Goal: Task Accomplishment & Management: Use online tool/utility

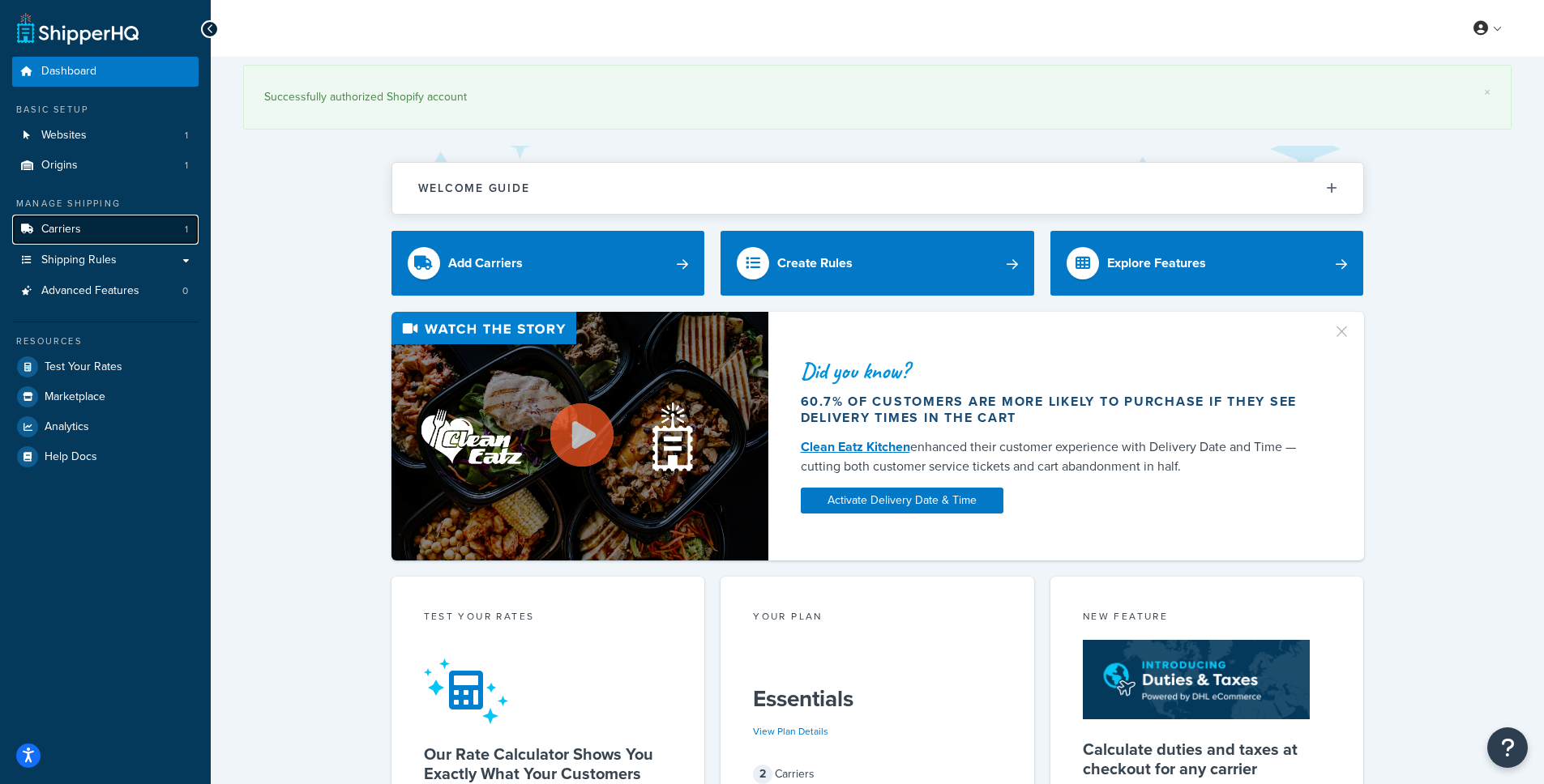
click at [82, 236] on link "Carriers 1" at bounding box center [105, 230] width 186 height 30
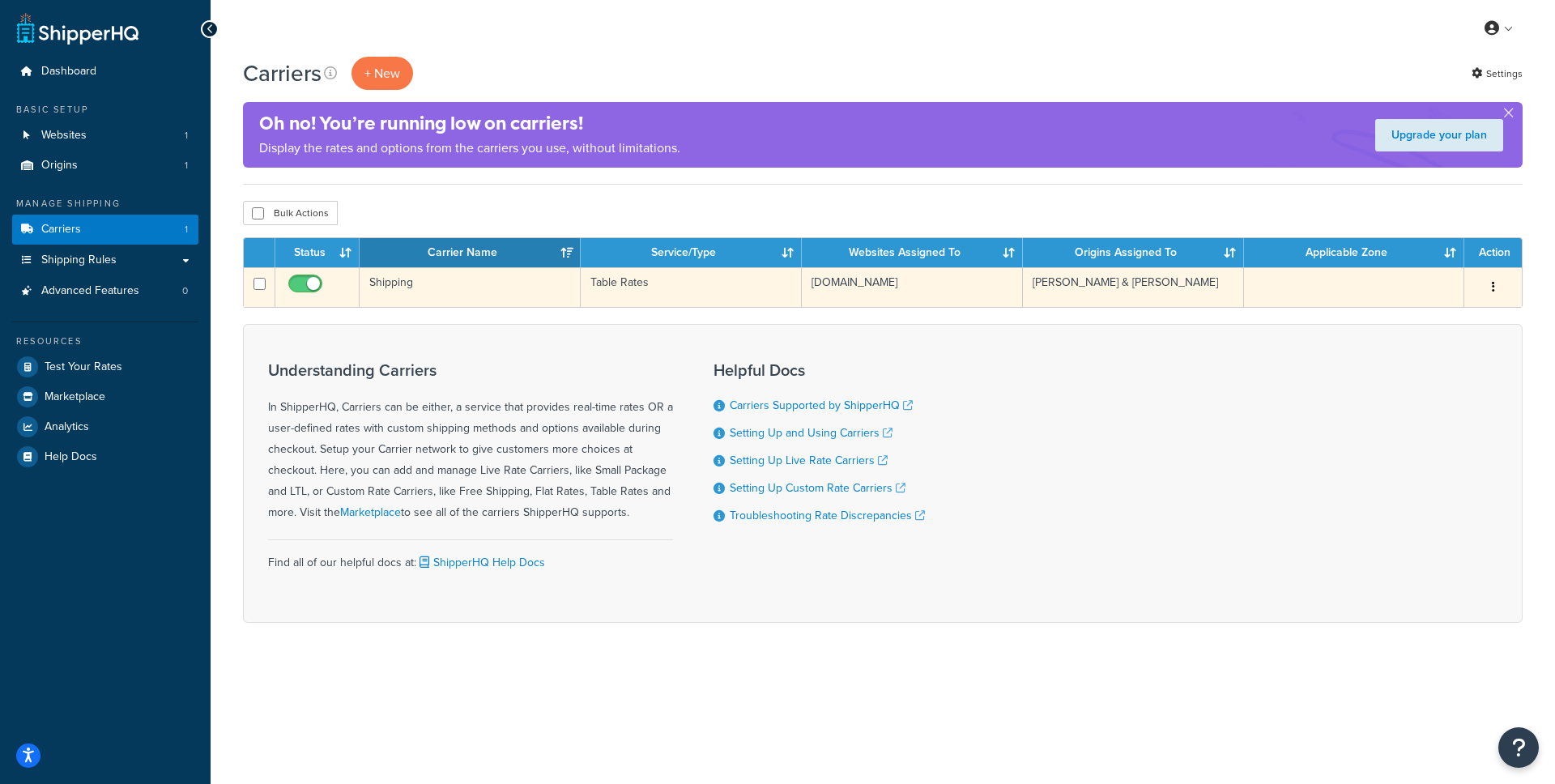
click at [458, 291] on td "Shipping" at bounding box center [470, 287] width 221 height 40
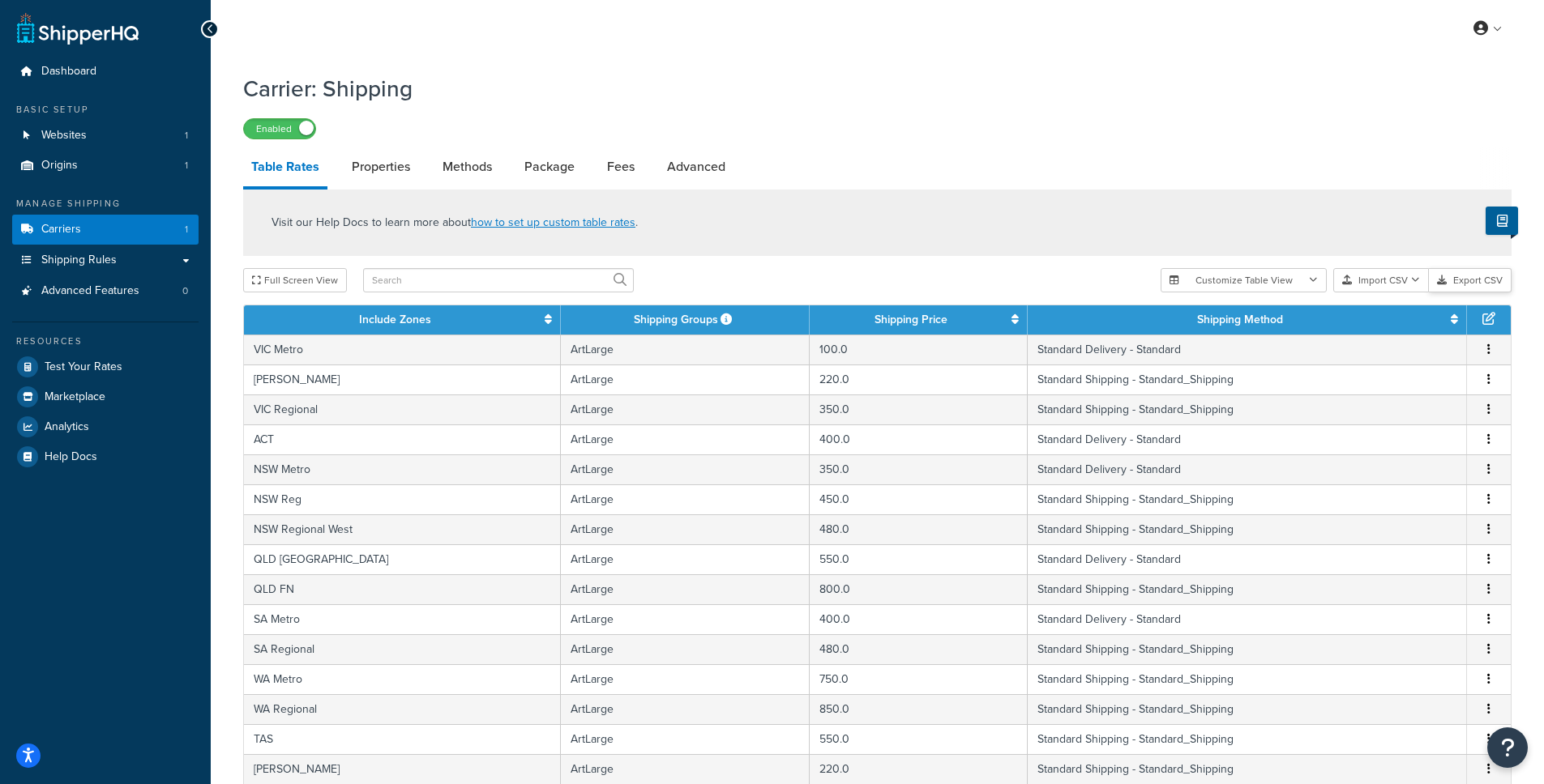
click at [1457, 279] on button "Export CSV" at bounding box center [1470, 279] width 83 height 24
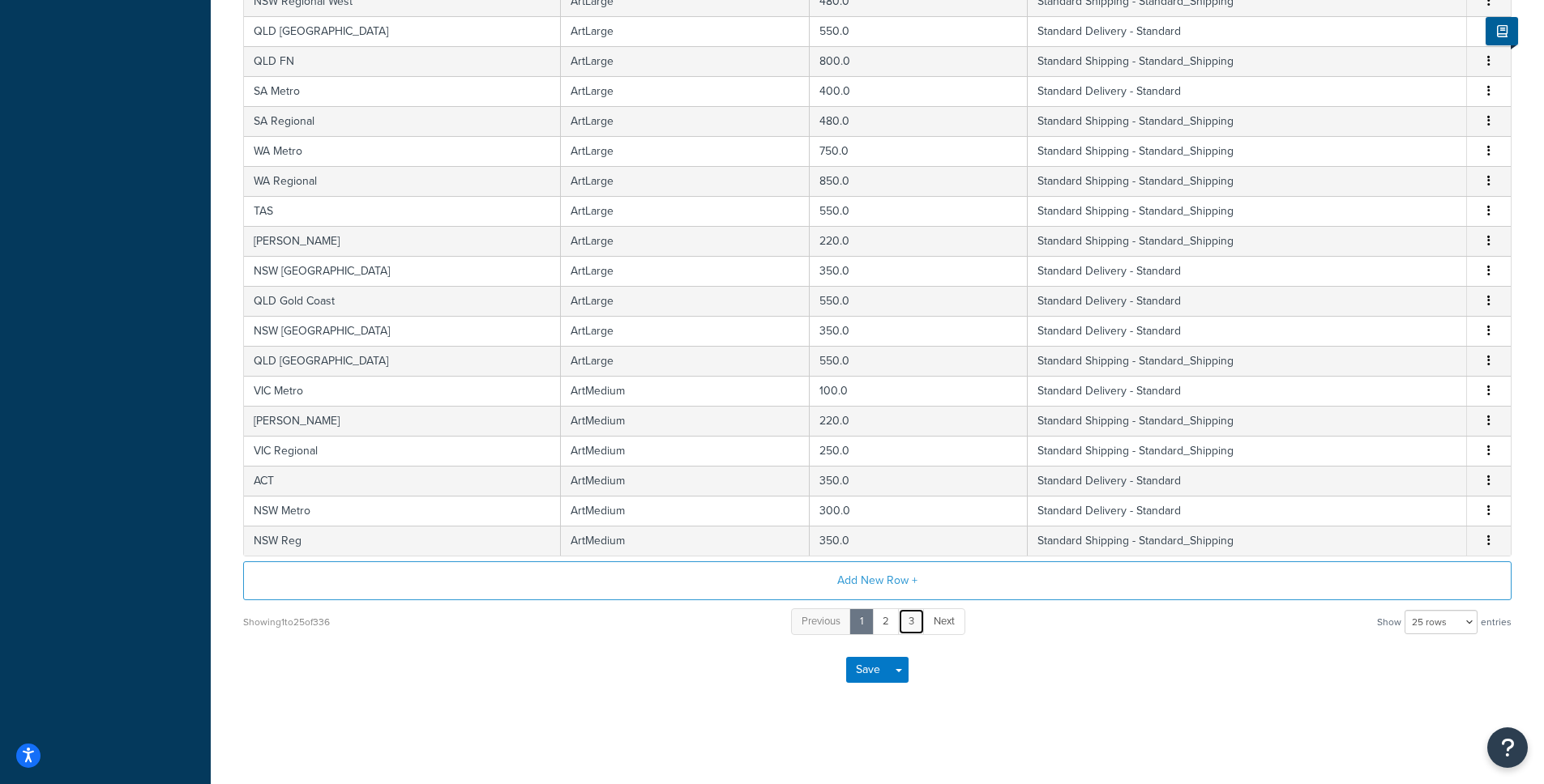
click at [908, 620] on link "3" at bounding box center [911, 621] width 26 height 26
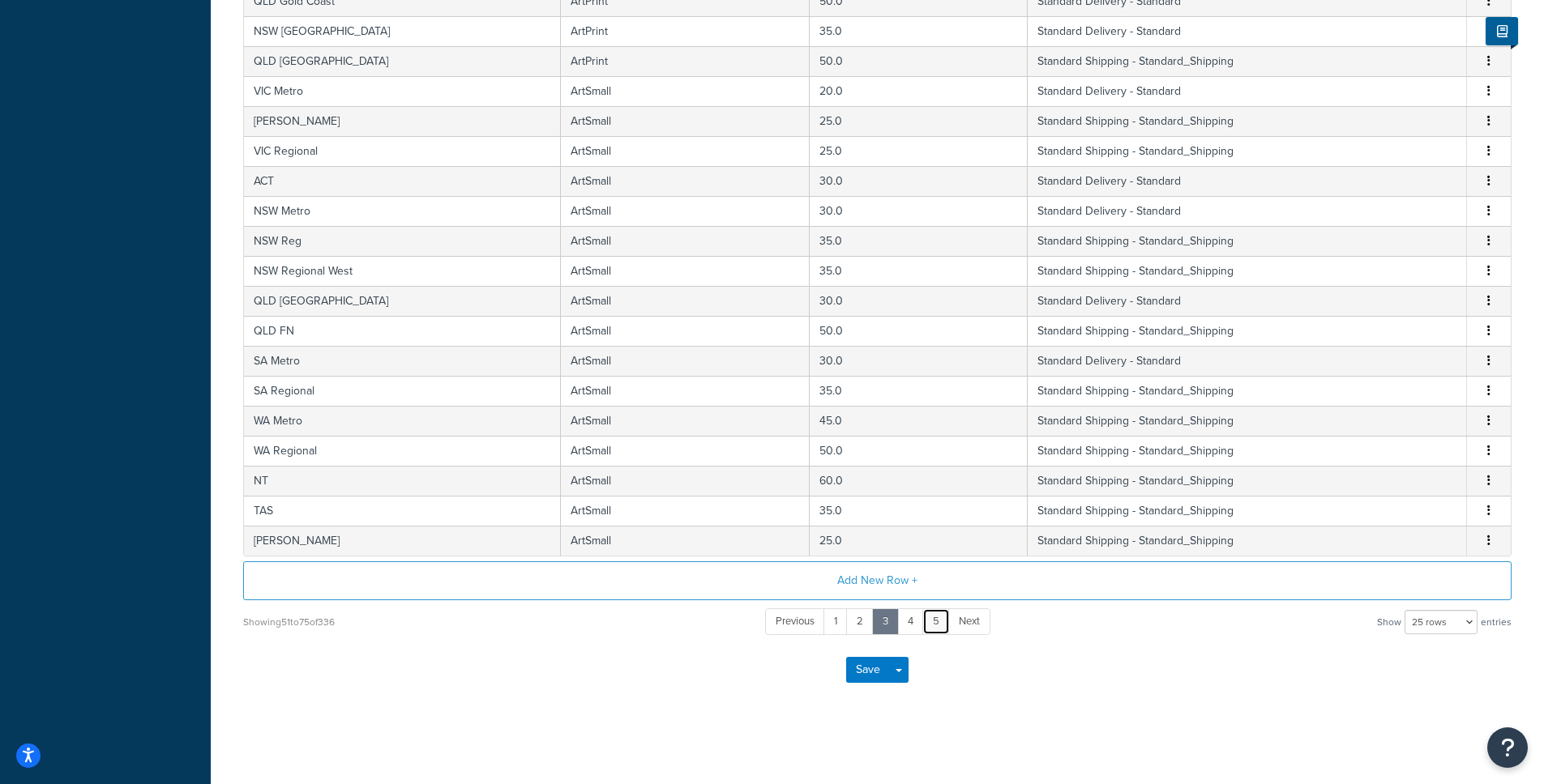
click at [942, 620] on link "5" at bounding box center [936, 621] width 27 height 26
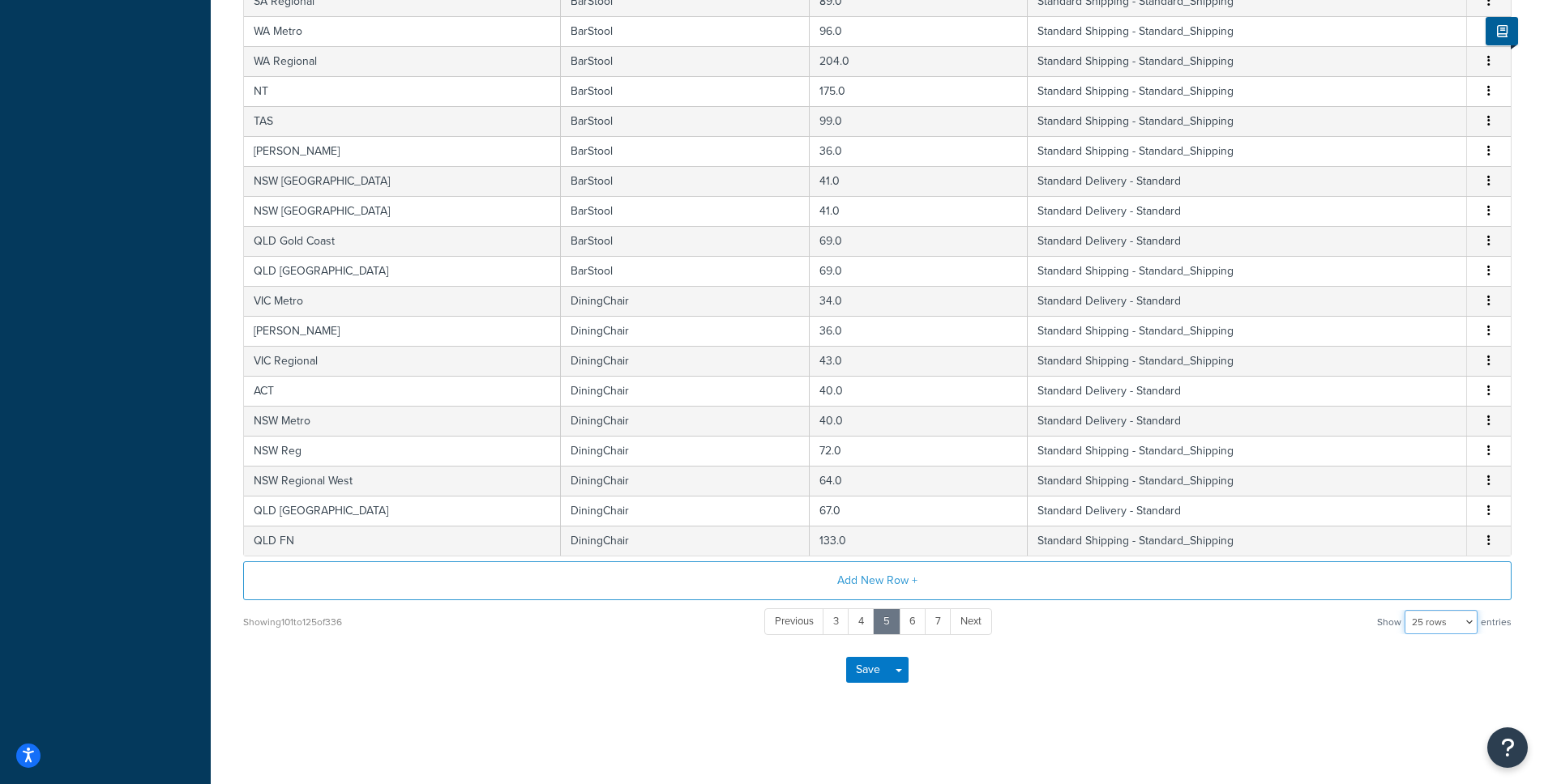
click at [1443, 617] on select "10 rows 15 rows 25 rows 50 rows 100 rows 1000 rows" at bounding box center [1441, 621] width 73 height 24
select select "1000"
click at [1406, 610] on select "10 rows 15 rows 25 rows 50 rows 100 rows 1000 rows" at bounding box center [1441, 621] width 73 height 24
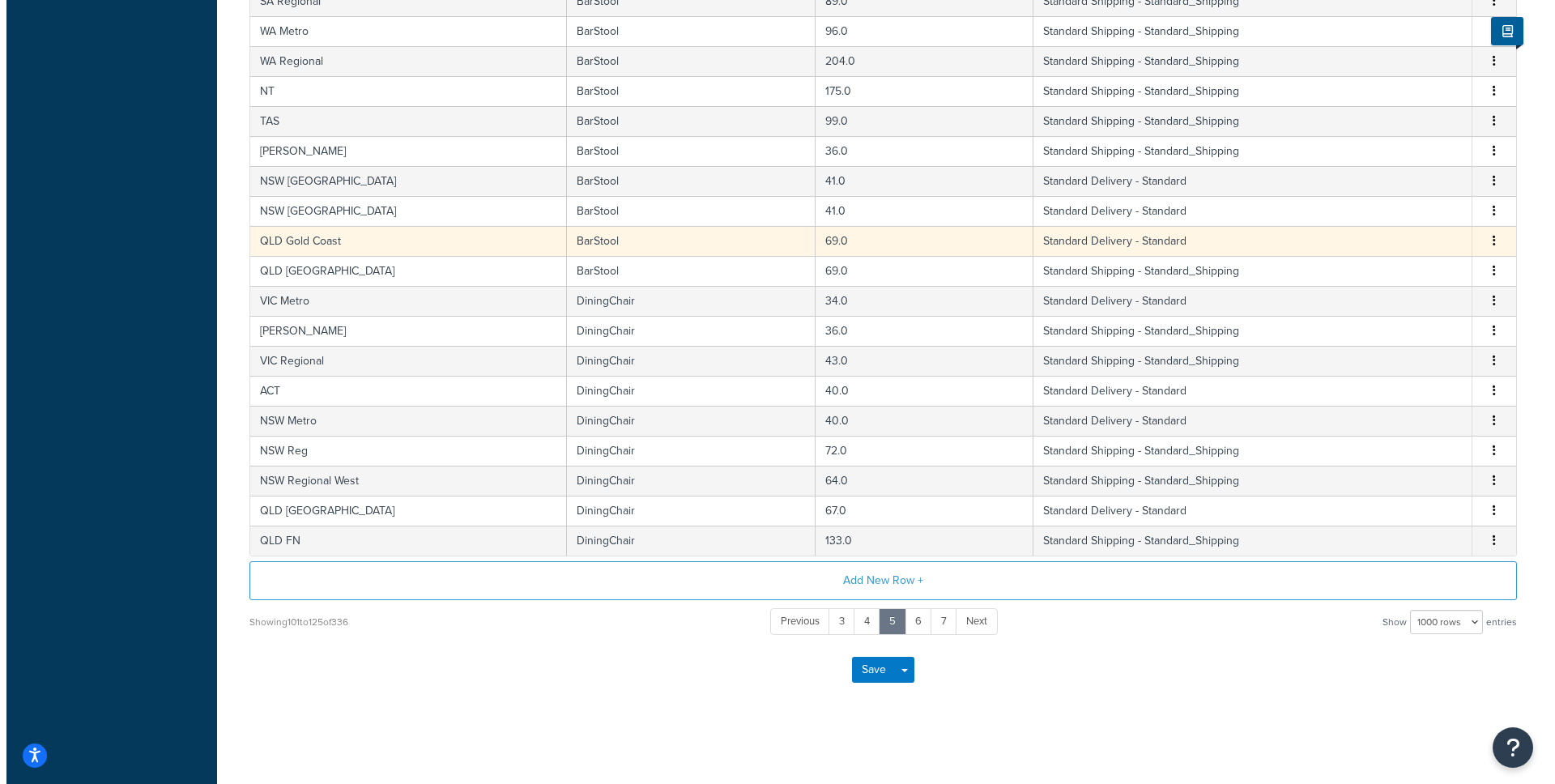
scroll to position [0, 0]
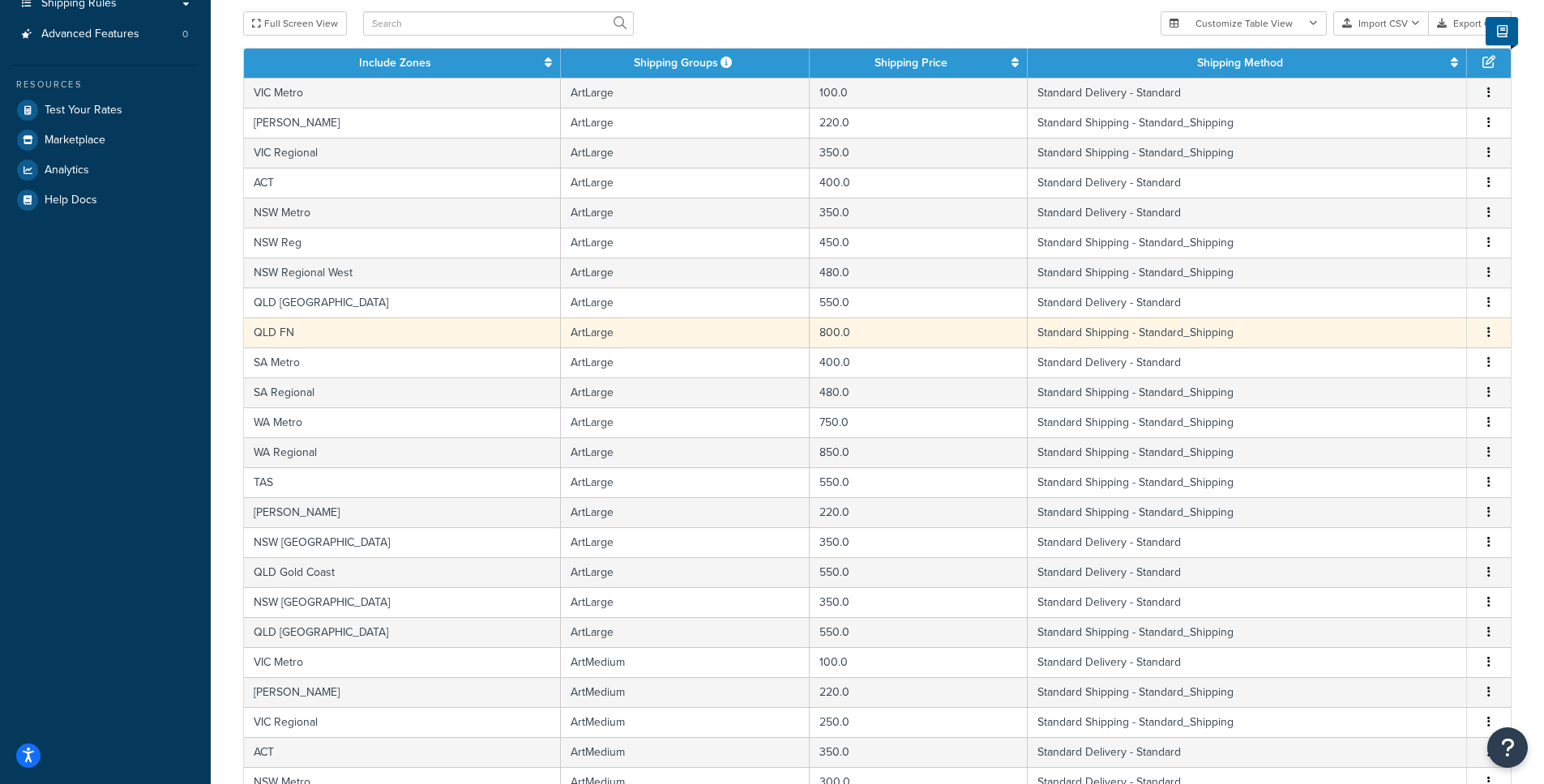
scroll to position [530, 0]
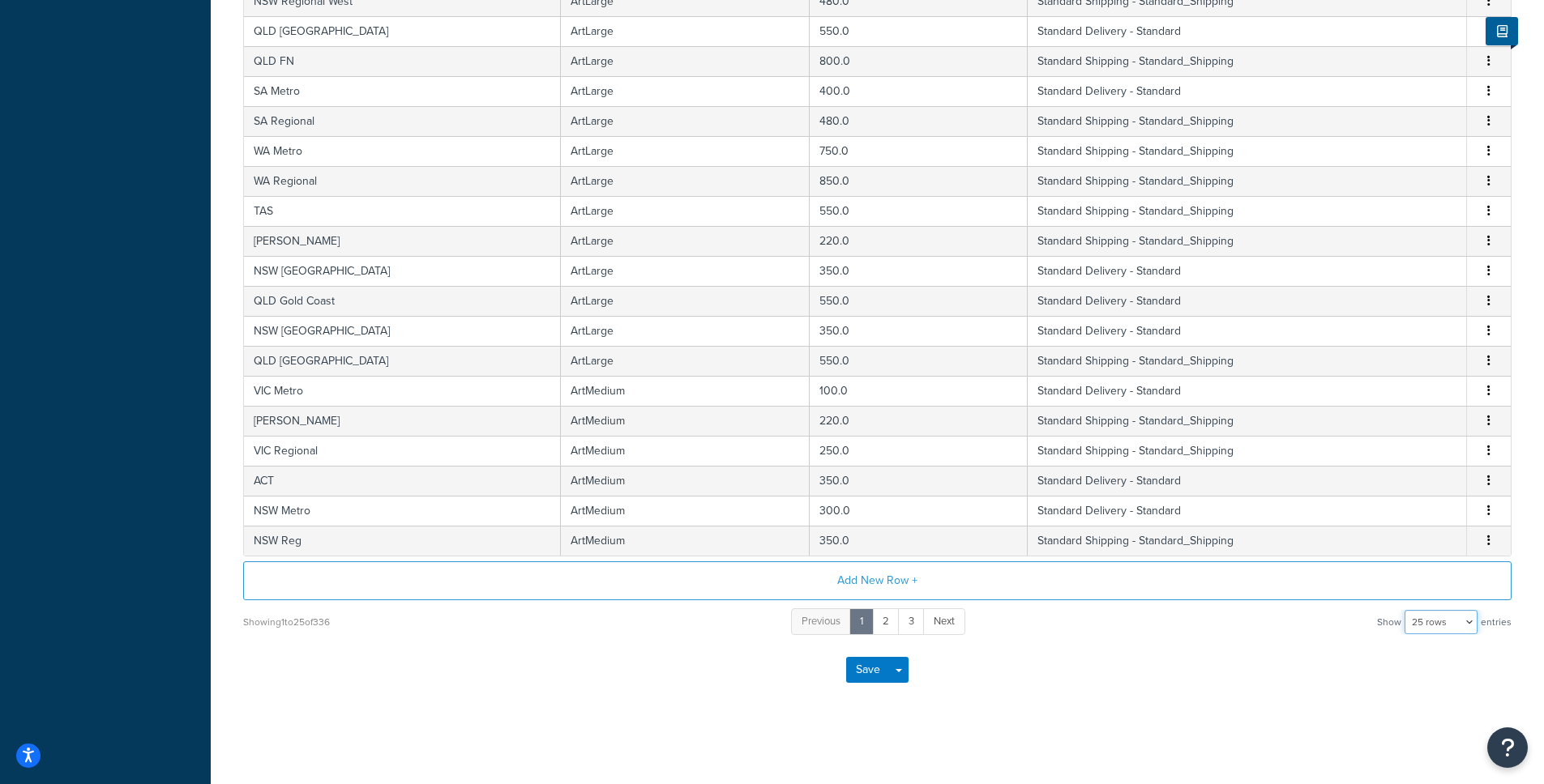
click at [1441, 625] on select "10 rows 15 rows 25 rows 50 rows 100 rows 1000 rows" at bounding box center [1441, 621] width 73 height 24
select select "1000"
click at [1406, 610] on select "10 rows 15 rows 25 rows 50 rows 100 rows 1000 rows" at bounding box center [1441, 621] width 73 height 24
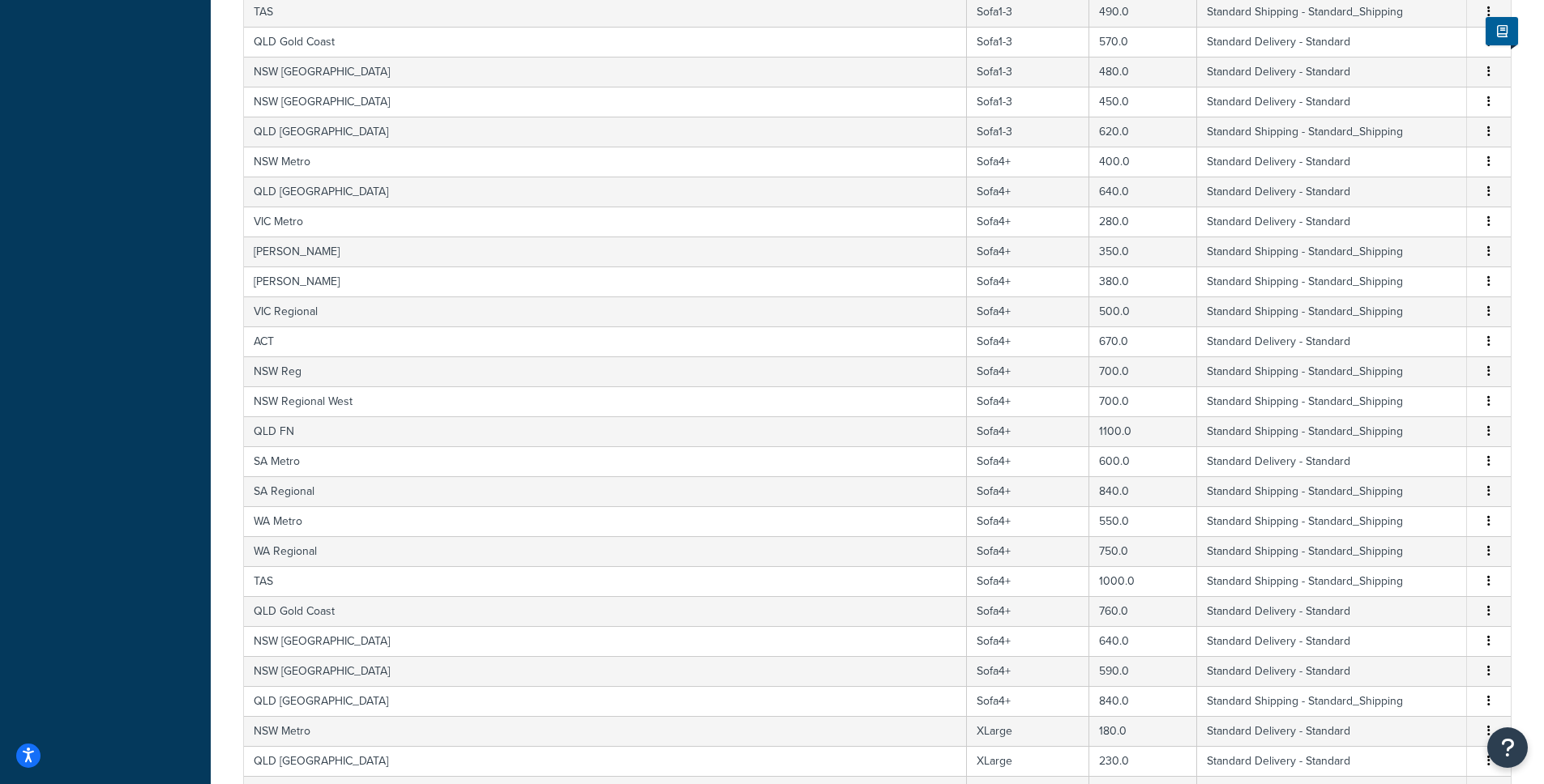
scroll to position [9914, 0]
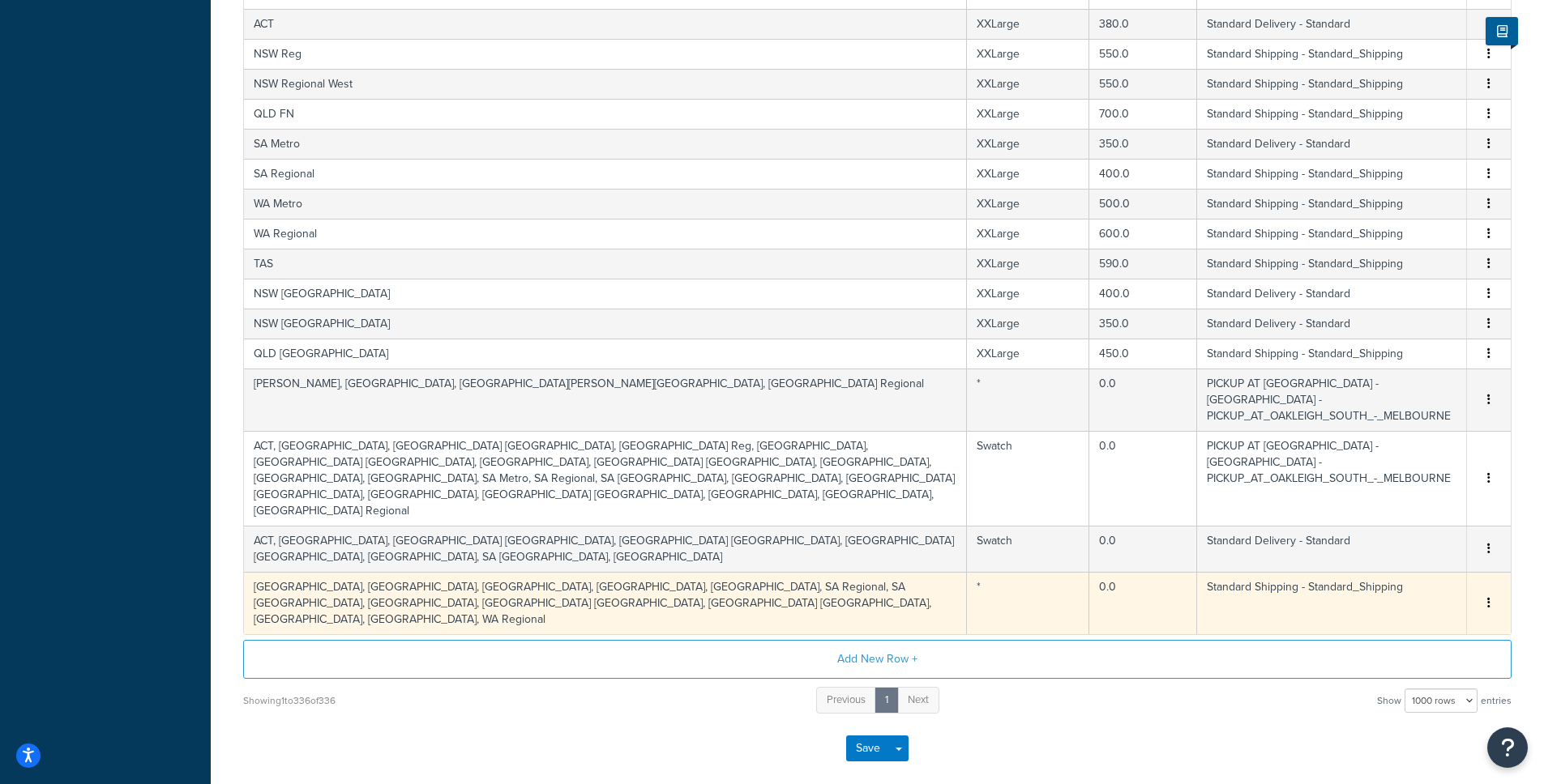
click at [1487, 597] on icon "button" at bounding box center [1489, 603] width 3 height 12
click at [1408, 565] on div "Delete" at bounding box center [1405, 567] width 115 height 33
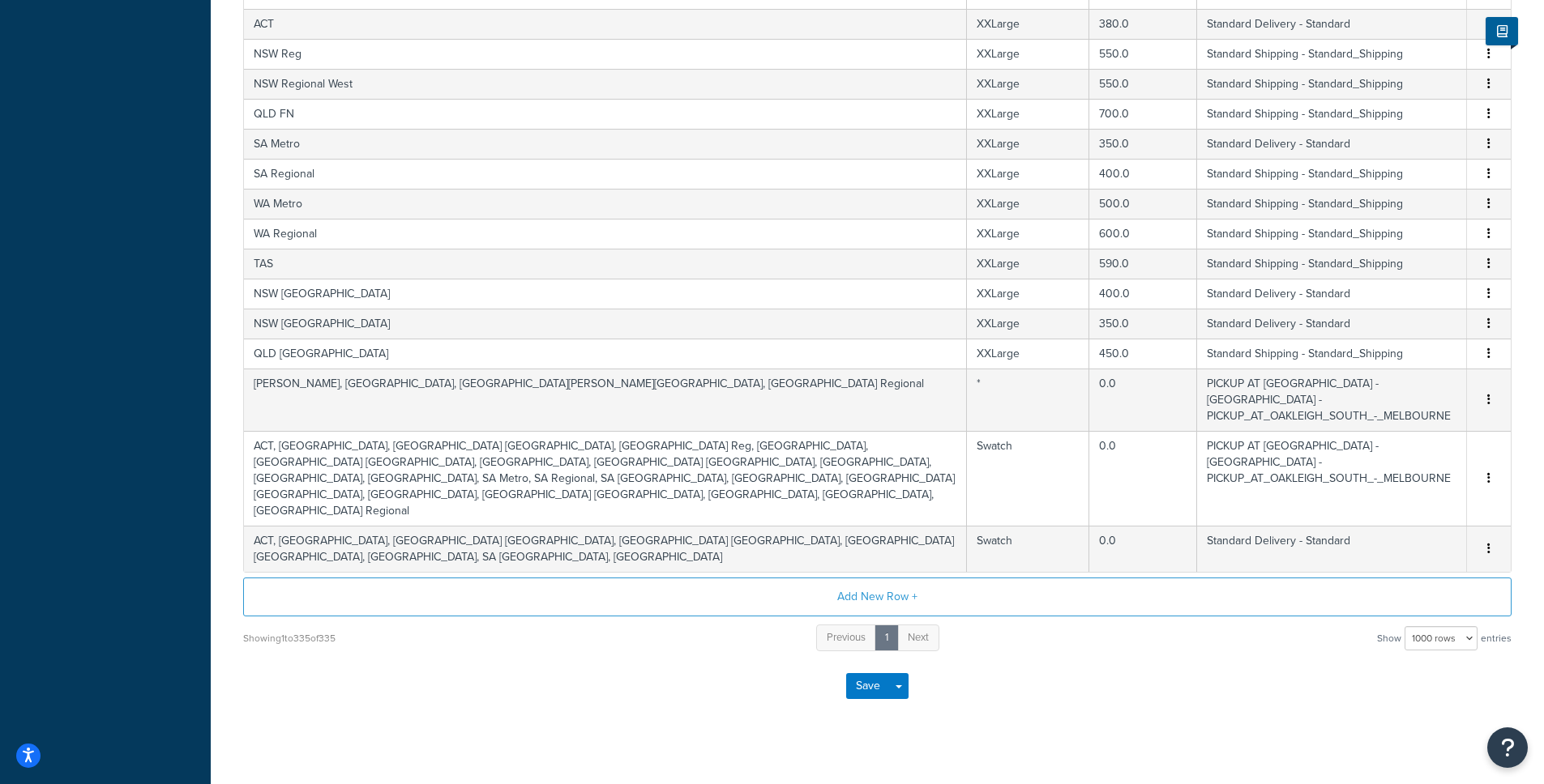
scroll to position [9868, 0]
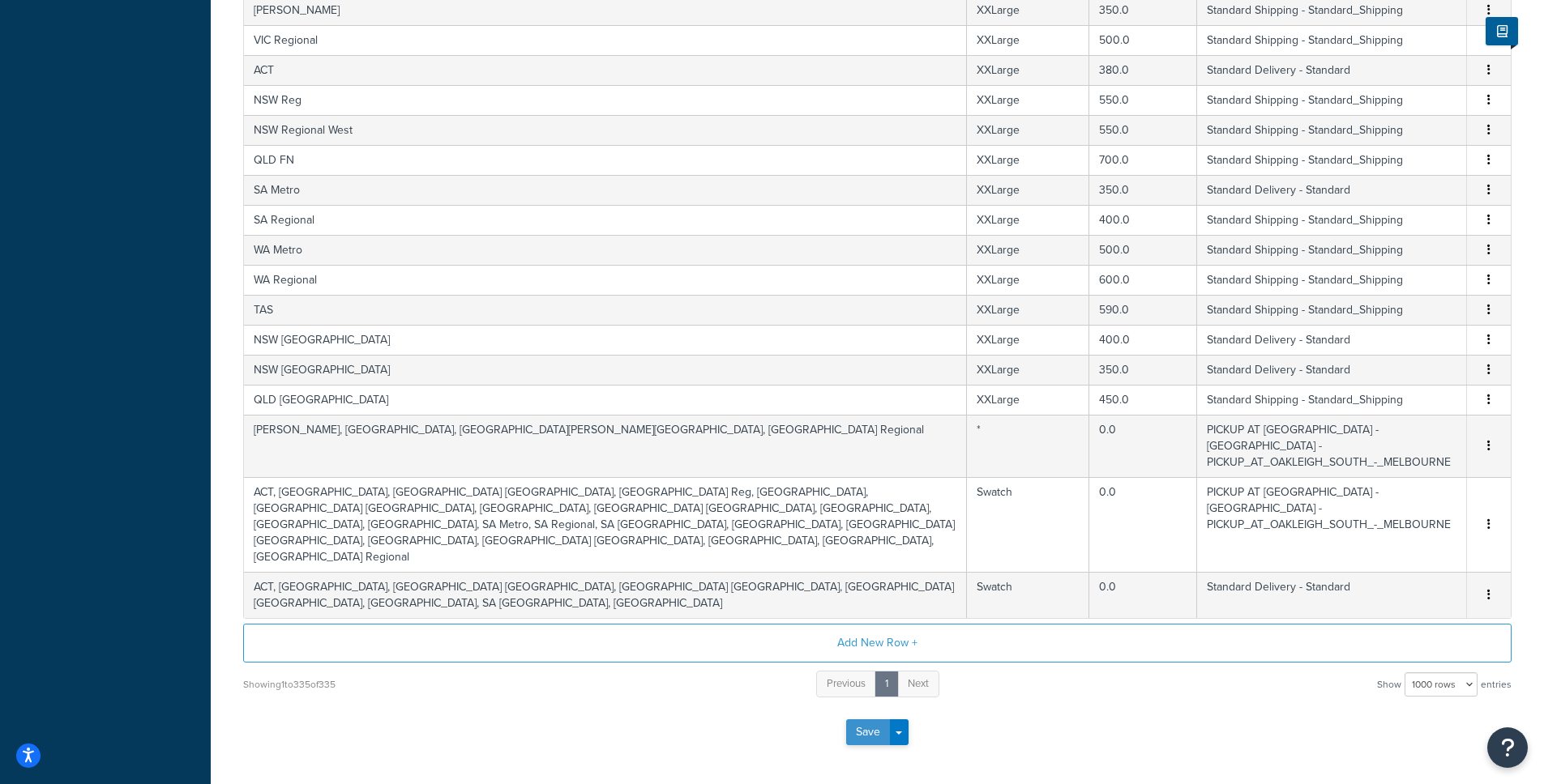
click at [855, 720] on button "Save" at bounding box center [867, 732] width 44 height 26
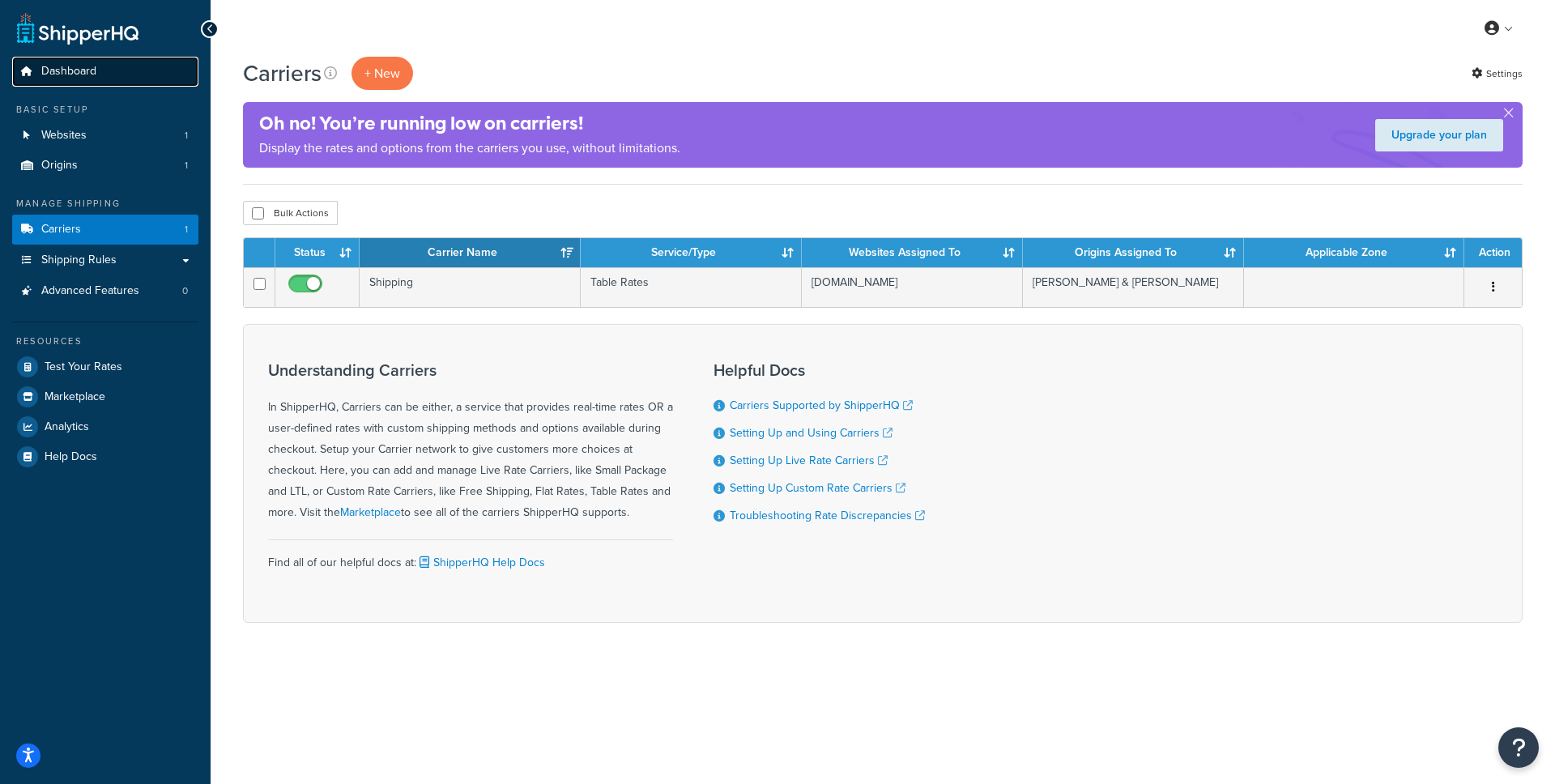
click at [59, 60] on link "Dashboard" at bounding box center [105, 72] width 186 height 30
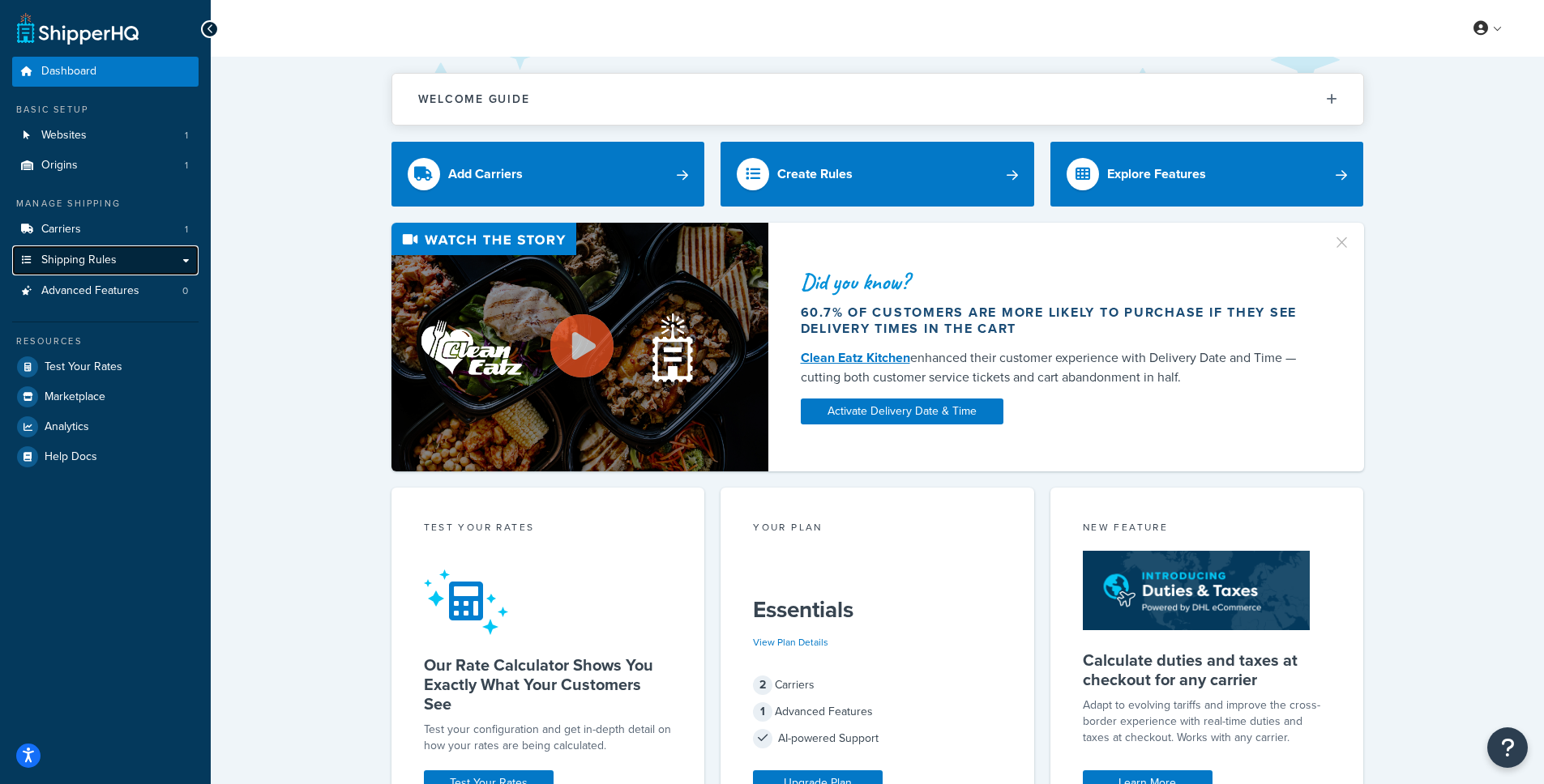
click at [87, 255] on span "Shipping Rules" at bounding box center [79, 260] width 75 height 14
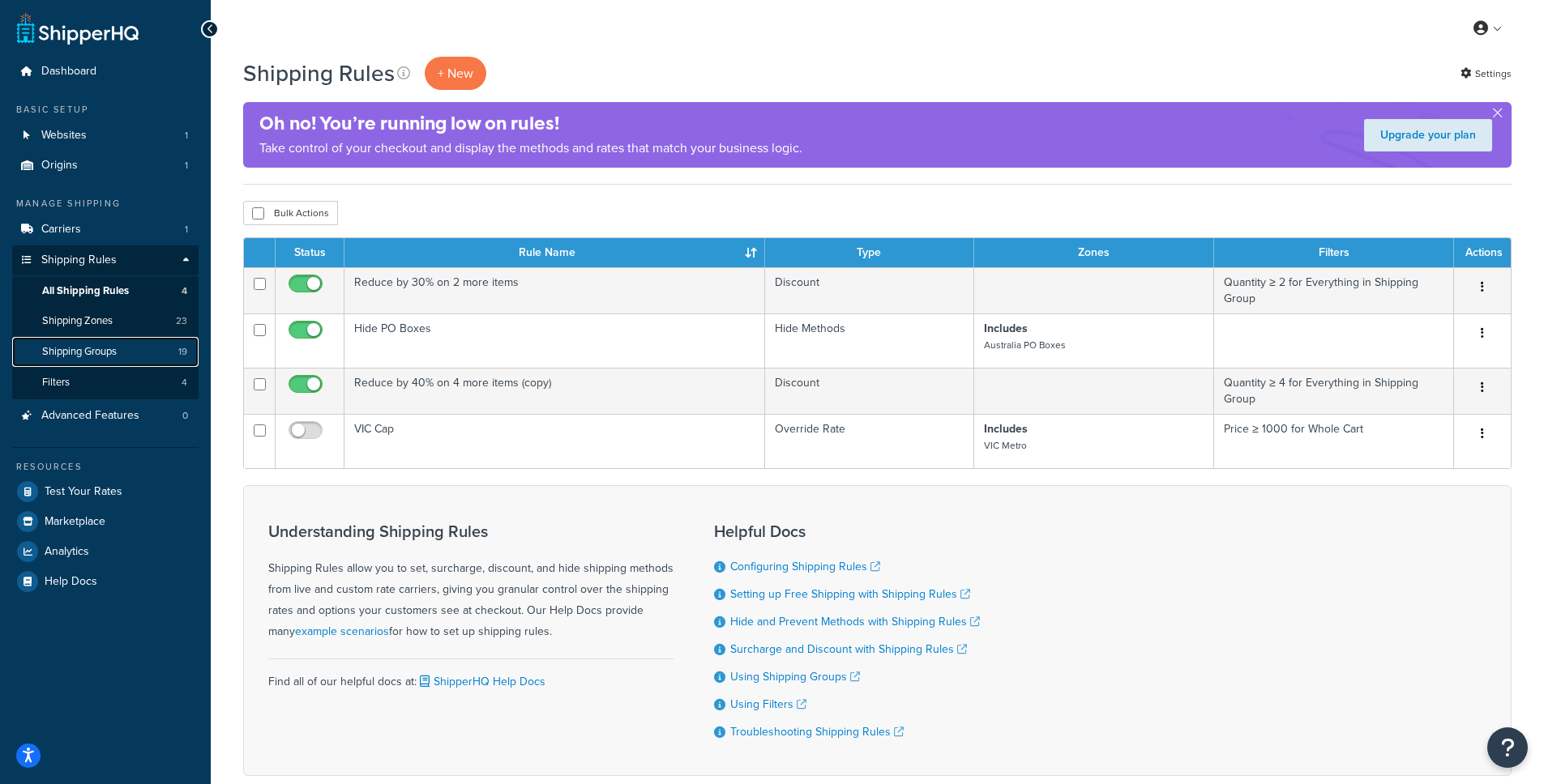
click at [94, 350] on span "Shipping Groups" at bounding box center [79, 352] width 74 height 14
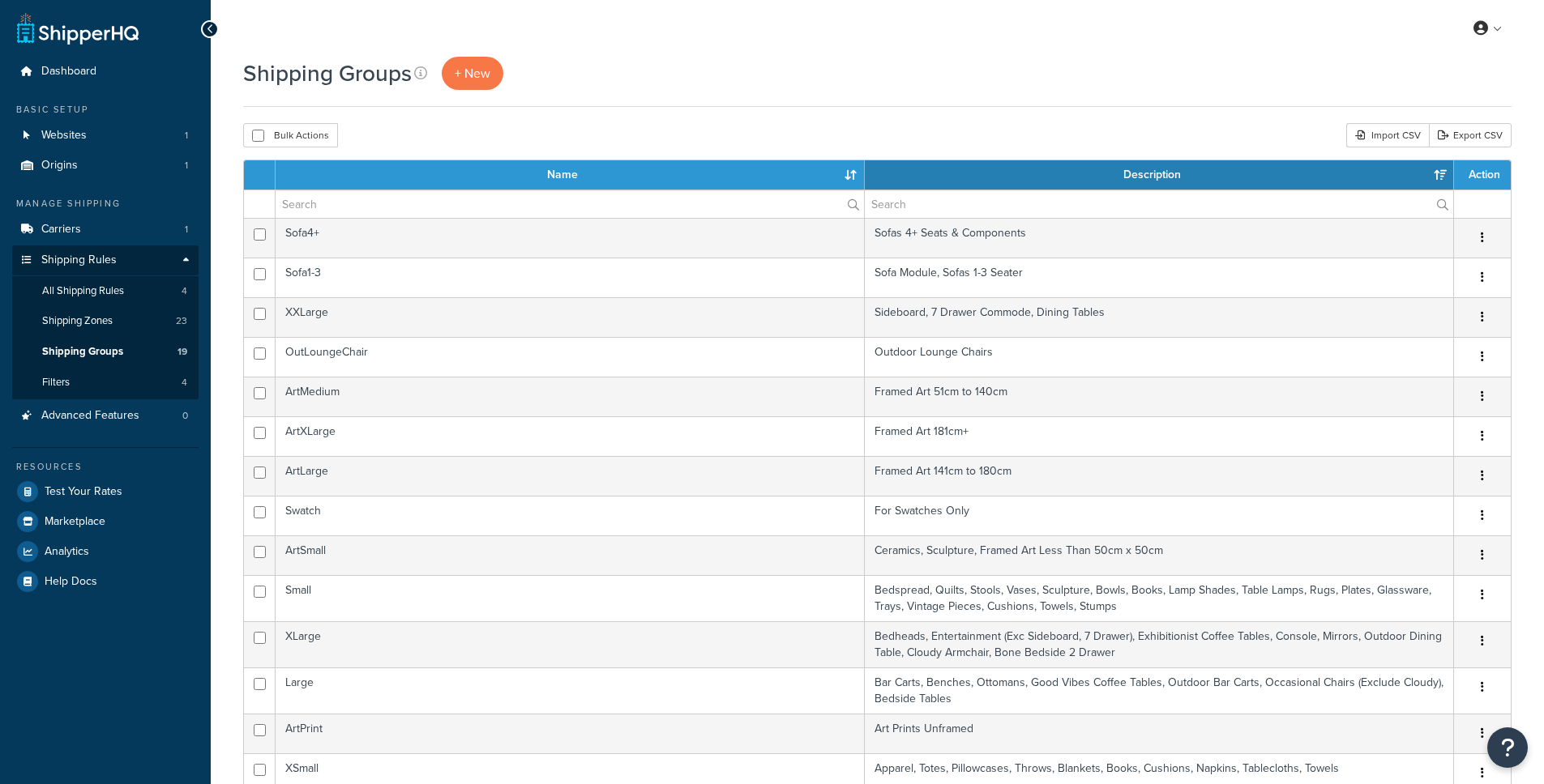
select select "15"
click at [254, 133] on input "checkbox" at bounding box center [258, 135] width 12 height 12
checkbox input "true"
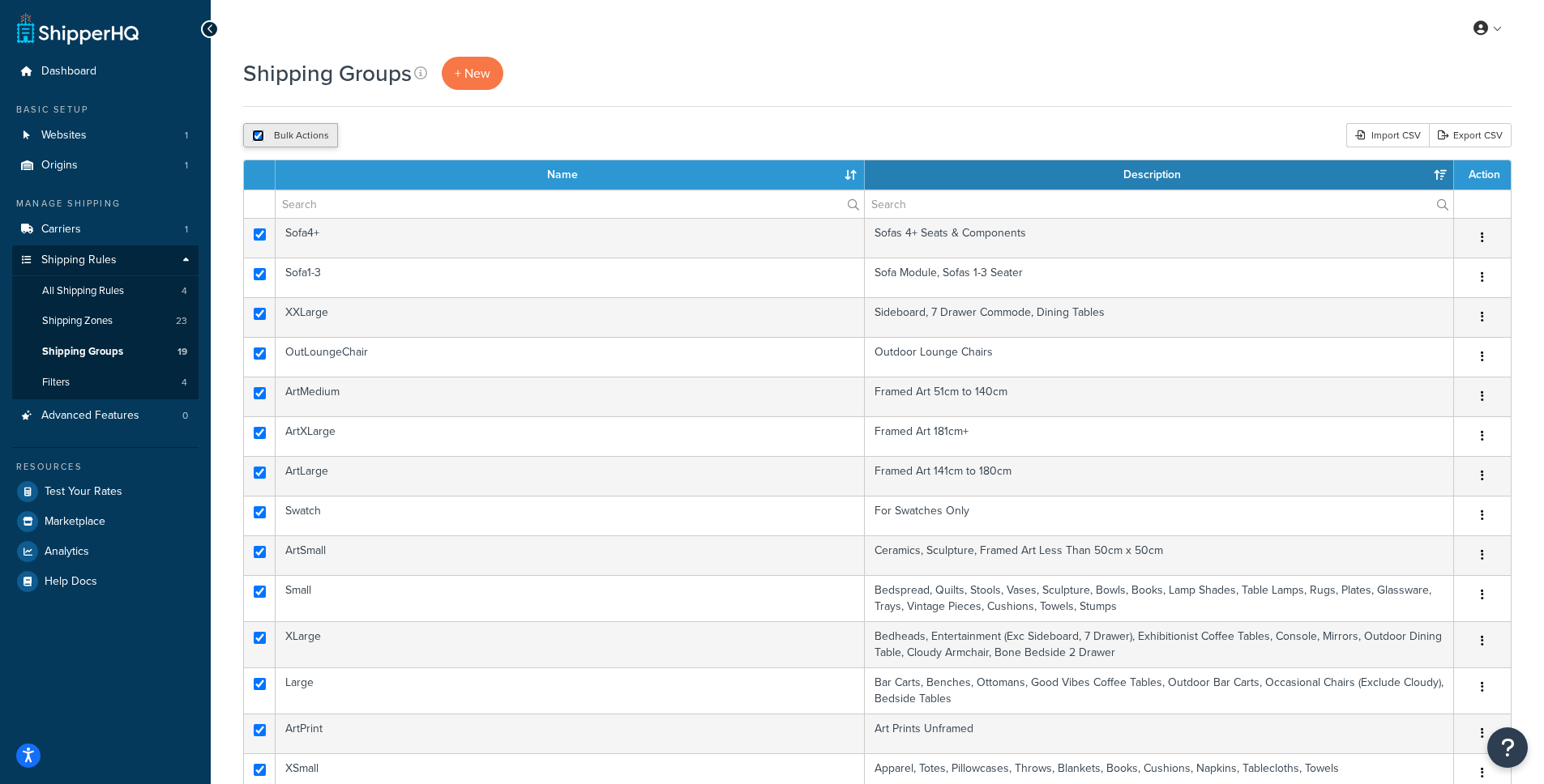
checkbox input "true"
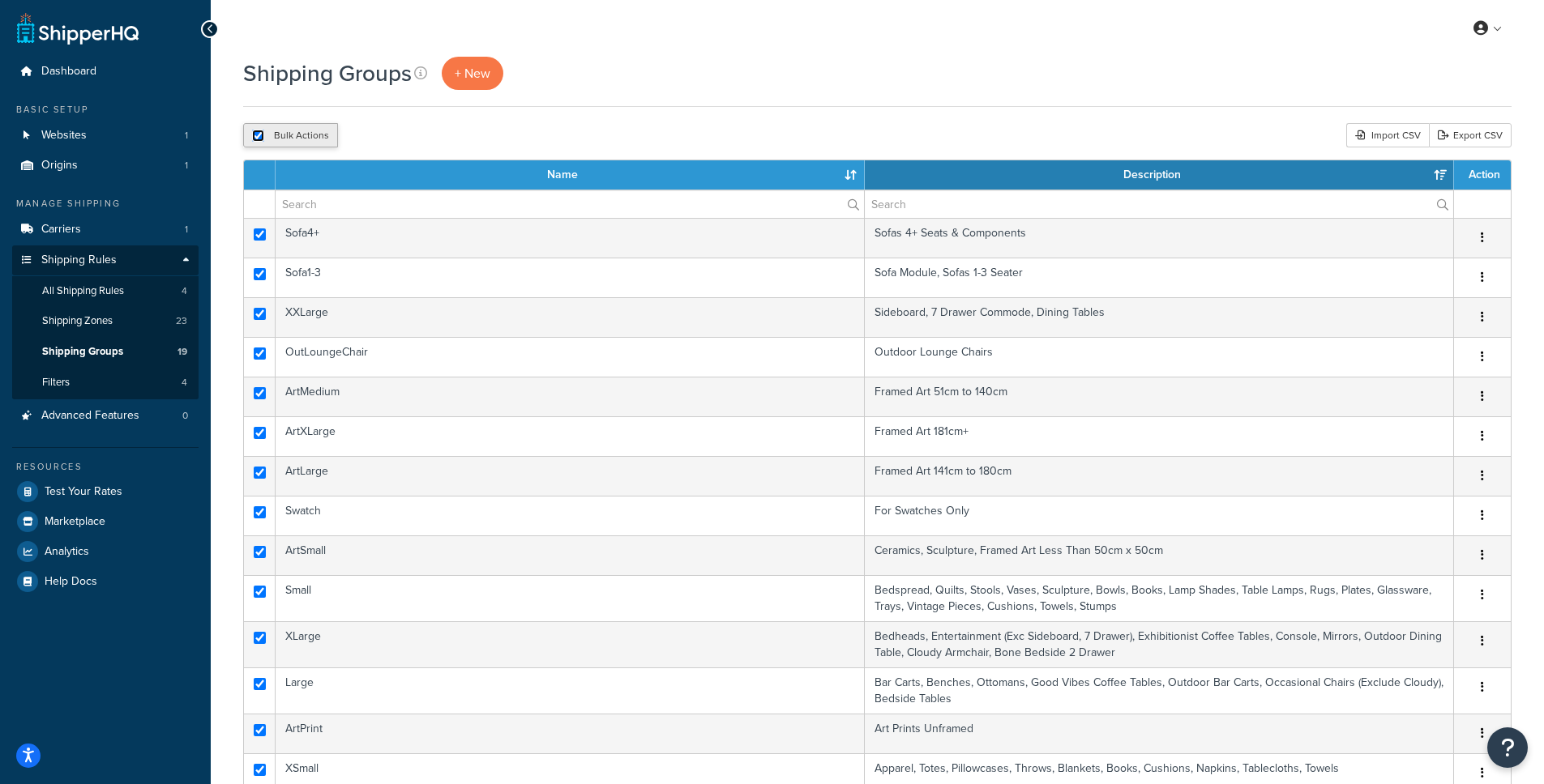
checkbox input "true"
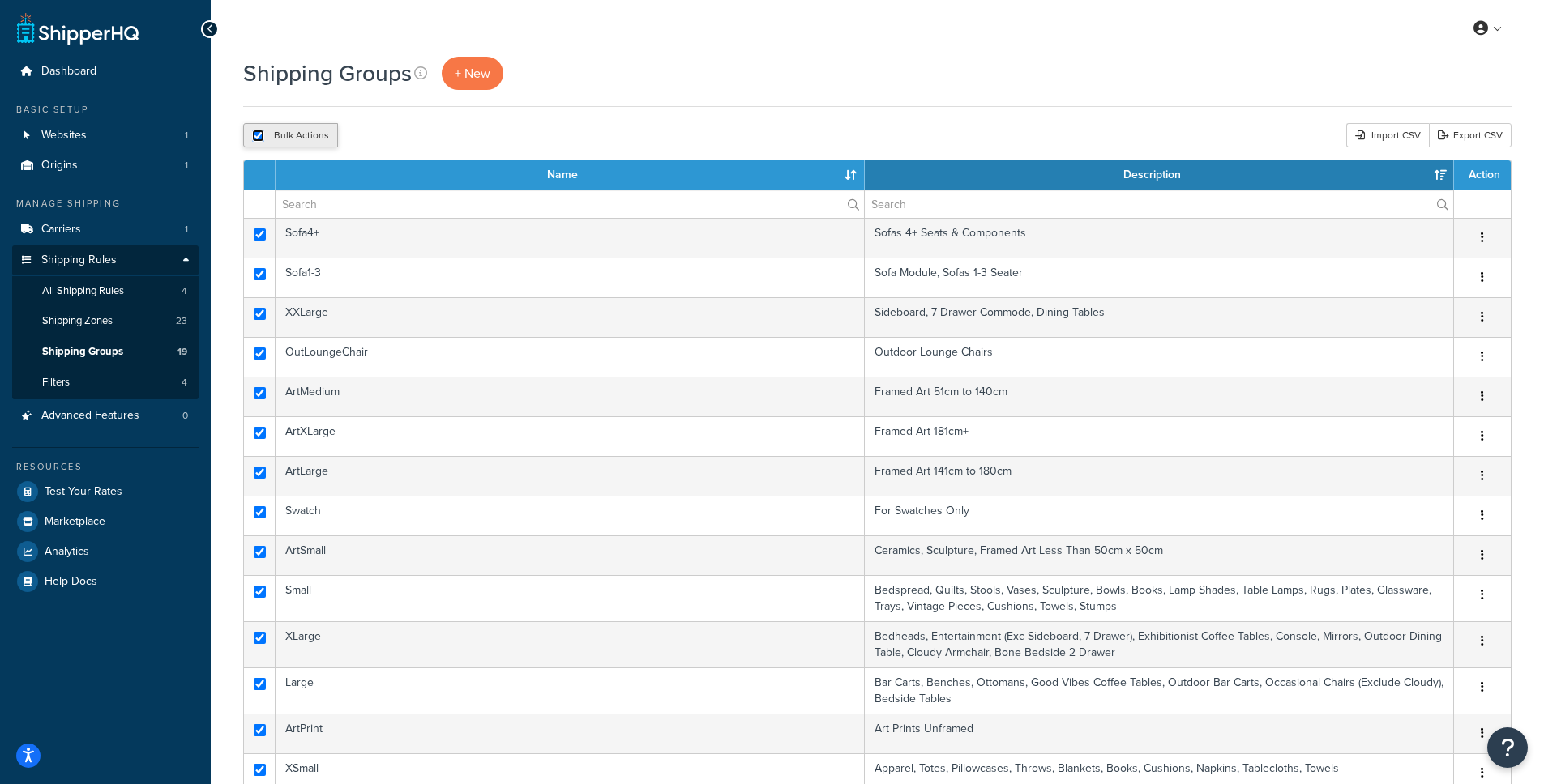
checkbox input "true"
click at [1478, 135] on link "Export CSV" at bounding box center [1470, 135] width 83 height 24
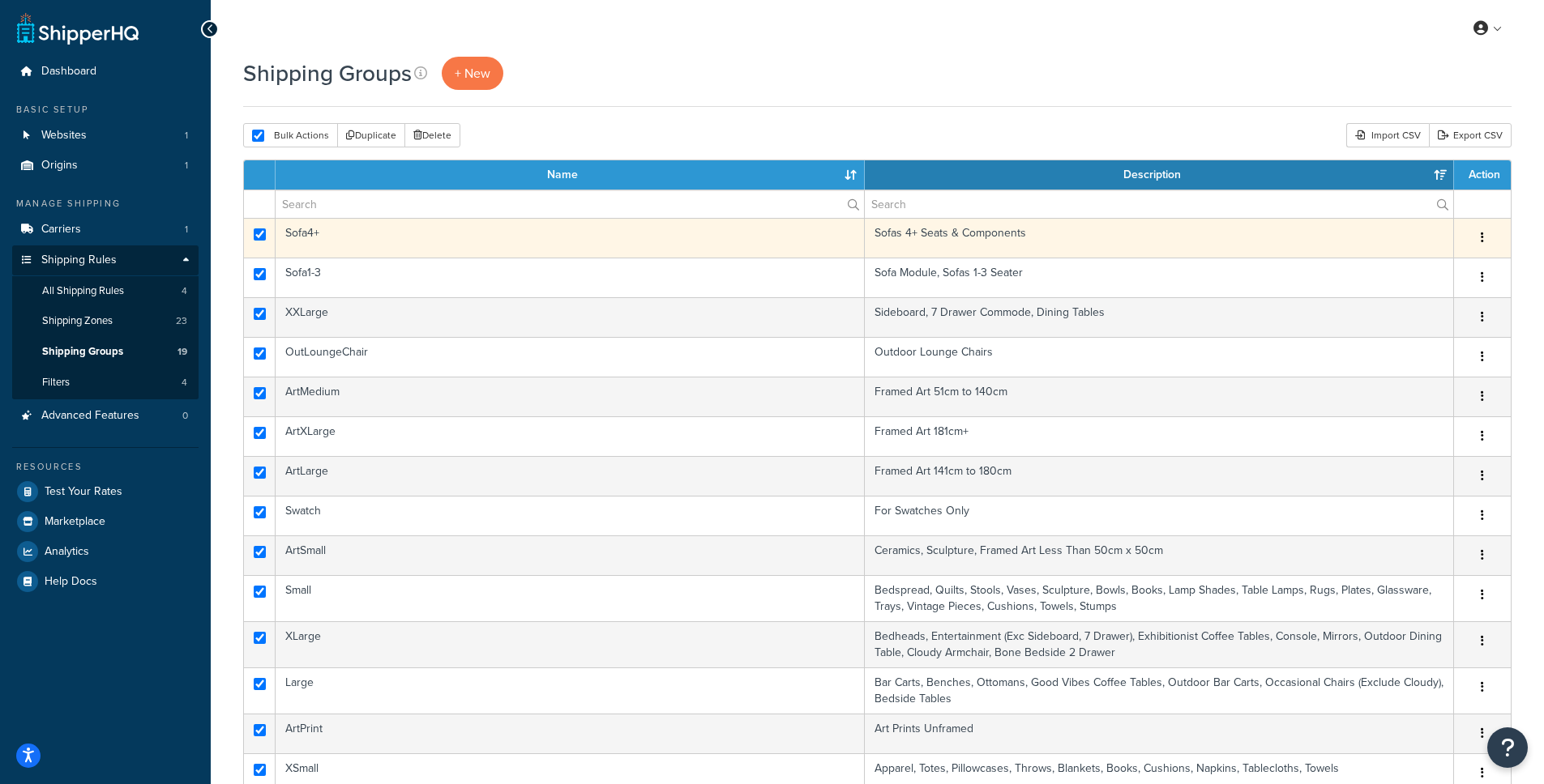
click at [336, 233] on td "Sofa4+" at bounding box center [569, 238] width 589 height 40
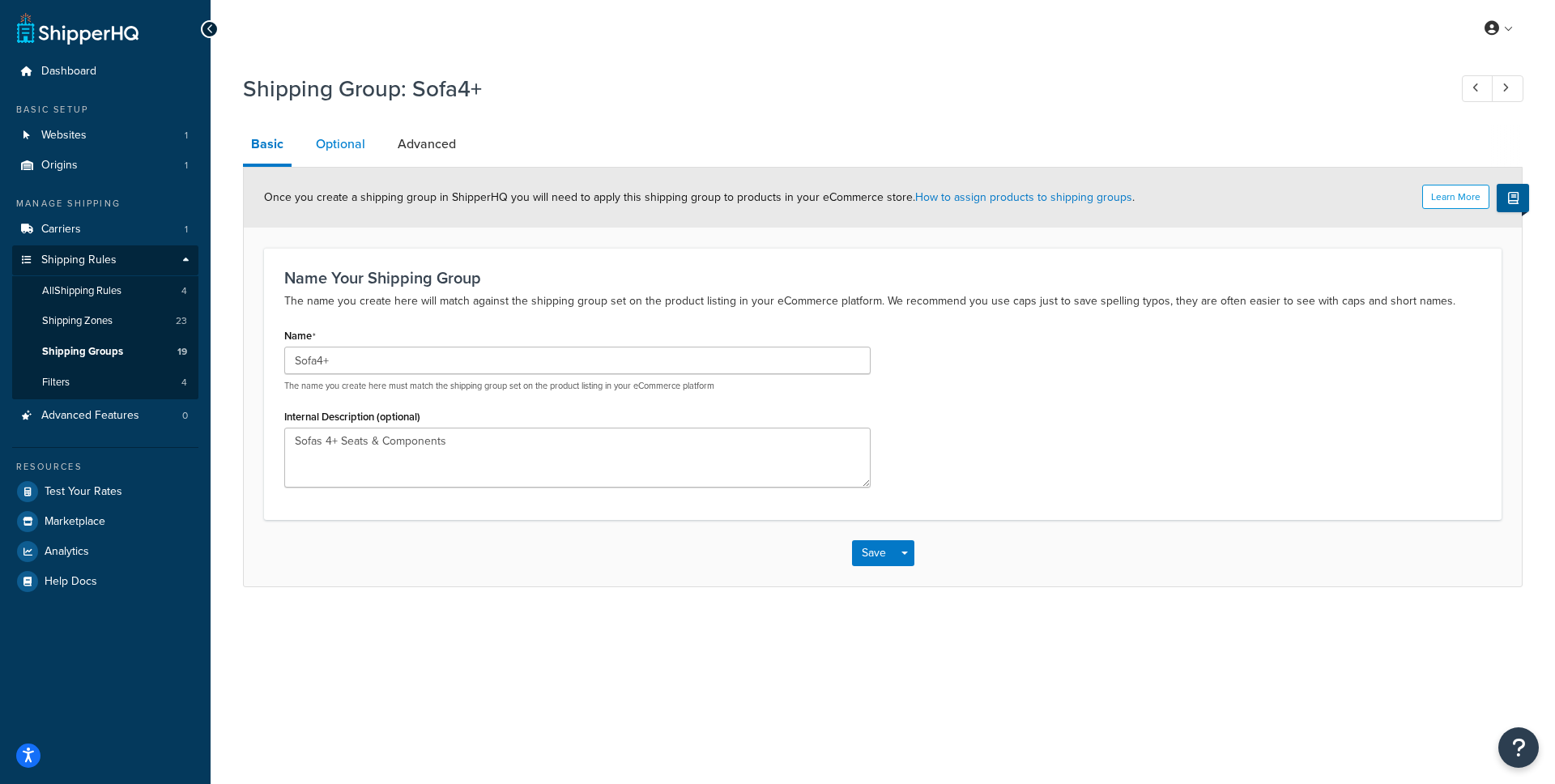
click at [350, 145] on link "Optional" at bounding box center [340, 144] width 65 height 39
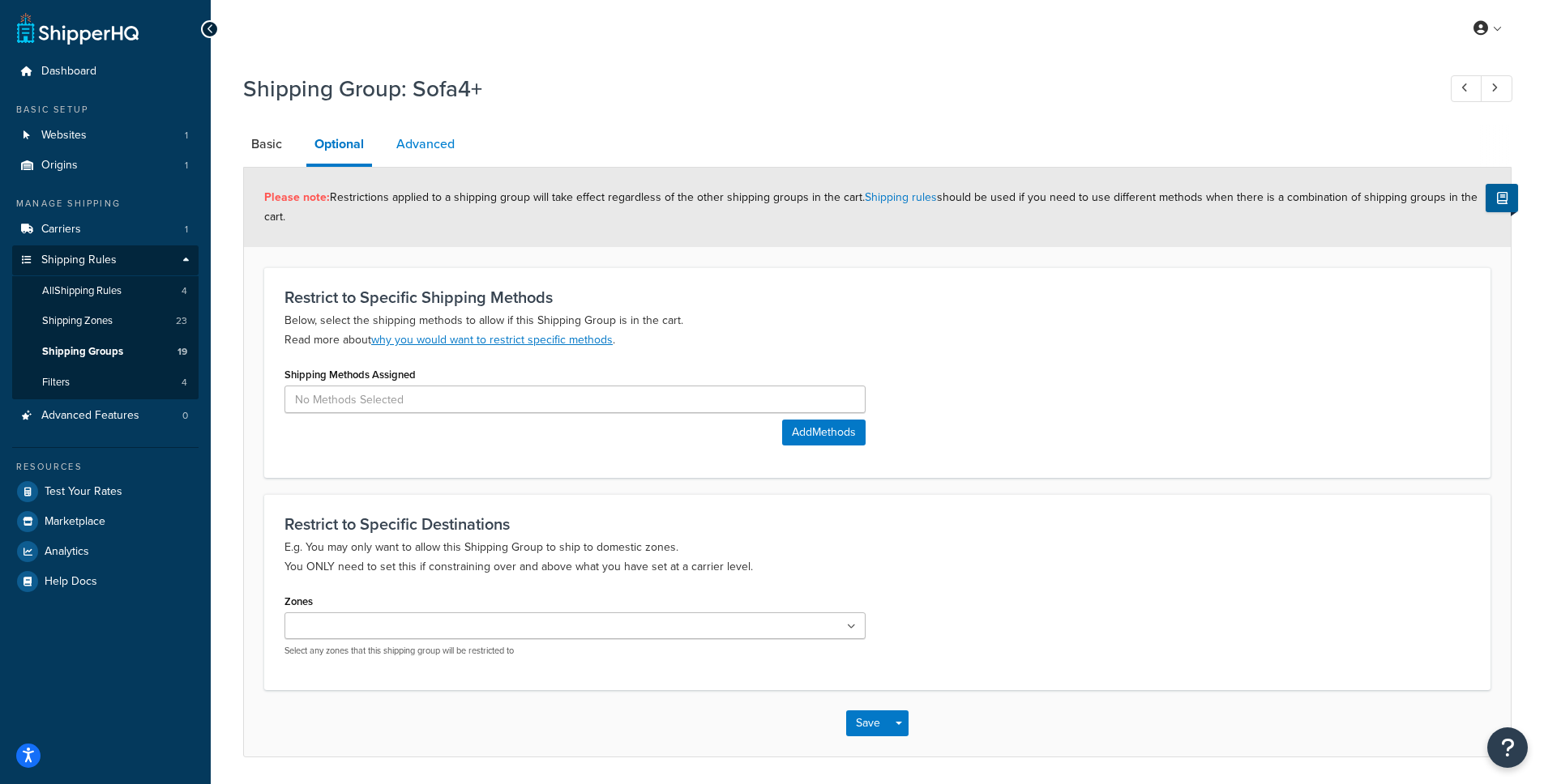
click at [456, 154] on link "Advanced" at bounding box center [426, 144] width 74 height 39
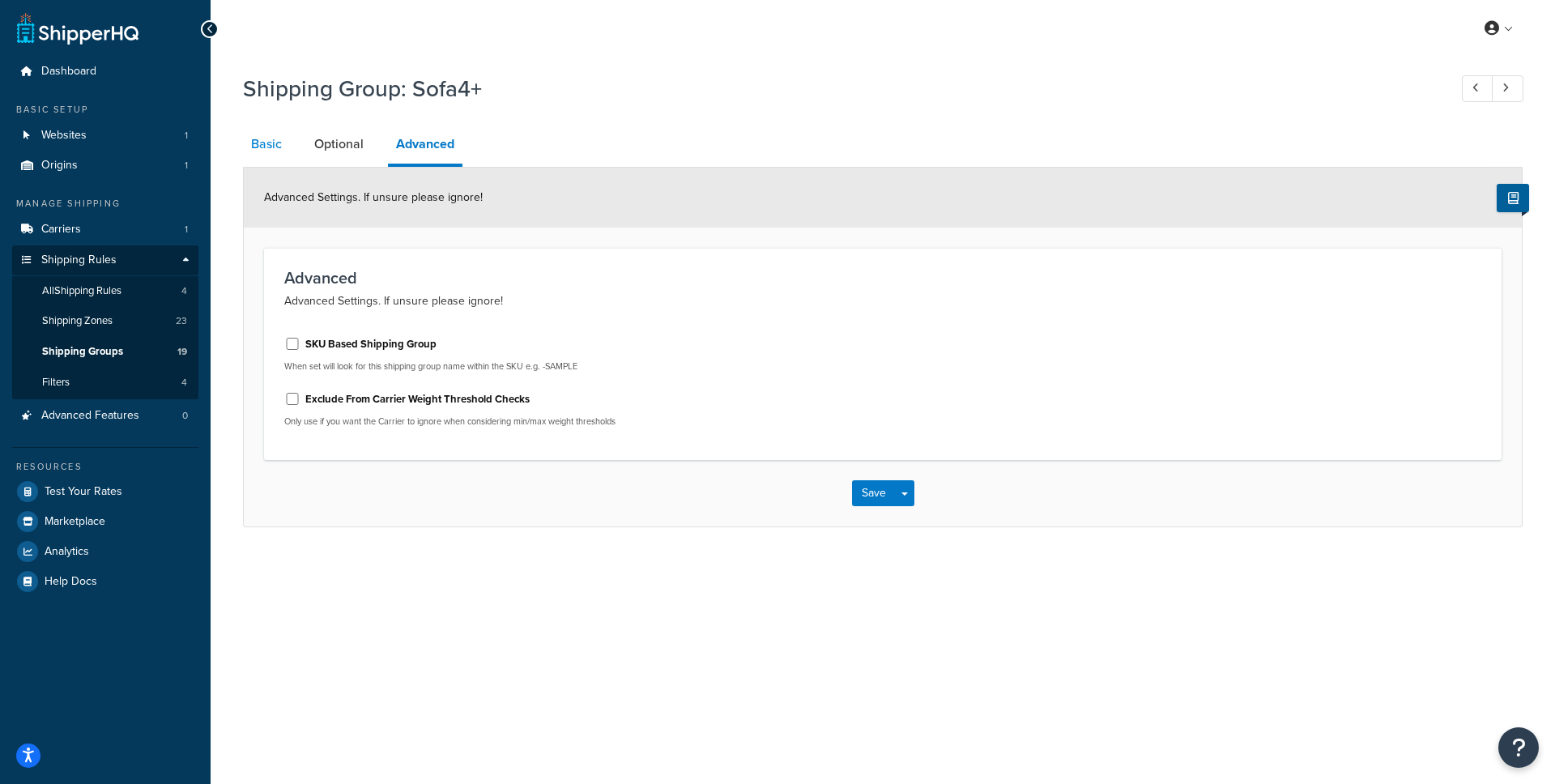
click at [269, 146] on link "Basic" at bounding box center [266, 144] width 47 height 39
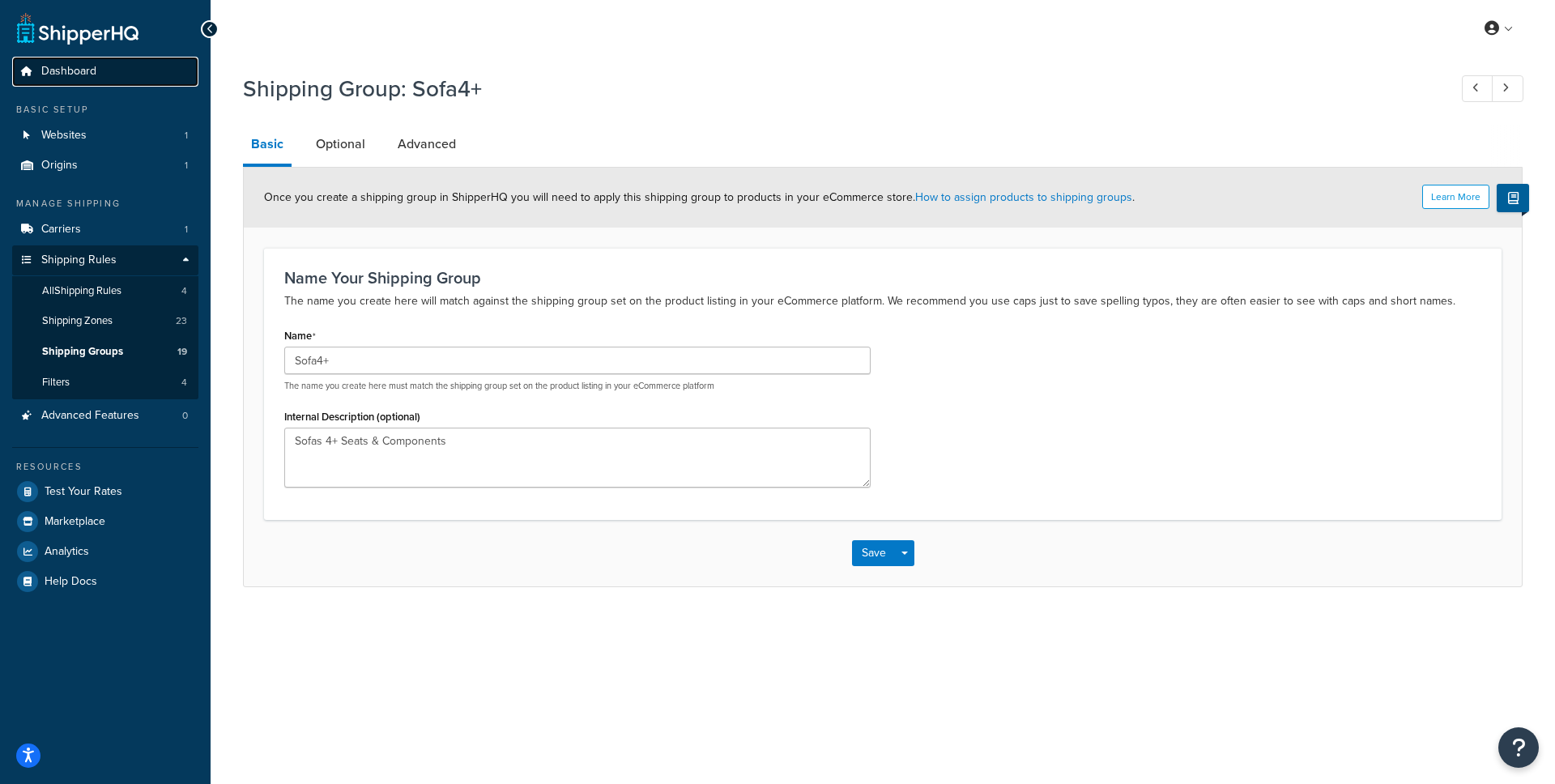
click at [92, 69] on span "Dashboard" at bounding box center [69, 71] width 55 height 14
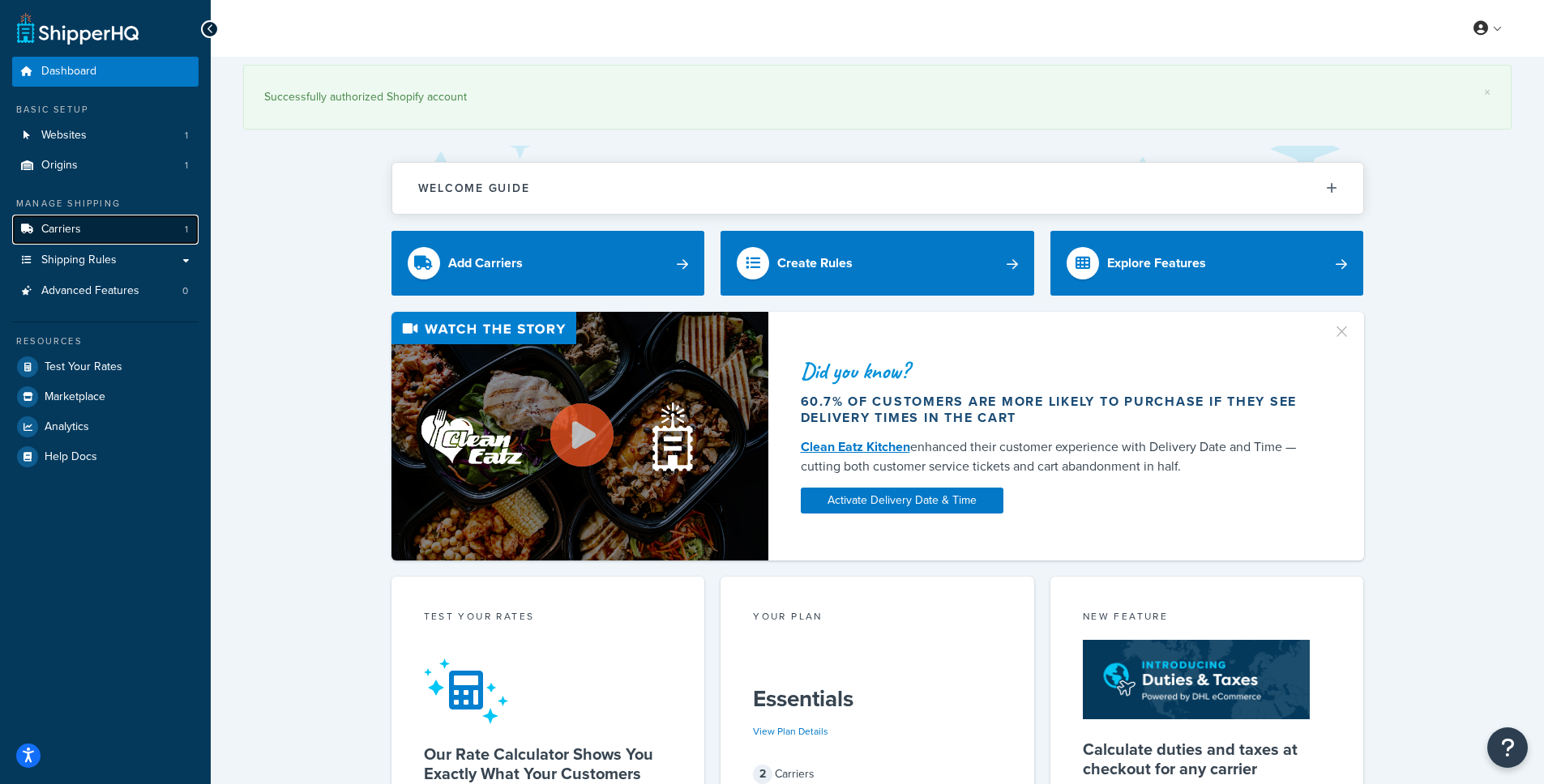
click at [63, 232] on span "Carriers" at bounding box center [61, 230] width 40 height 14
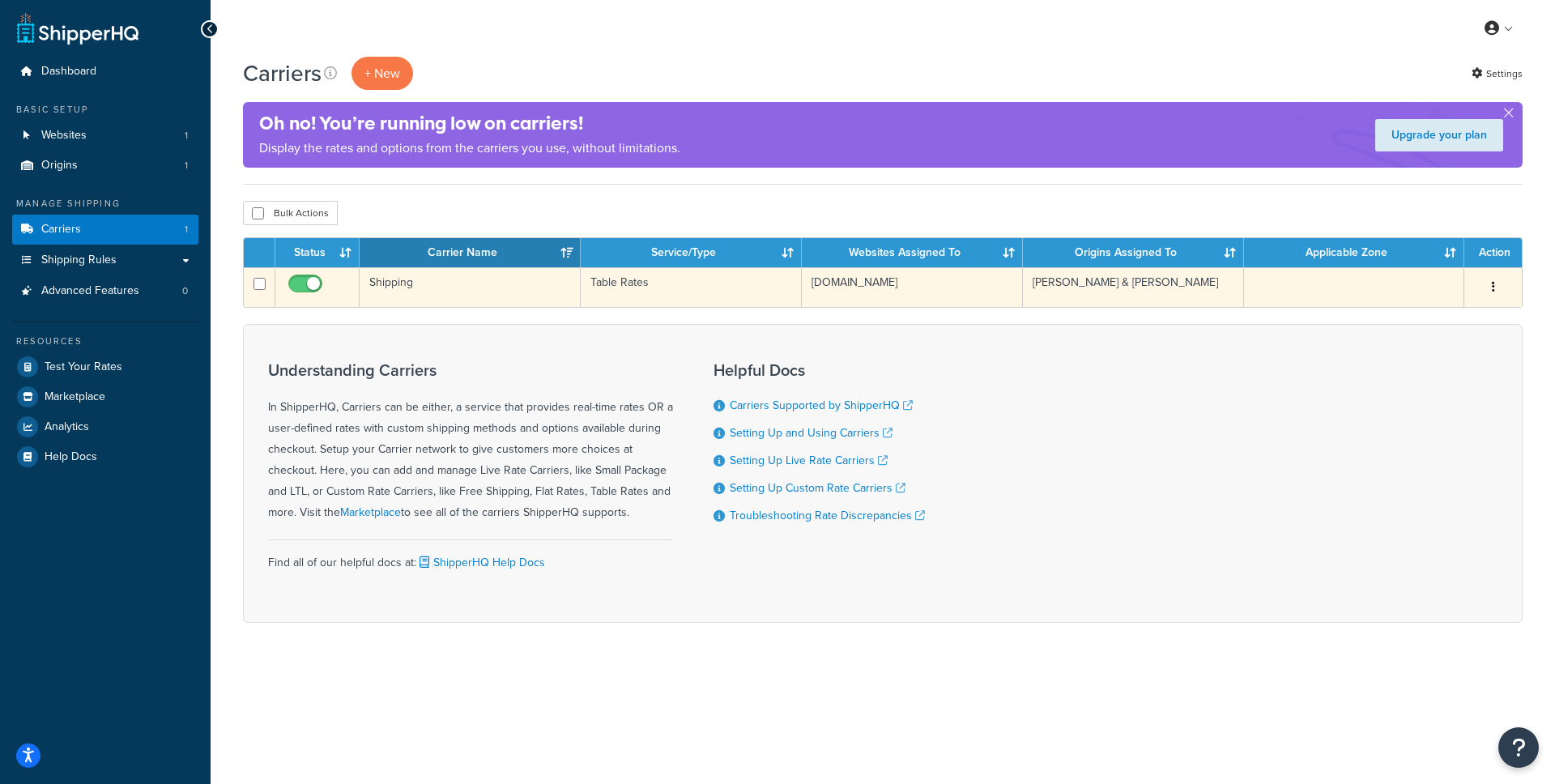
click at [400, 283] on td "Shipping" at bounding box center [470, 287] width 221 height 40
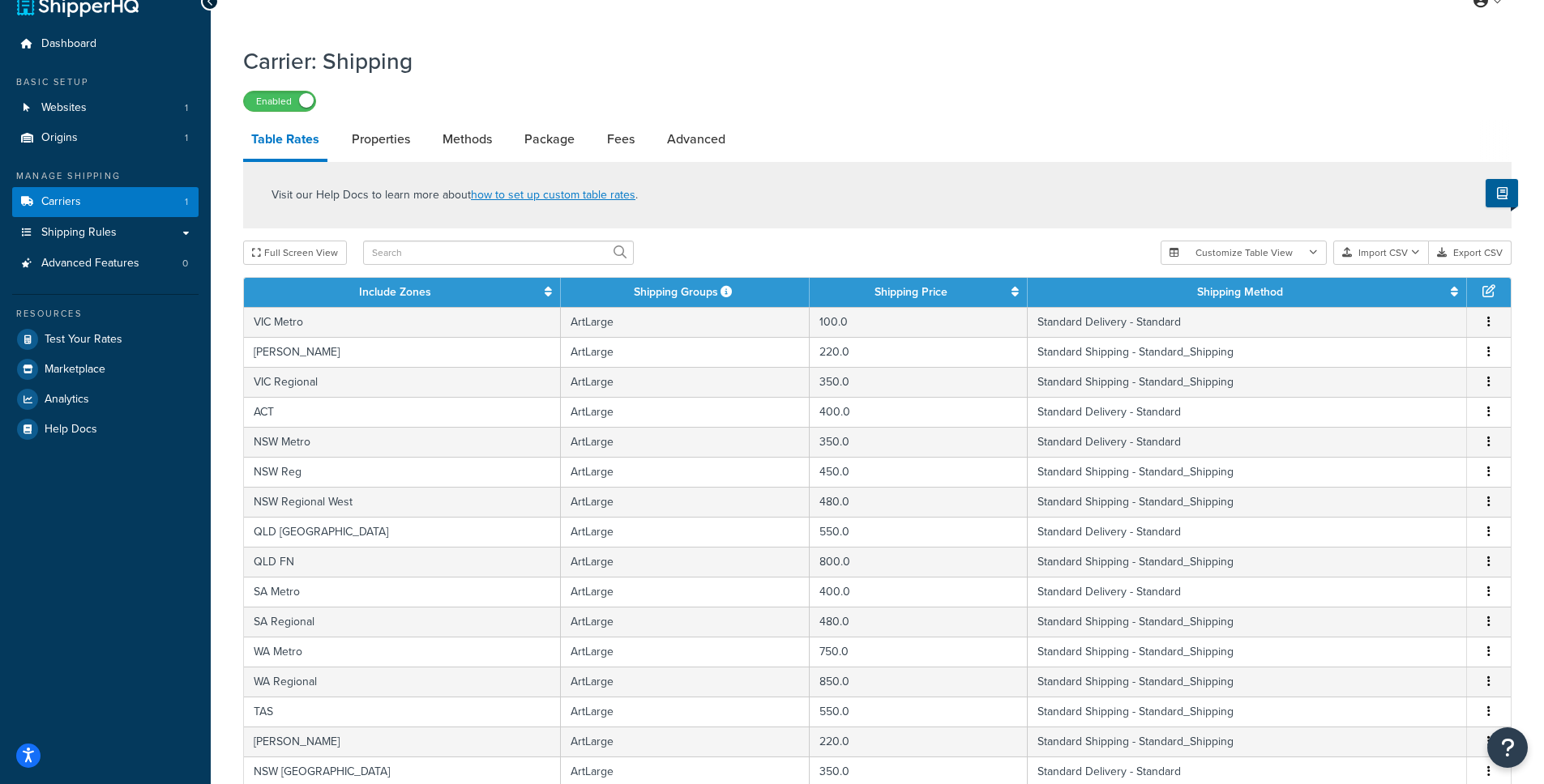
scroll to position [530, 0]
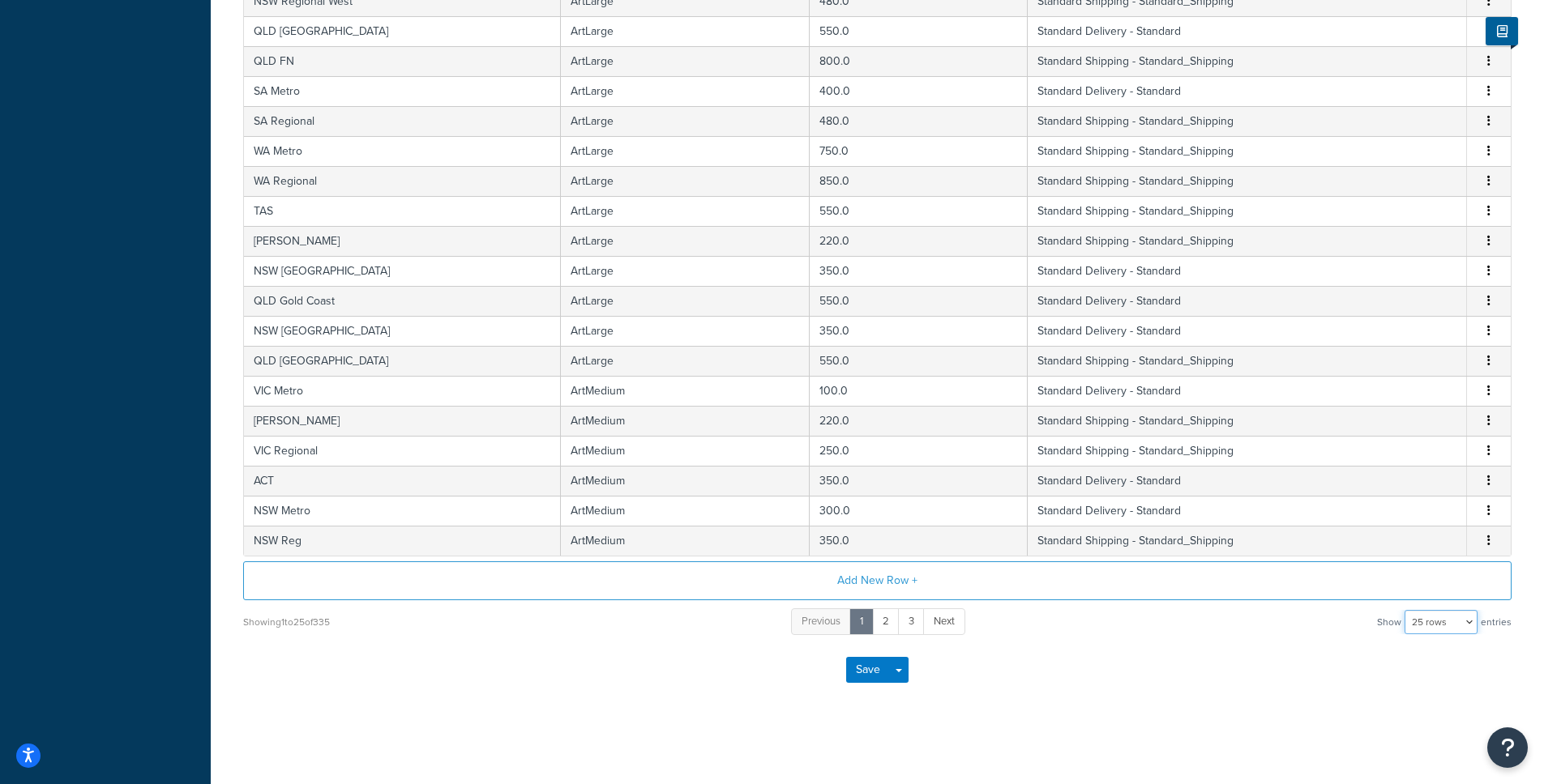
click at [1452, 629] on select "10 rows 15 rows 25 rows 50 rows 100 rows 1000 rows" at bounding box center [1441, 621] width 73 height 24
select select "1000"
click at [1406, 610] on select "10 rows 15 rows 25 rows 50 rows 100 rows 1000 rows" at bounding box center [1441, 621] width 73 height 24
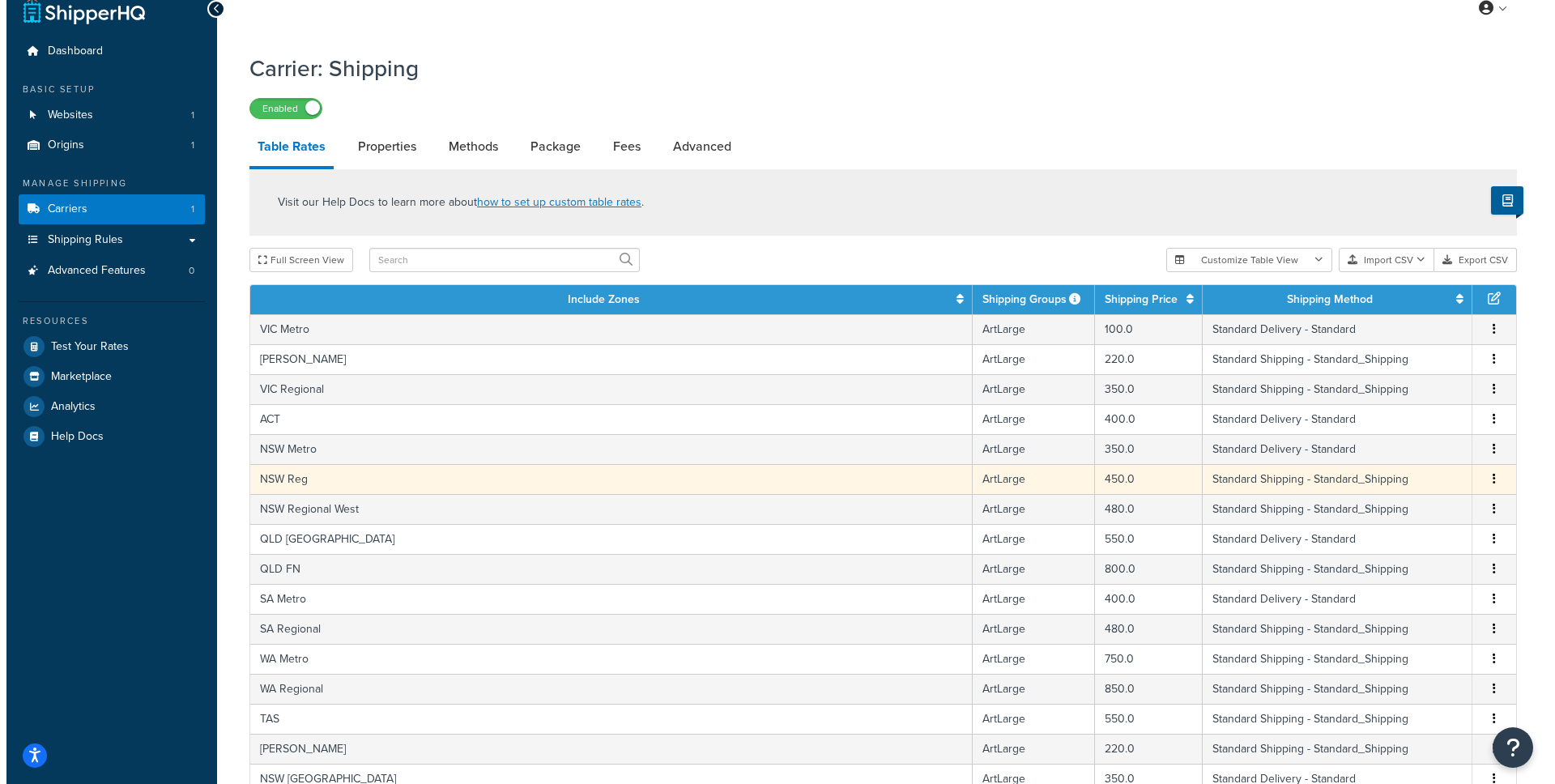
scroll to position [0, 0]
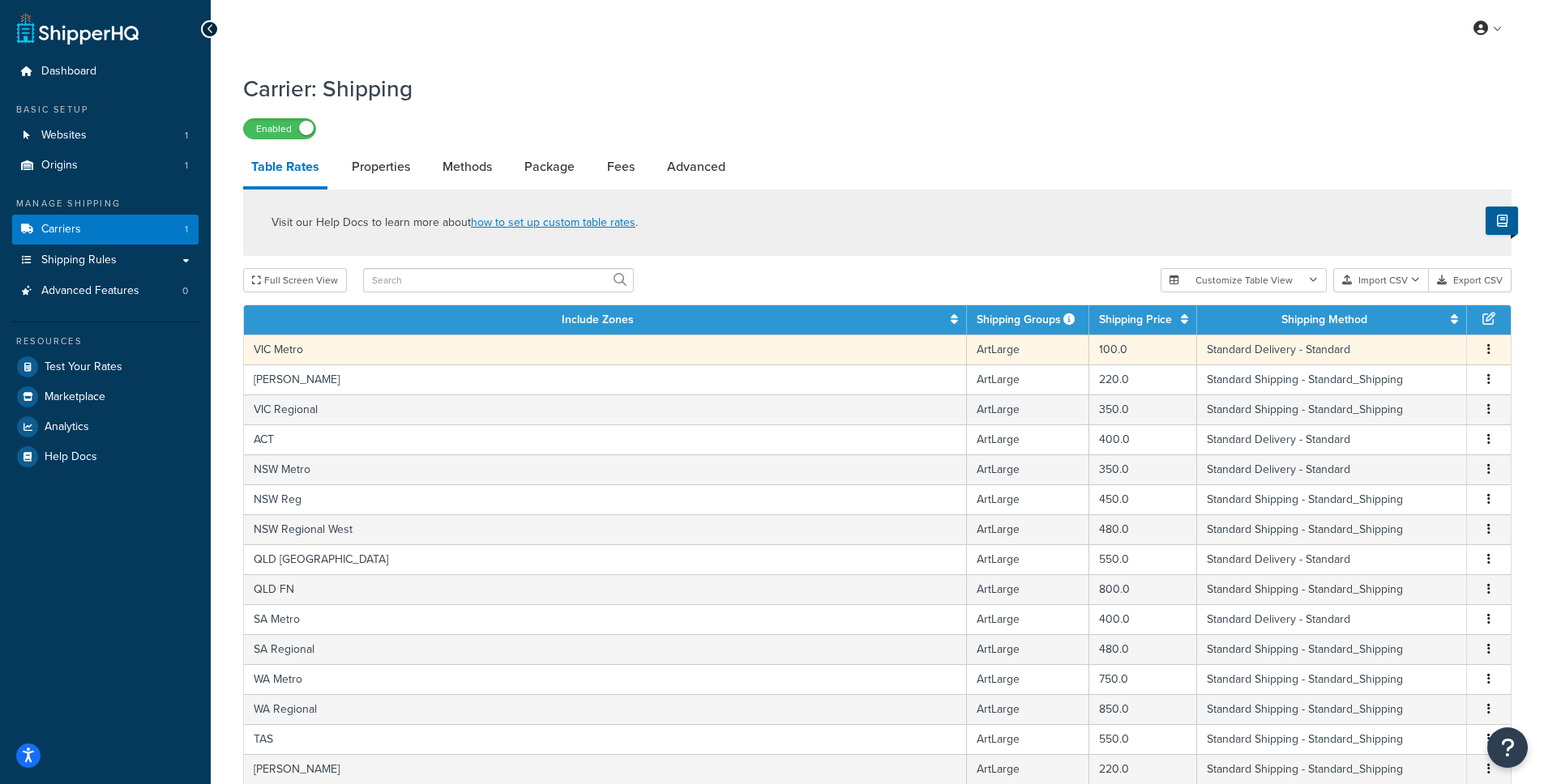
click at [283, 352] on td "VIC Metro" at bounding box center [605, 349] width 722 height 30
select select "182086"
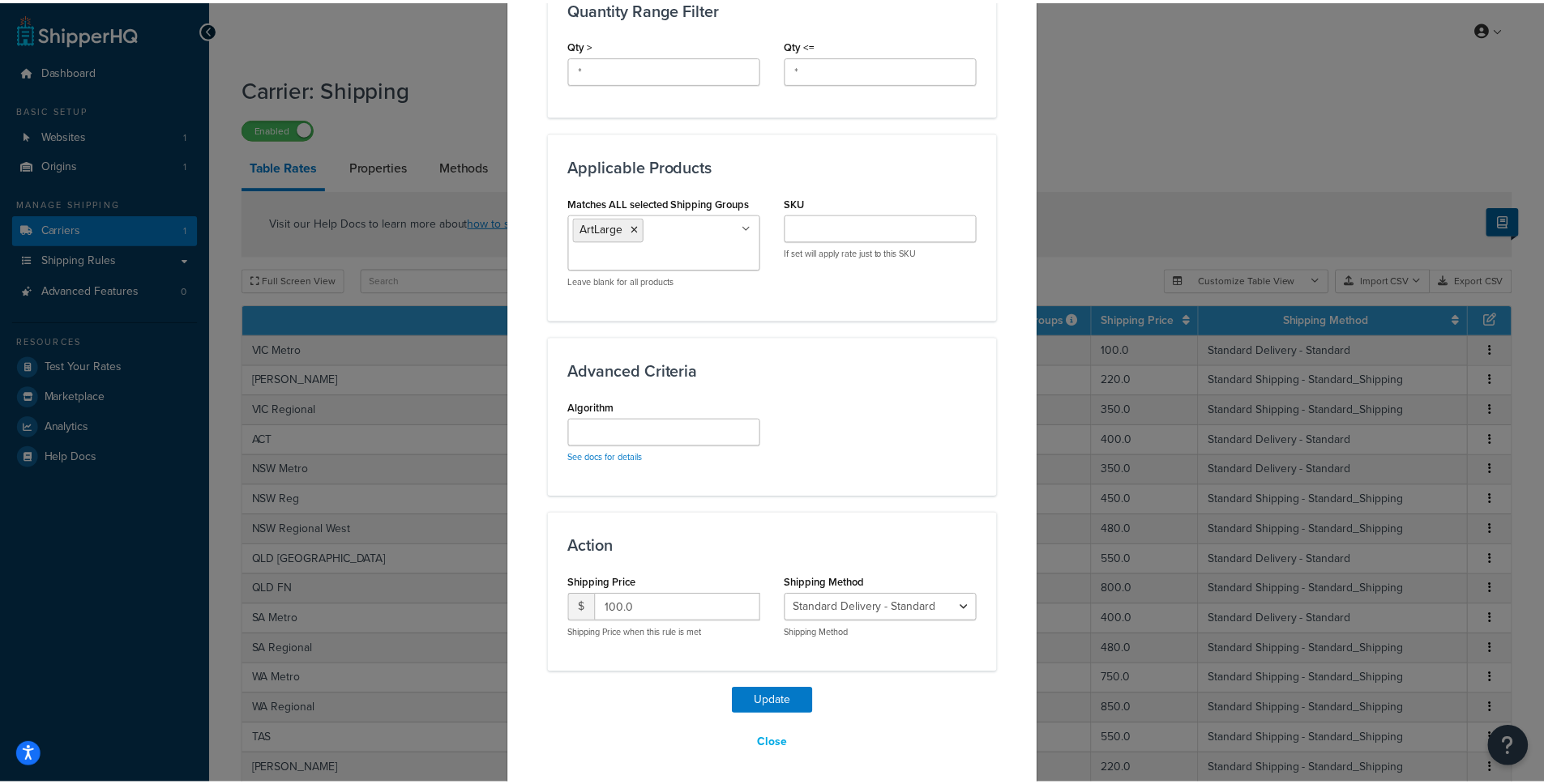
scroll to position [767, 0]
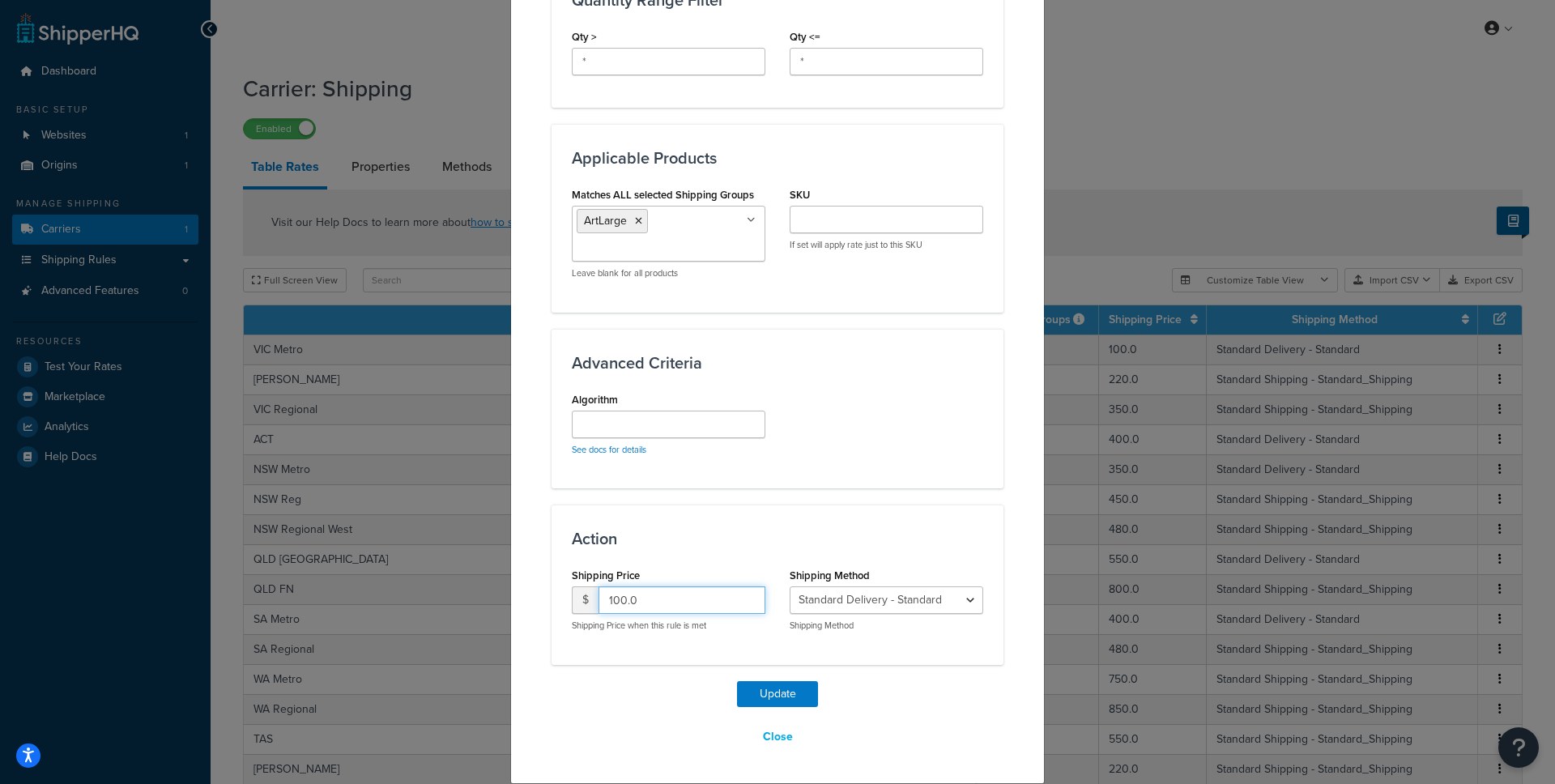
drag, startPoint x: 616, startPoint y: 598, endPoint x: 595, endPoint y: 601, distance: 21.2
click at [598, 601] on input "100.0" at bounding box center [682, 600] width 167 height 27
type input "90.0"
click at [773, 733] on button "Close" at bounding box center [778, 736] width 51 height 27
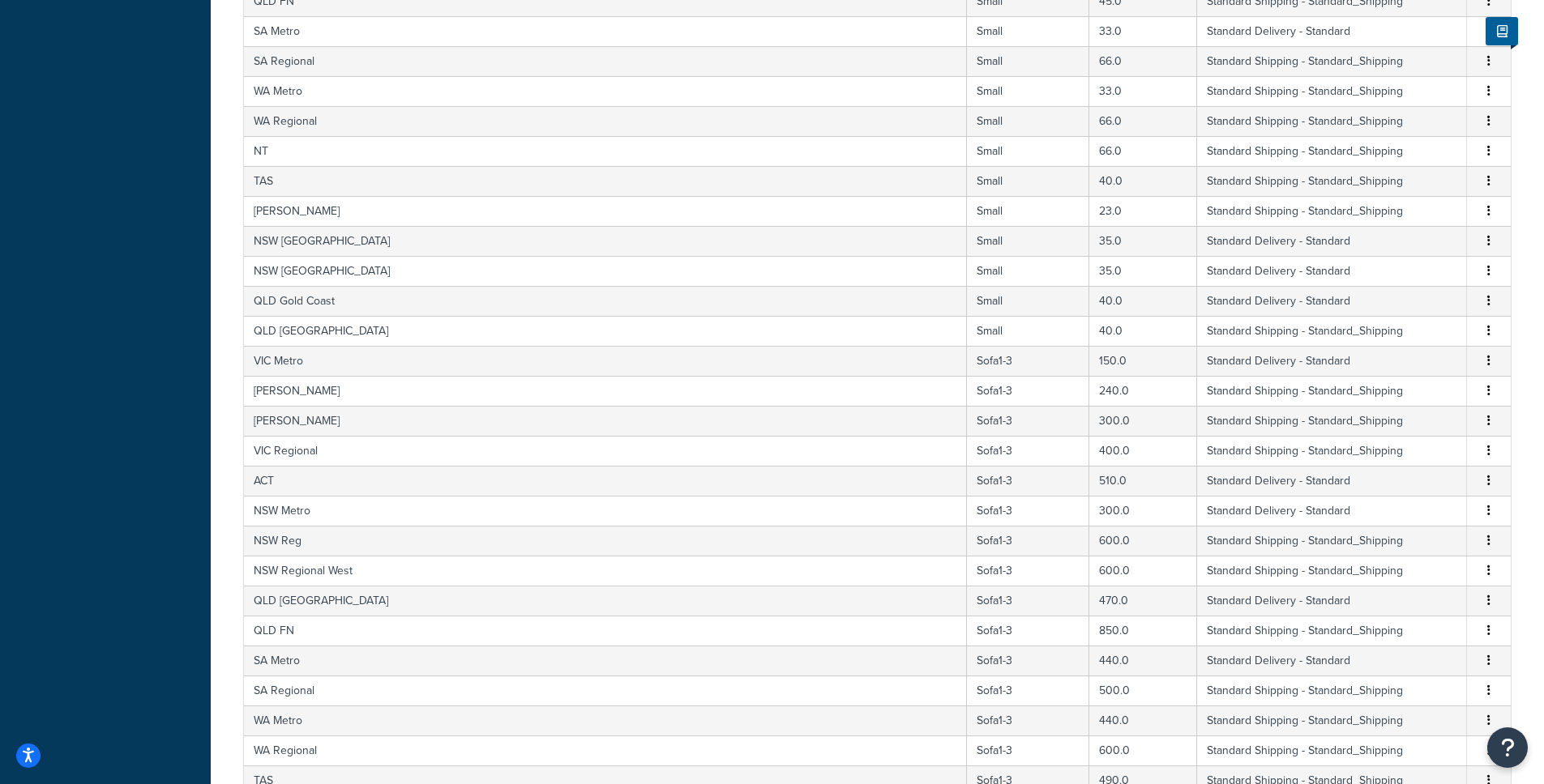
scroll to position [9868, 0]
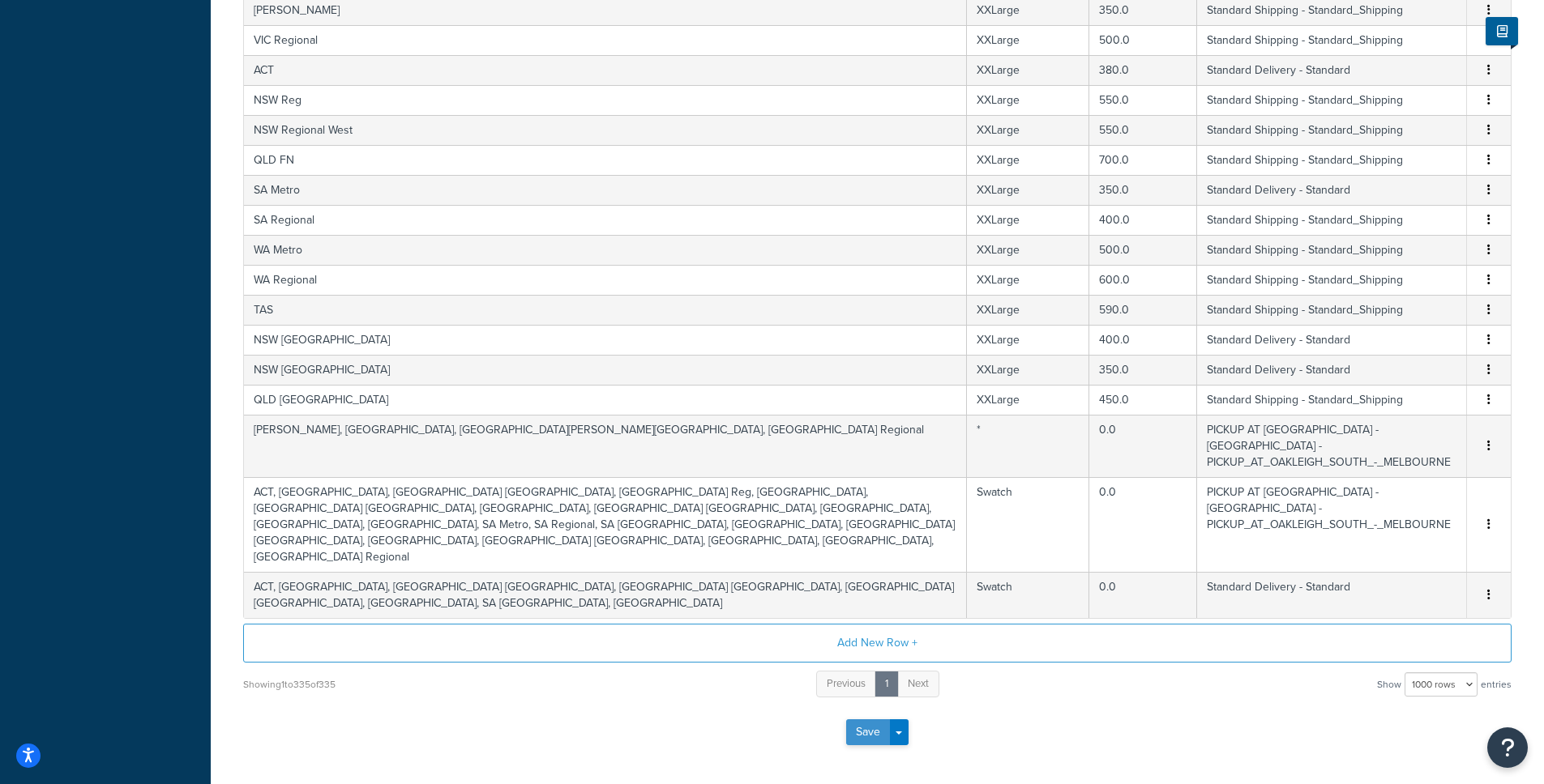
click at [876, 720] on button "Save" at bounding box center [867, 732] width 44 height 26
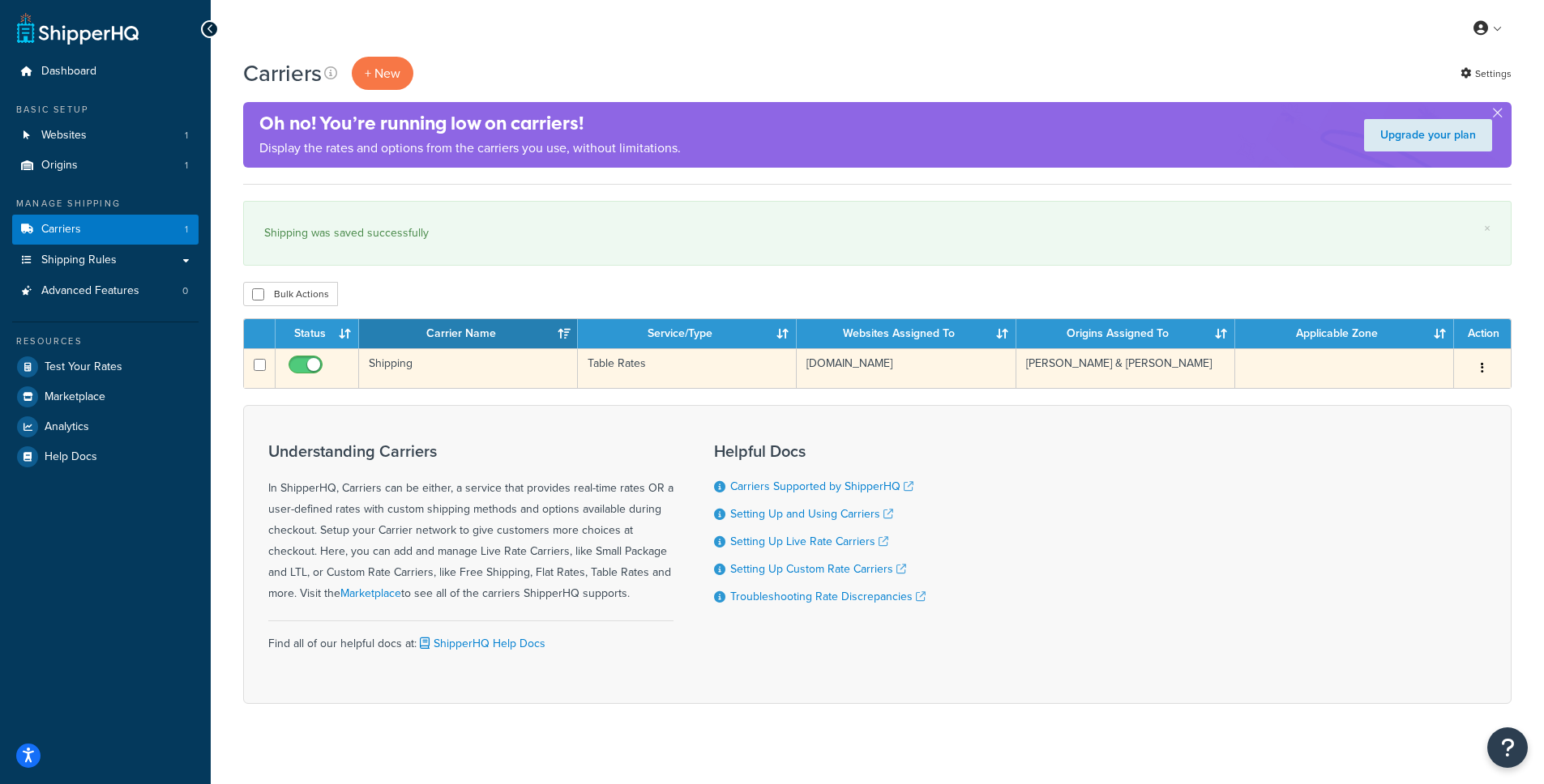
click at [397, 365] on td "Shipping" at bounding box center [468, 368] width 219 height 40
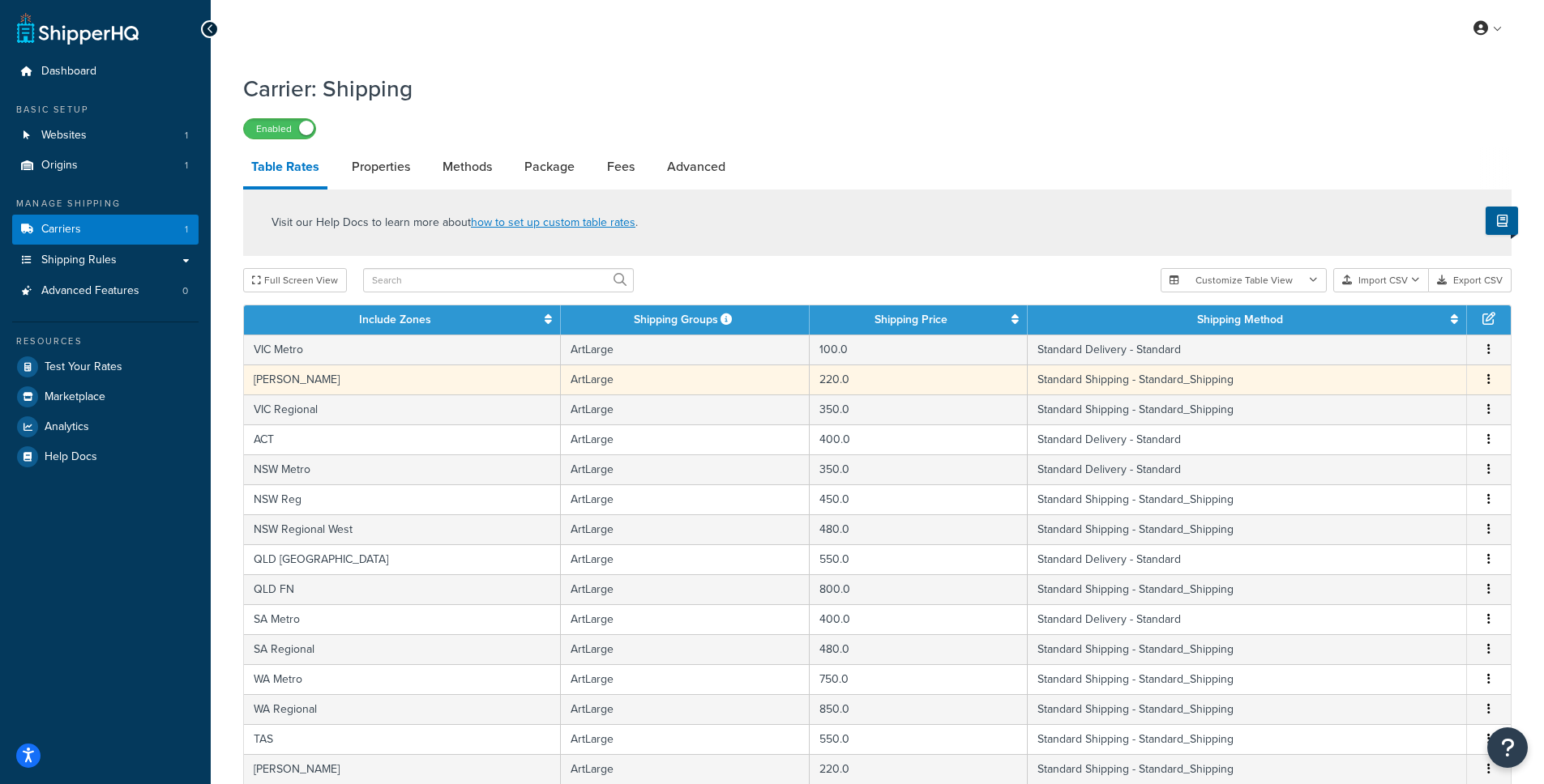
scroll to position [530, 0]
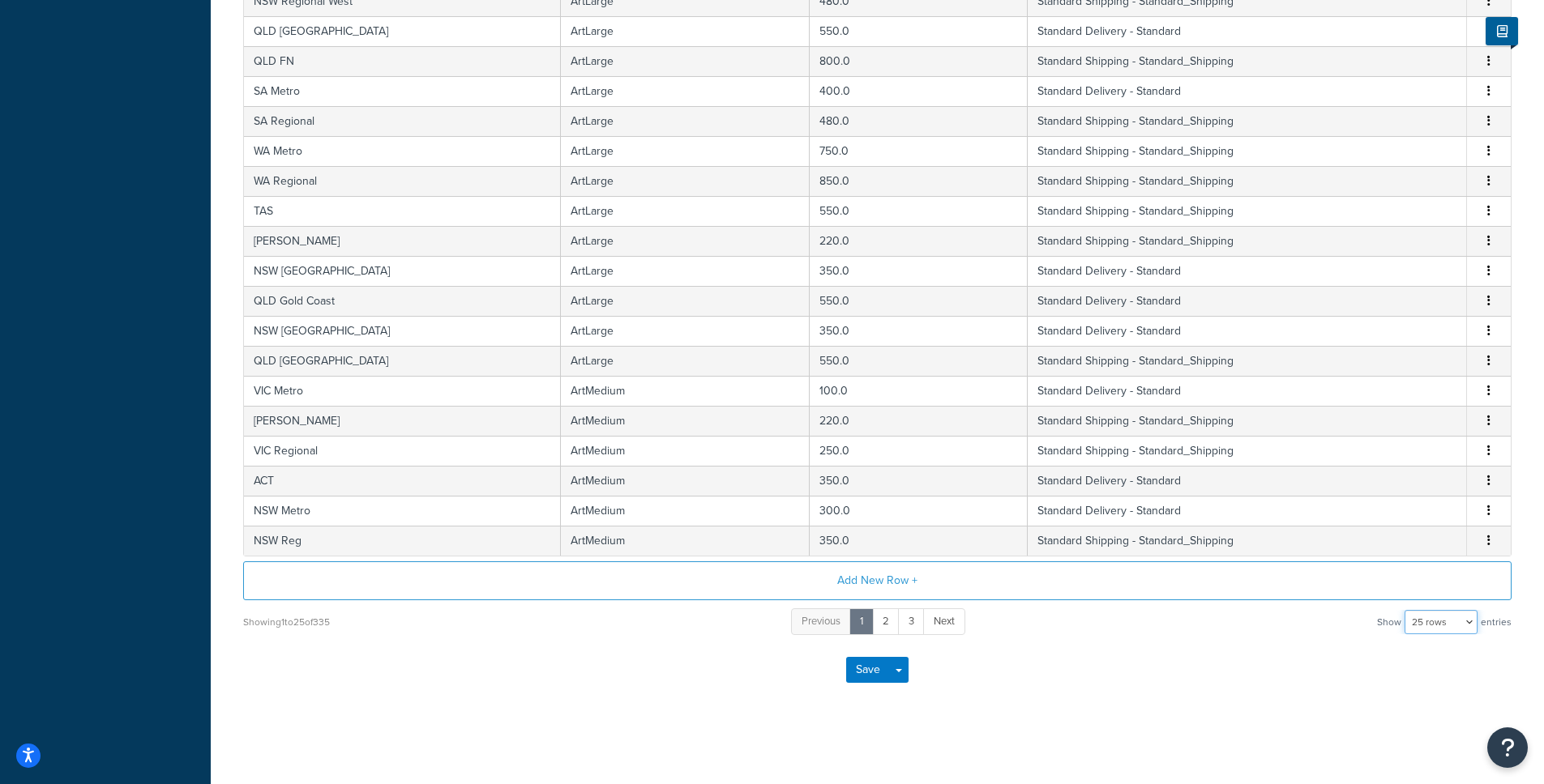
click at [1451, 627] on select "10 rows 15 rows 25 rows 50 rows 100 rows 1000 rows" at bounding box center [1441, 621] width 73 height 24
select select "1000"
click at [1406, 610] on select "10 rows 15 rows 25 rows 50 rows 100 rows 1000 rows" at bounding box center [1441, 621] width 73 height 24
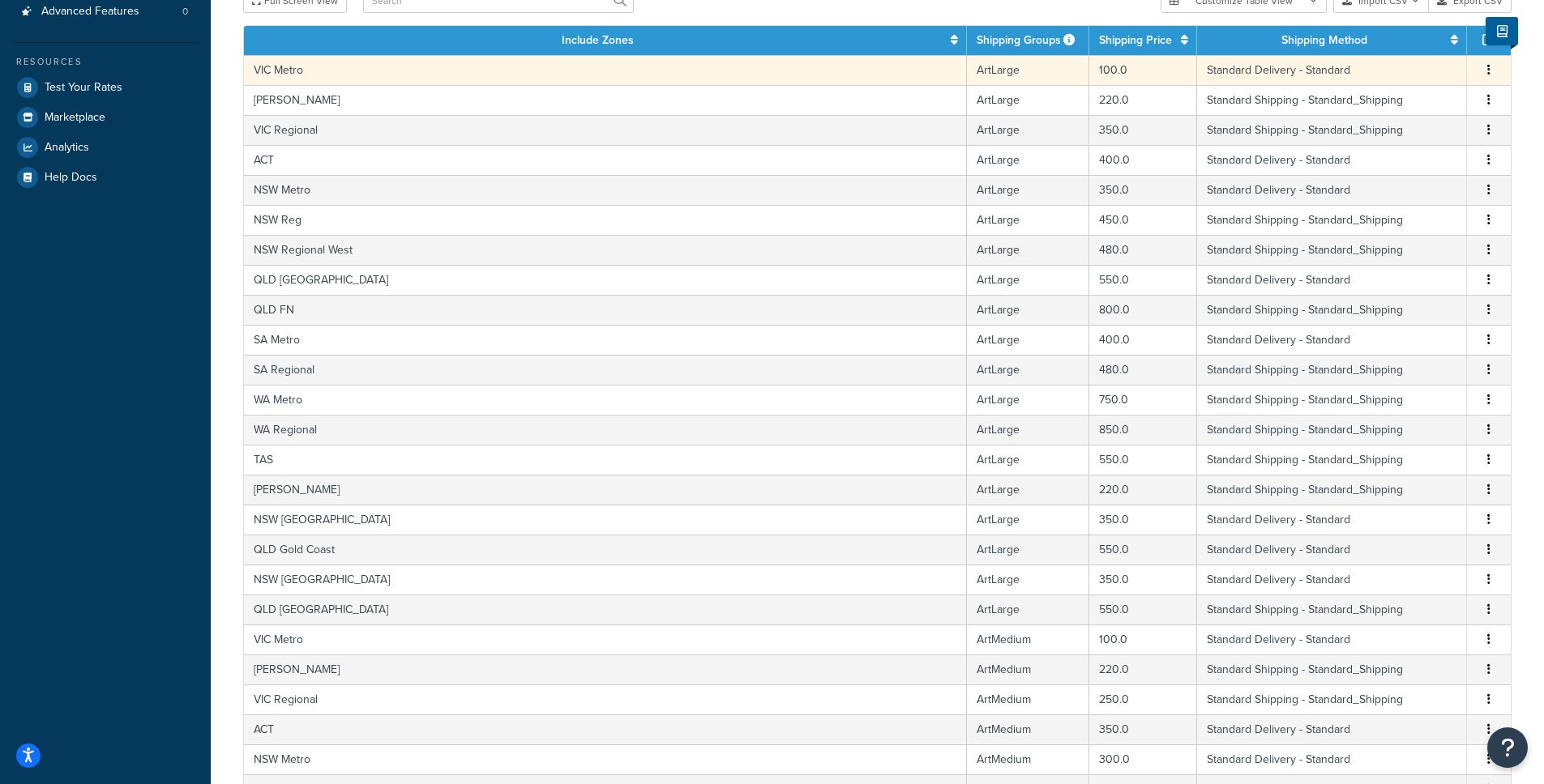
scroll to position [0, 0]
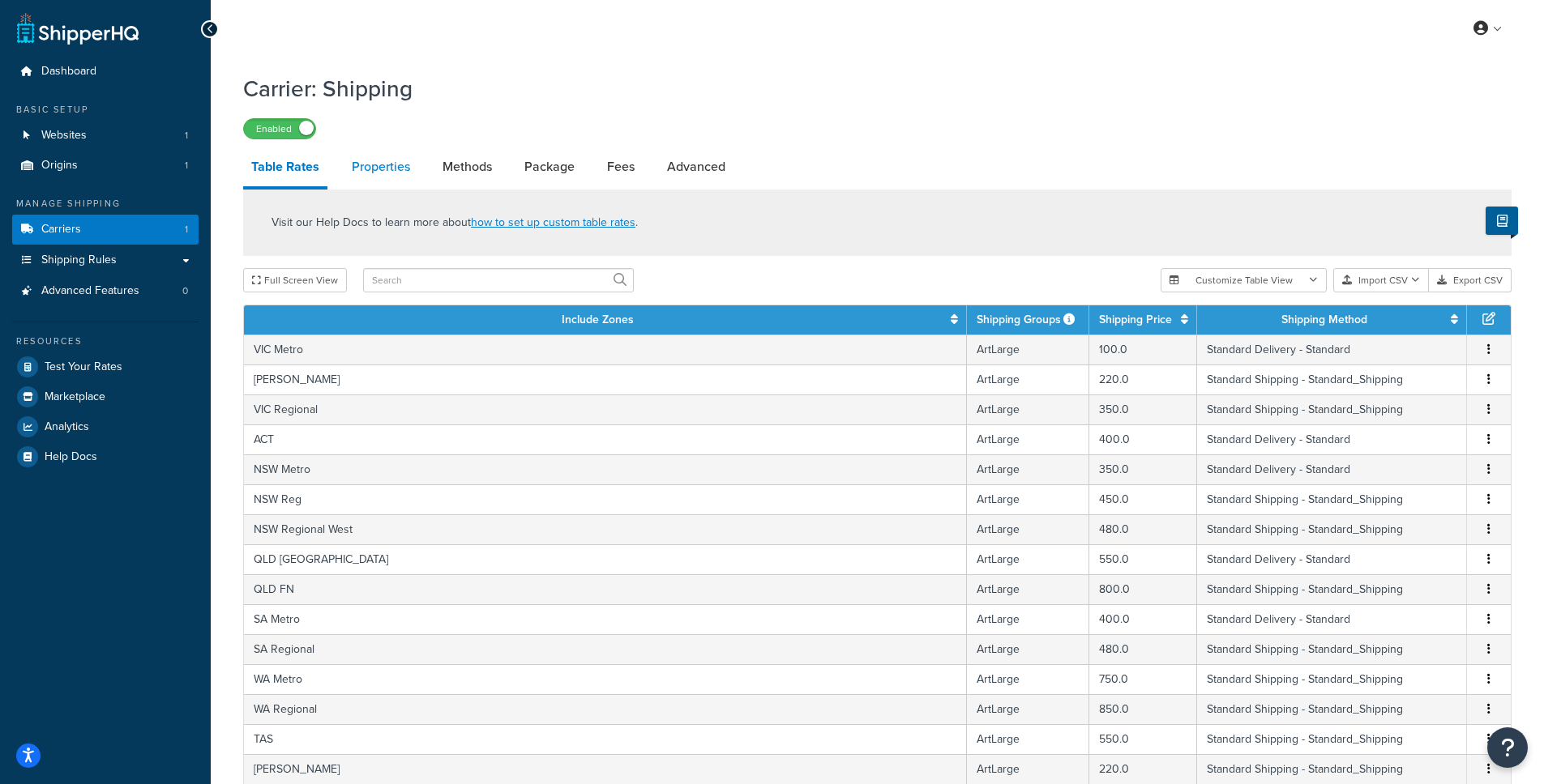
click at [379, 165] on link "Properties" at bounding box center [381, 166] width 74 height 39
select select "PERITEM"
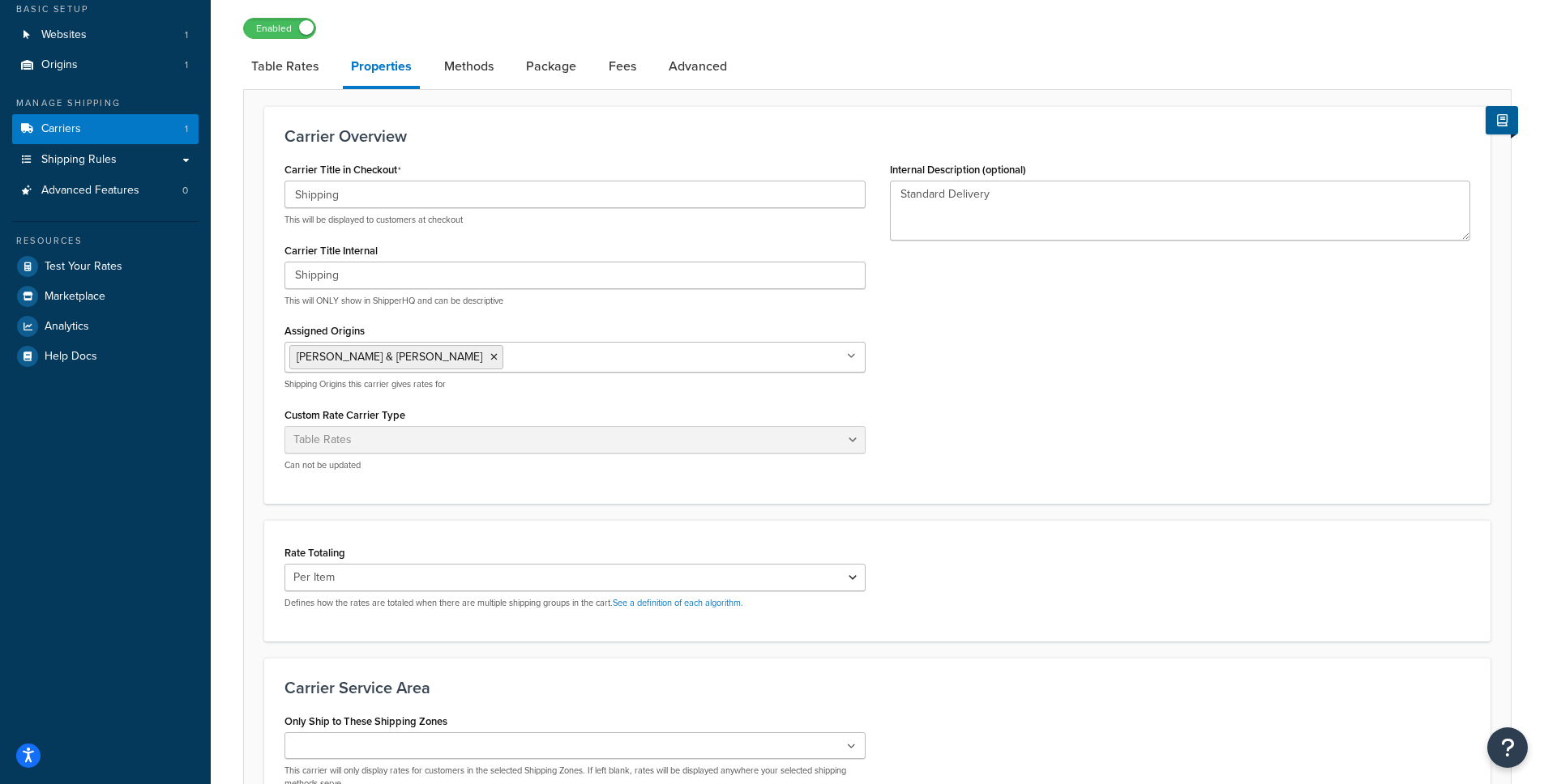
scroll to position [103, 0]
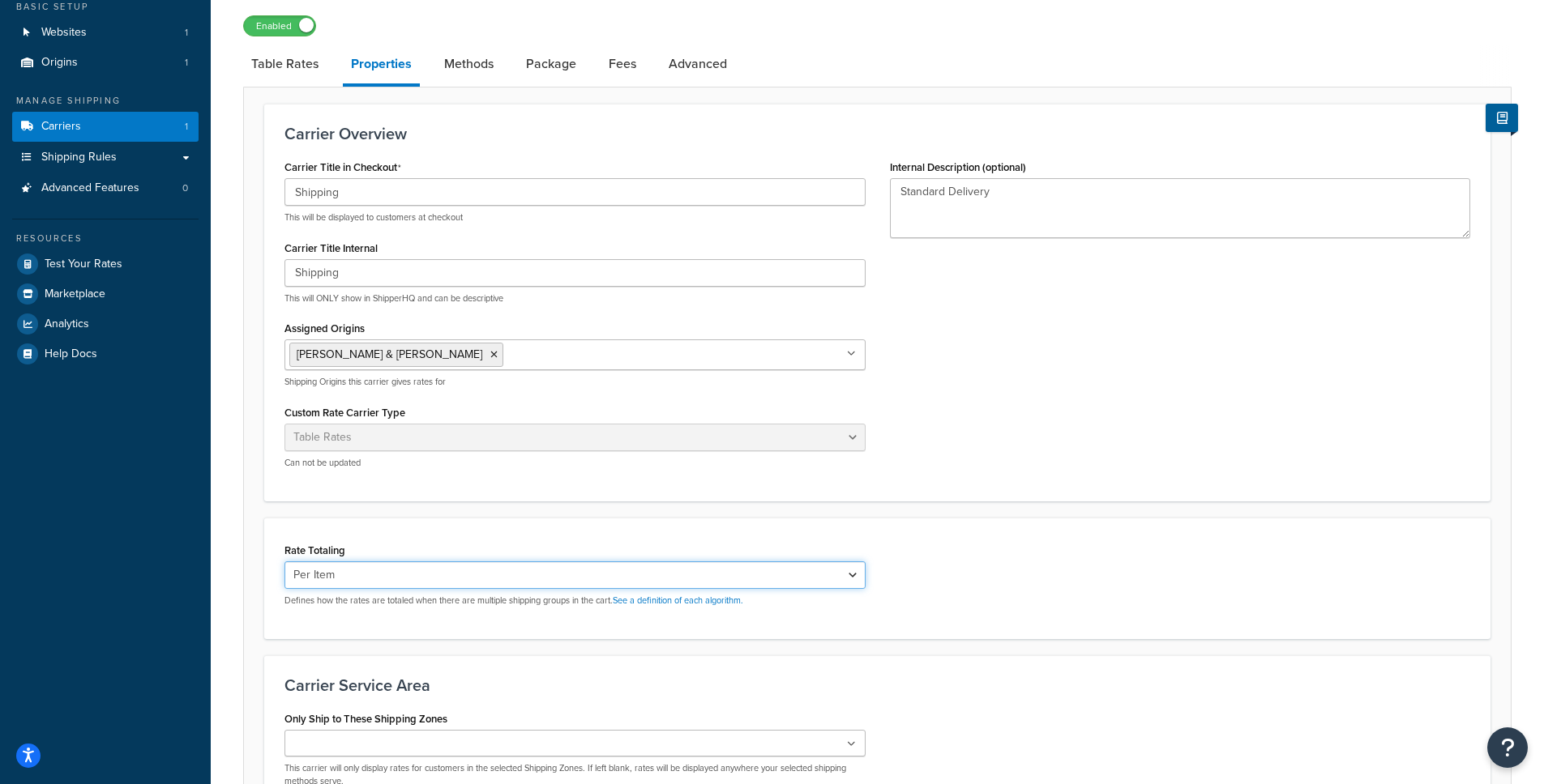
click at [423, 577] on select "Cumulative Highest Per Item Per SKU" at bounding box center [574, 574] width 581 height 27
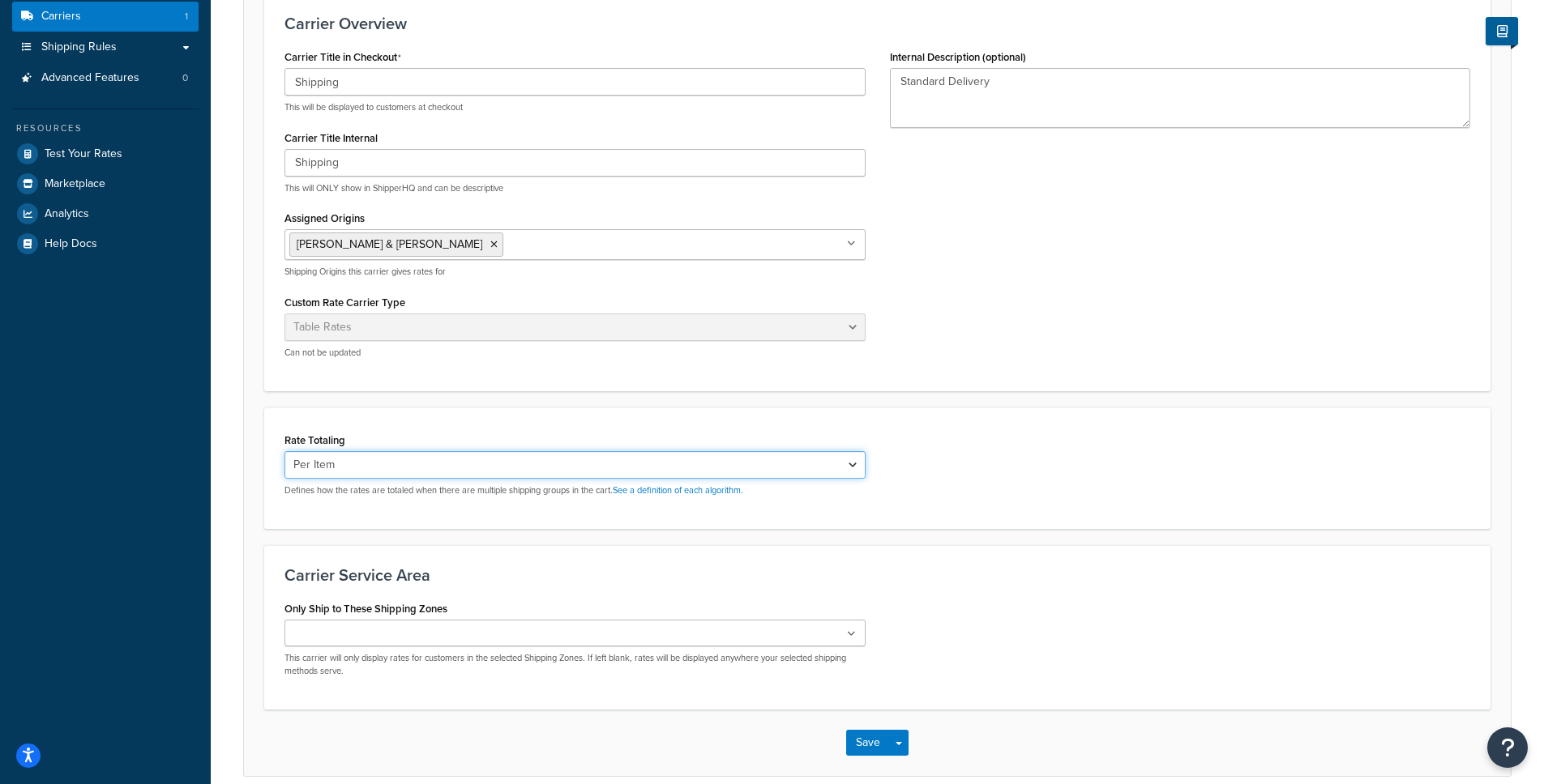
scroll to position [242, 0]
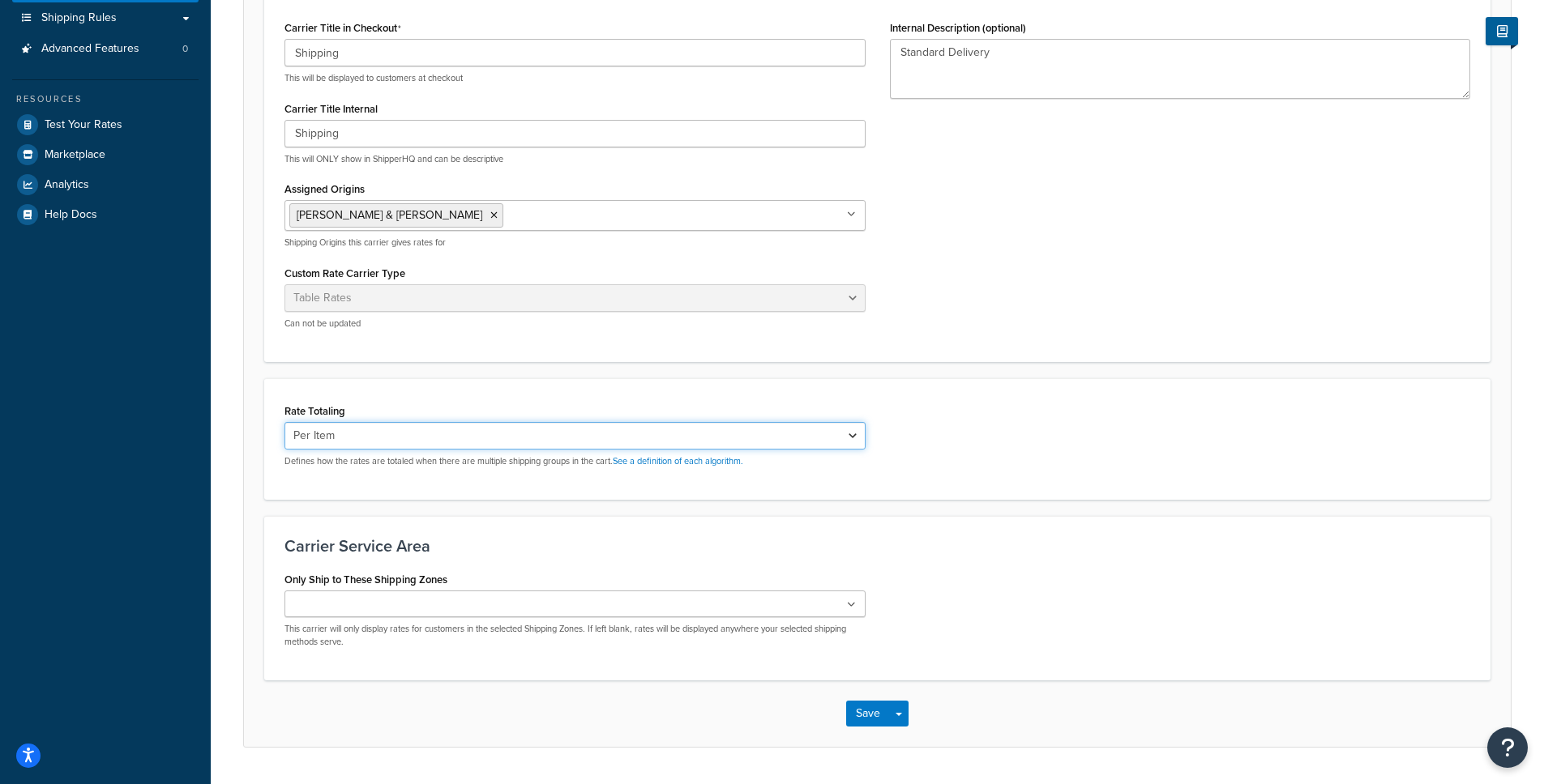
click at [623, 440] on select "Cumulative Highest Per Item Per SKU" at bounding box center [574, 435] width 581 height 27
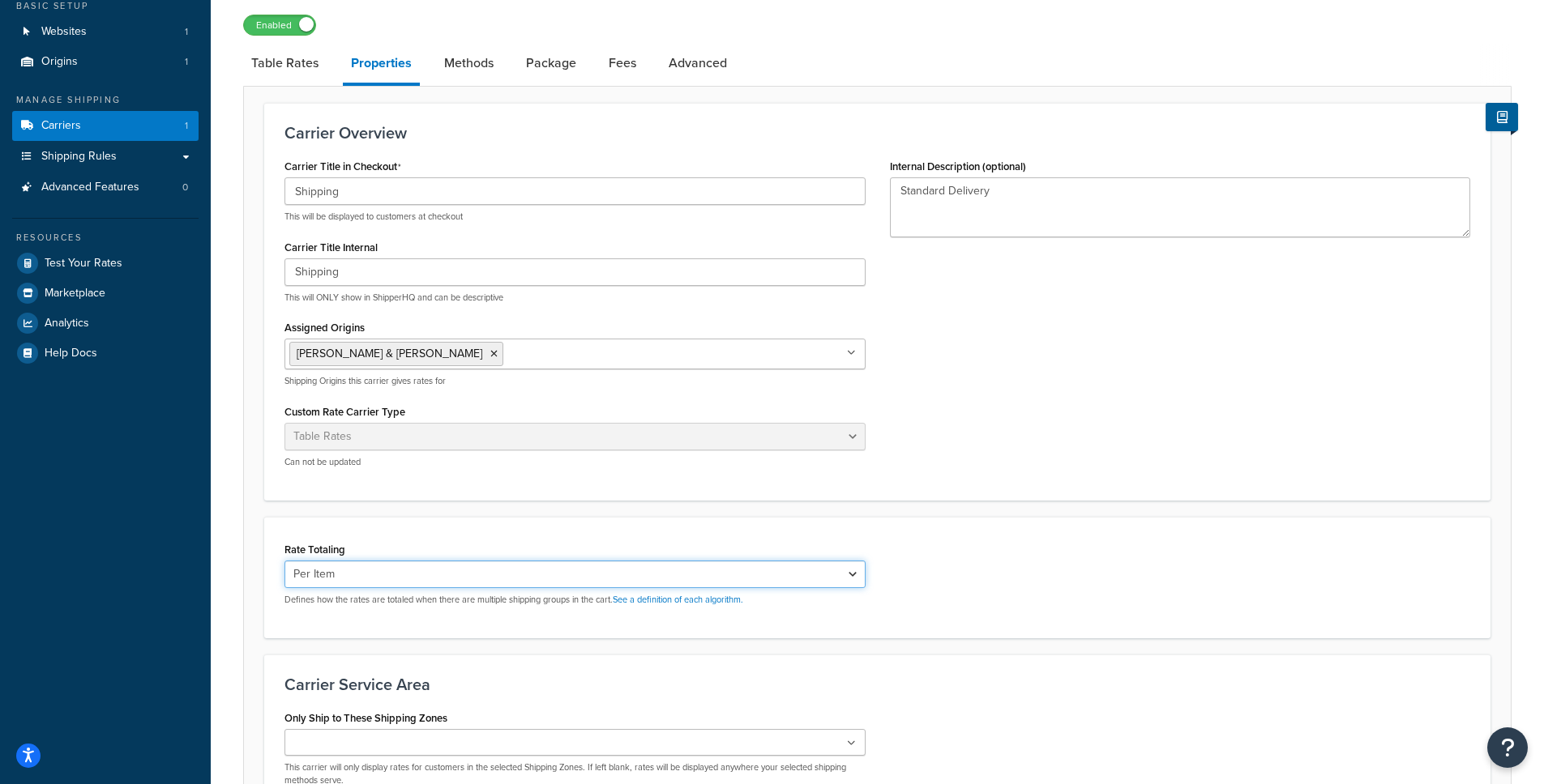
scroll to position [12, 0]
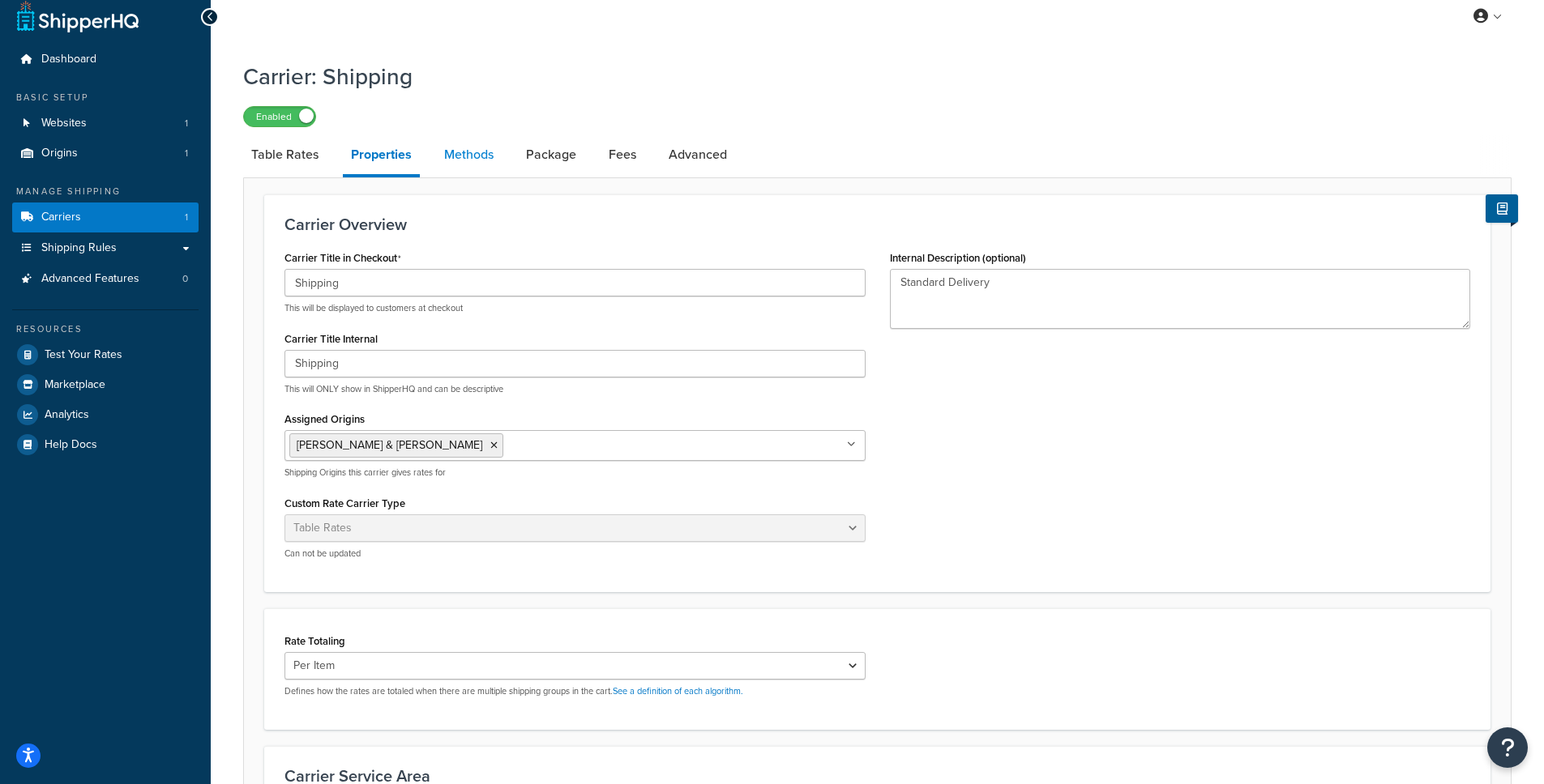
click at [460, 151] on link "Methods" at bounding box center [468, 154] width 65 height 39
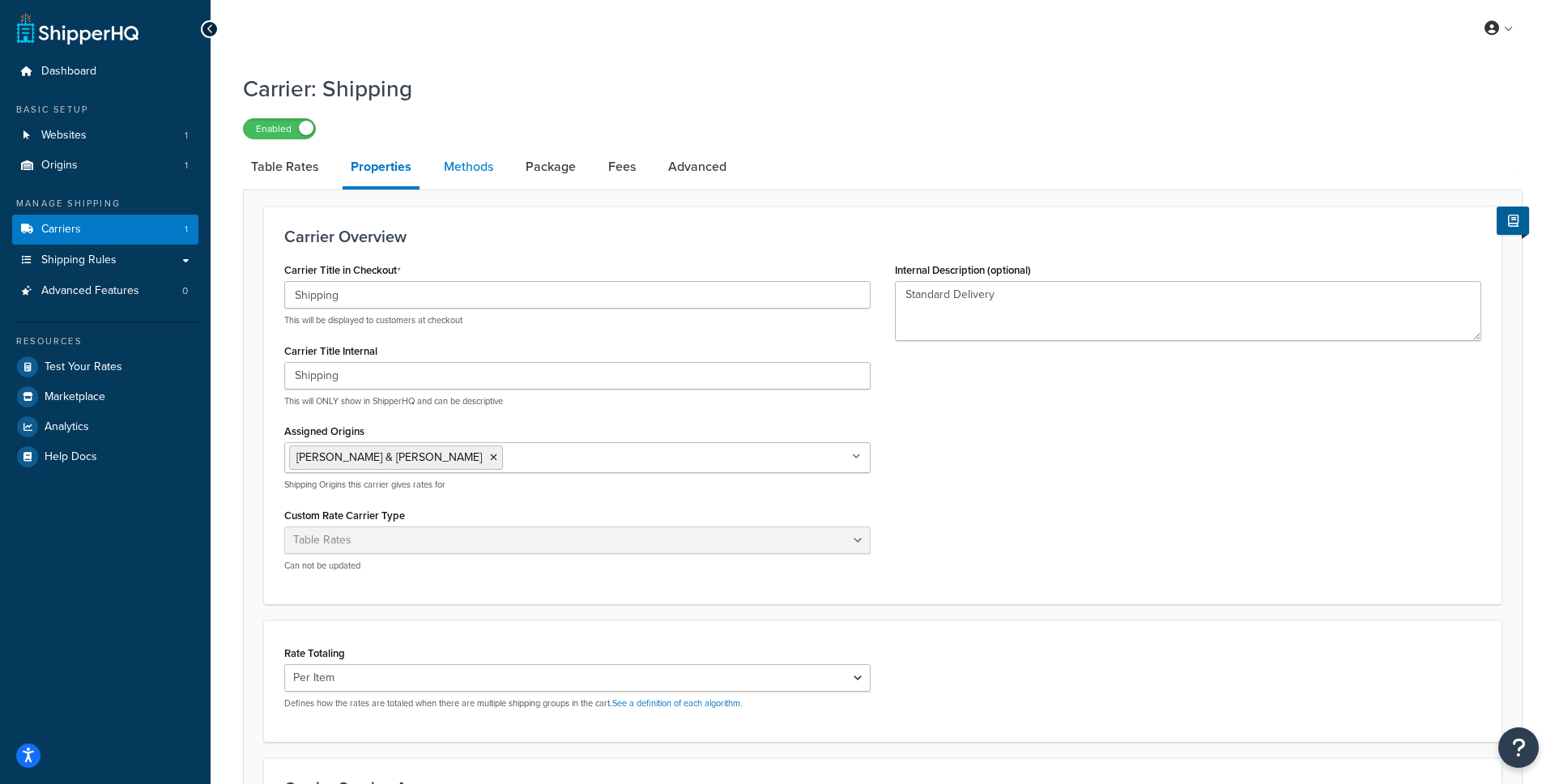
select select "25"
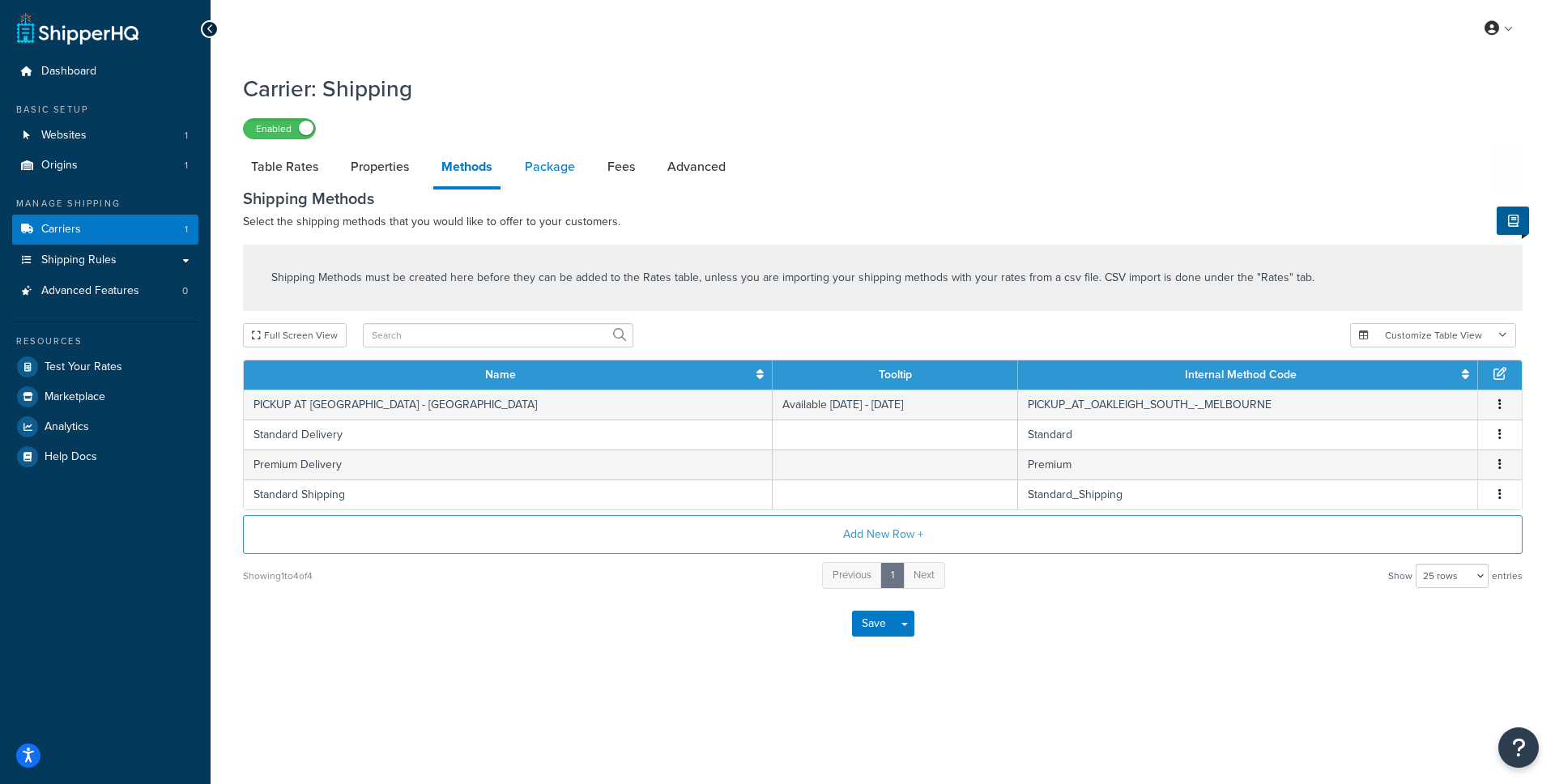
click at [559, 165] on link "Package" at bounding box center [549, 166] width 66 height 39
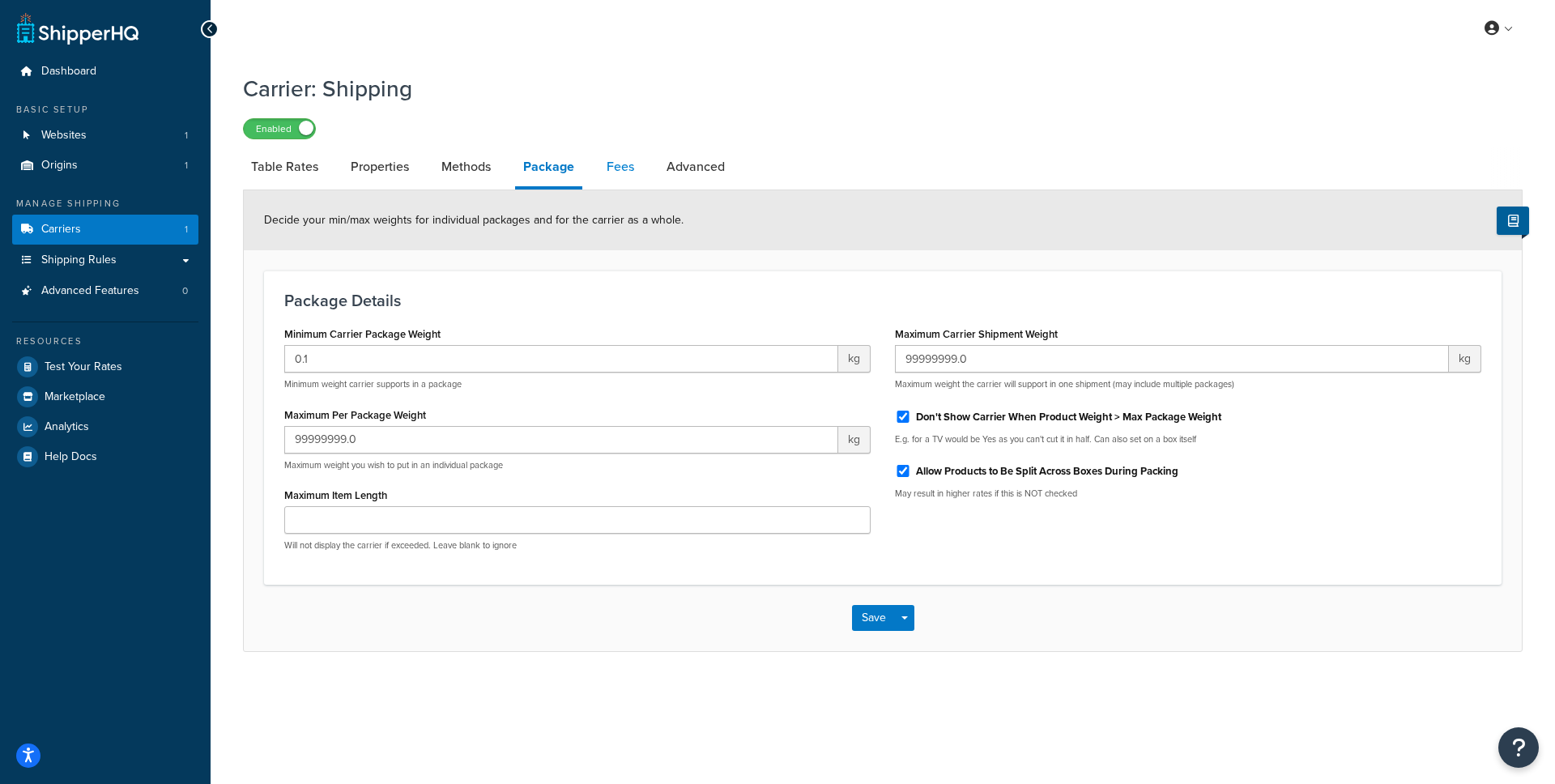
click at [612, 165] on link "Fees" at bounding box center [620, 166] width 44 height 39
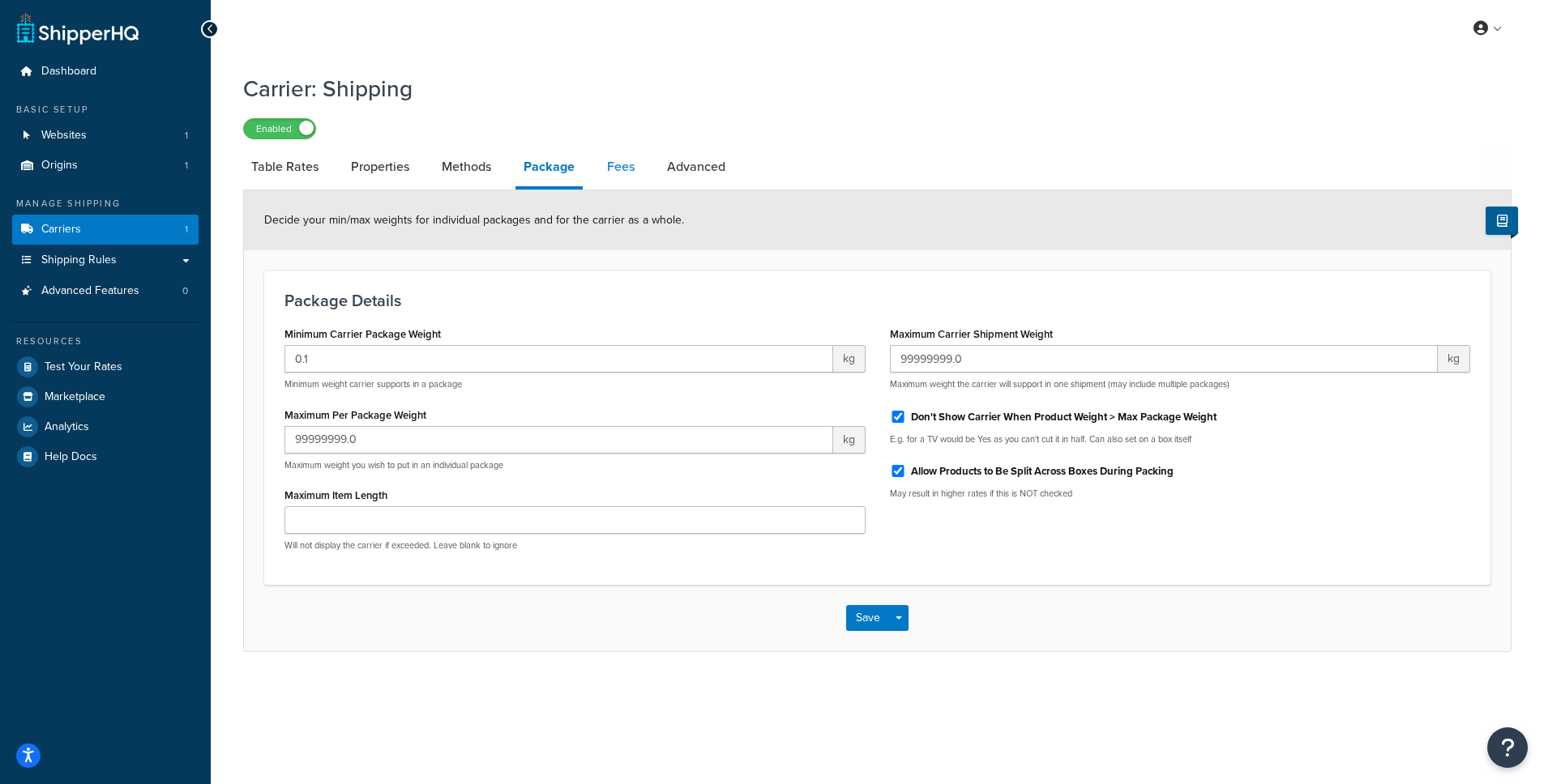
select select "AFTER"
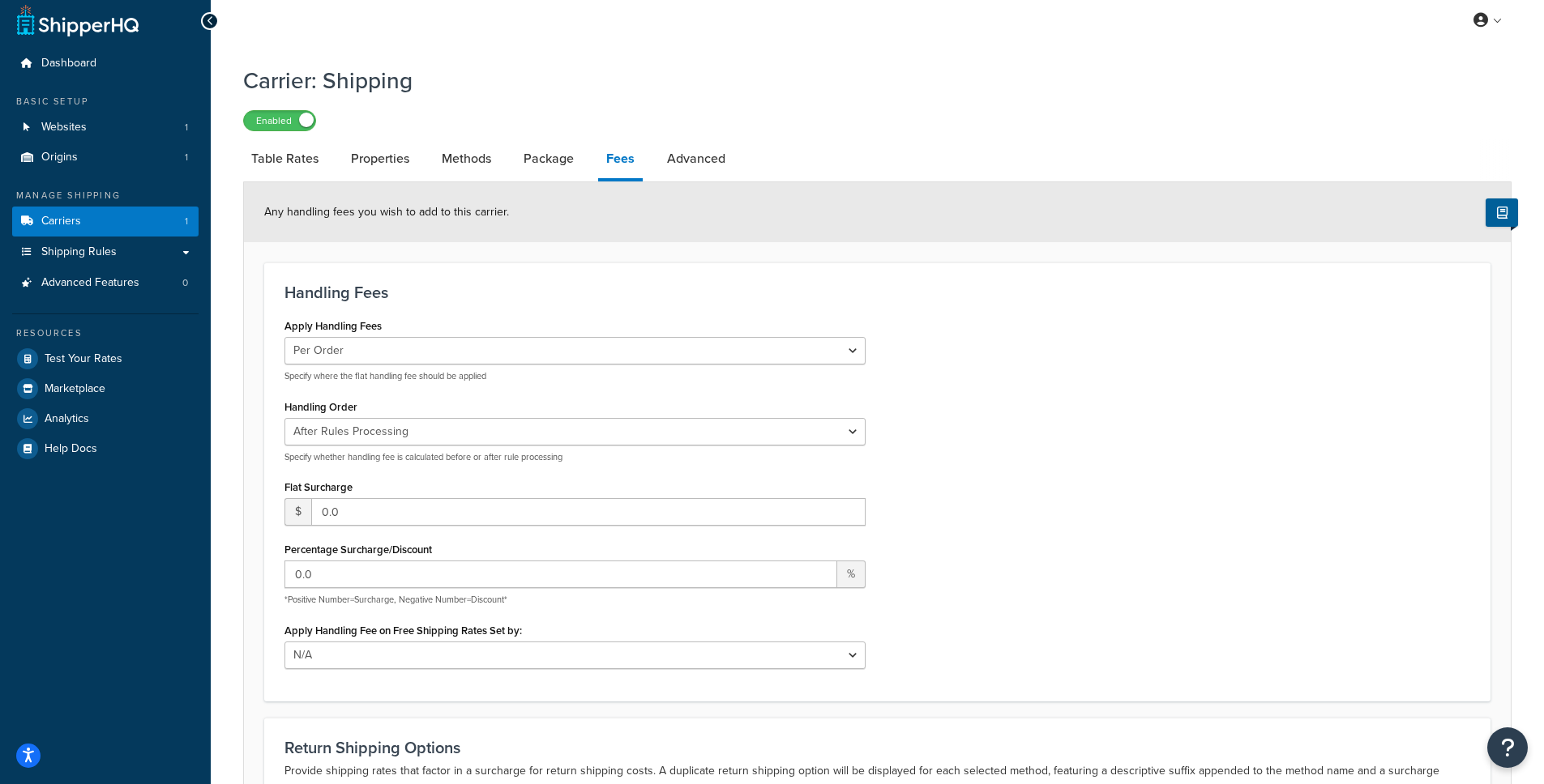
scroll to position [7, 0]
click at [695, 159] on link "Advanced" at bounding box center [696, 159] width 74 height 39
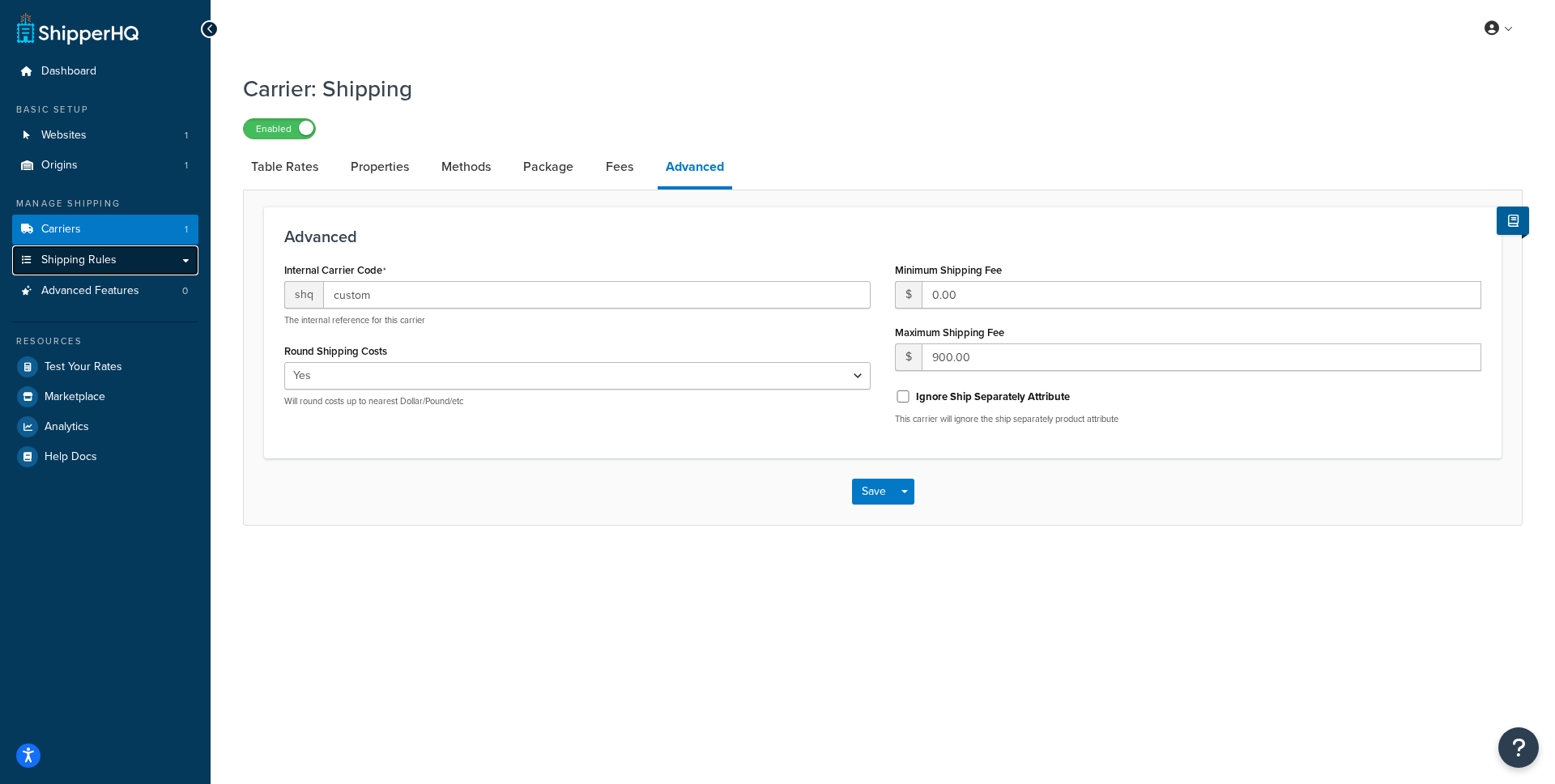
click at [80, 259] on span "Shipping Rules" at bounding box center [78, 260] width 75 height 14
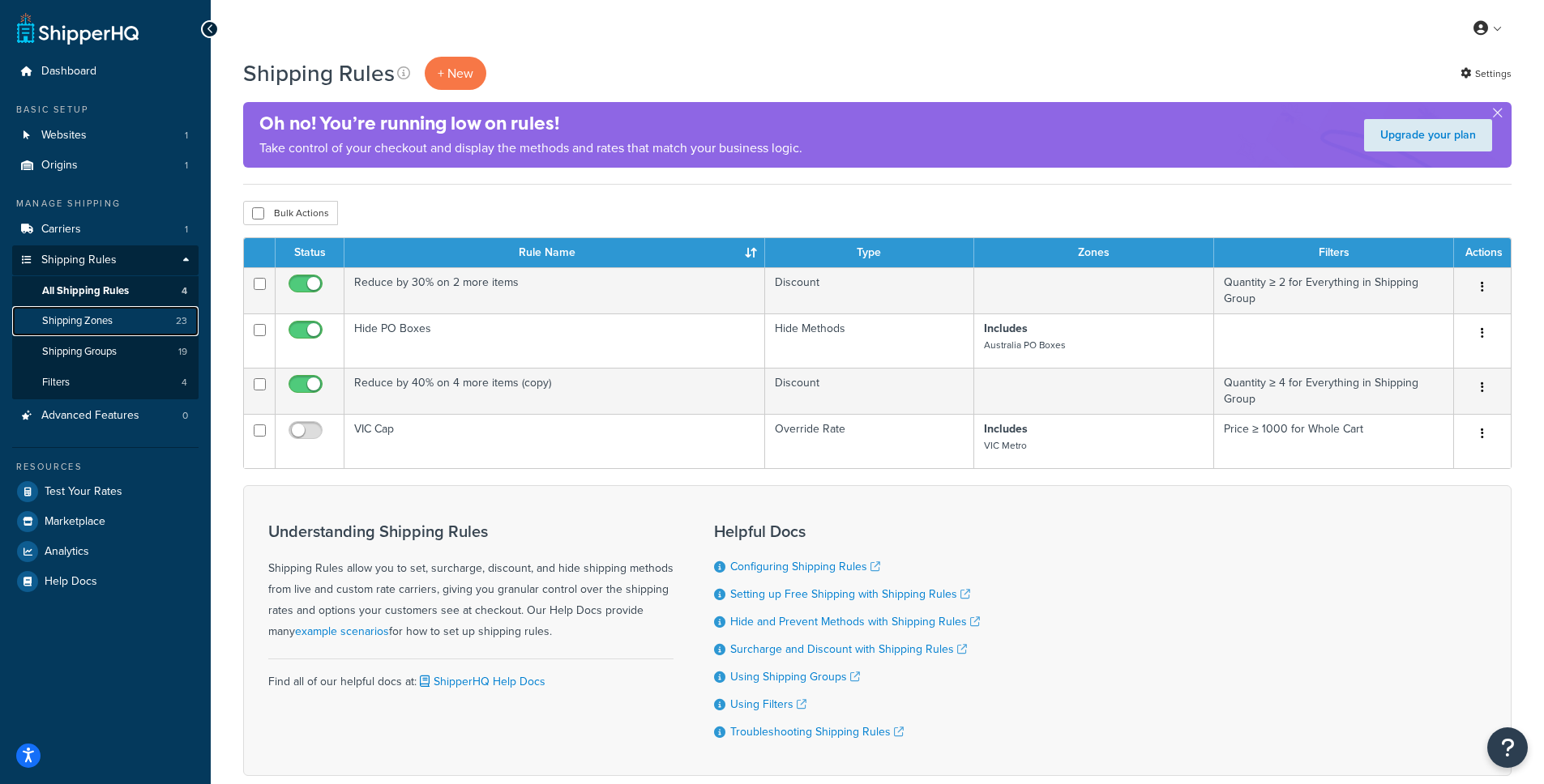
click at [76, 319] on span "Shipping Zones" at bounding box center [77, 321] width 70 height 14
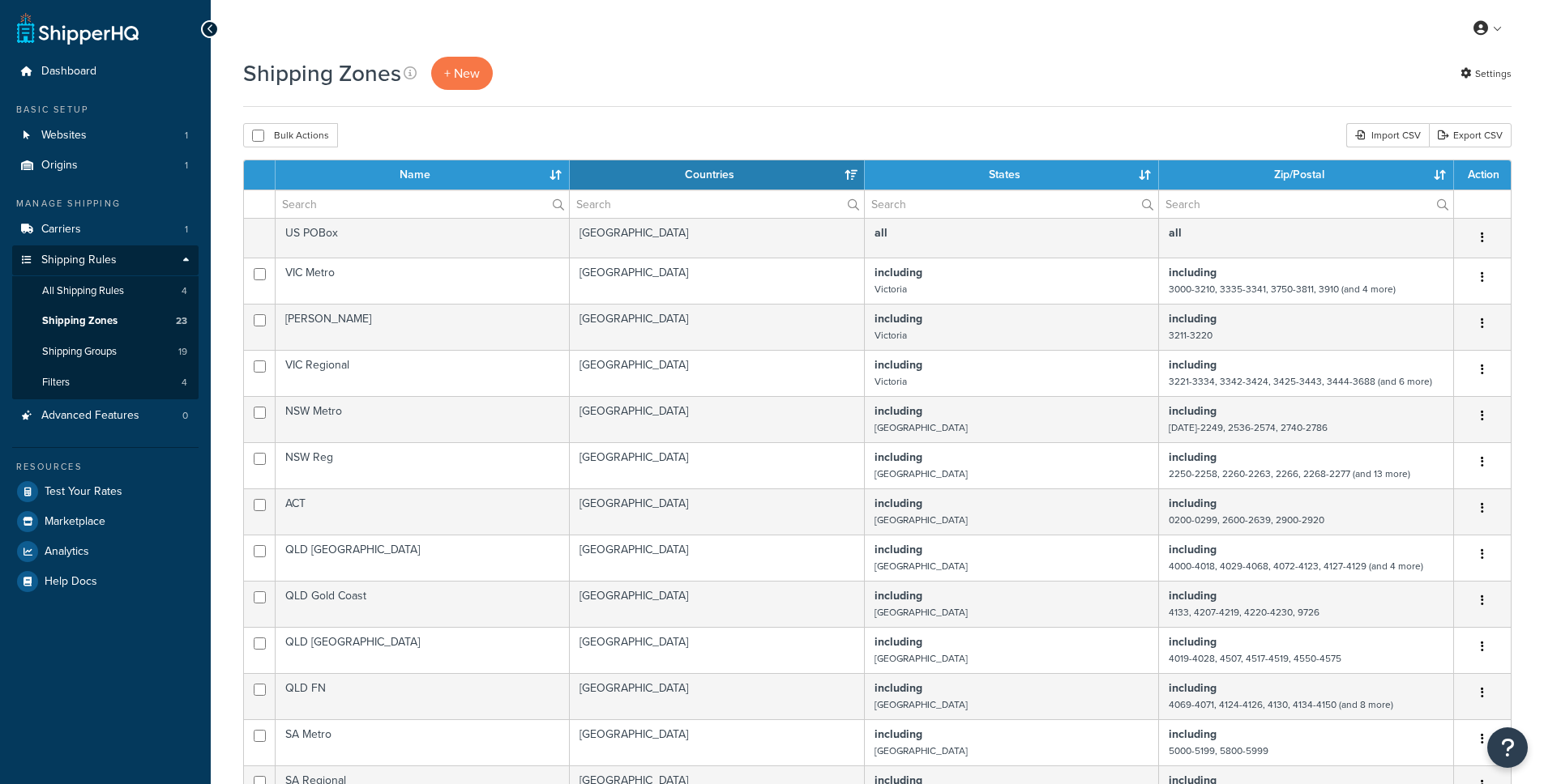
select select "15"
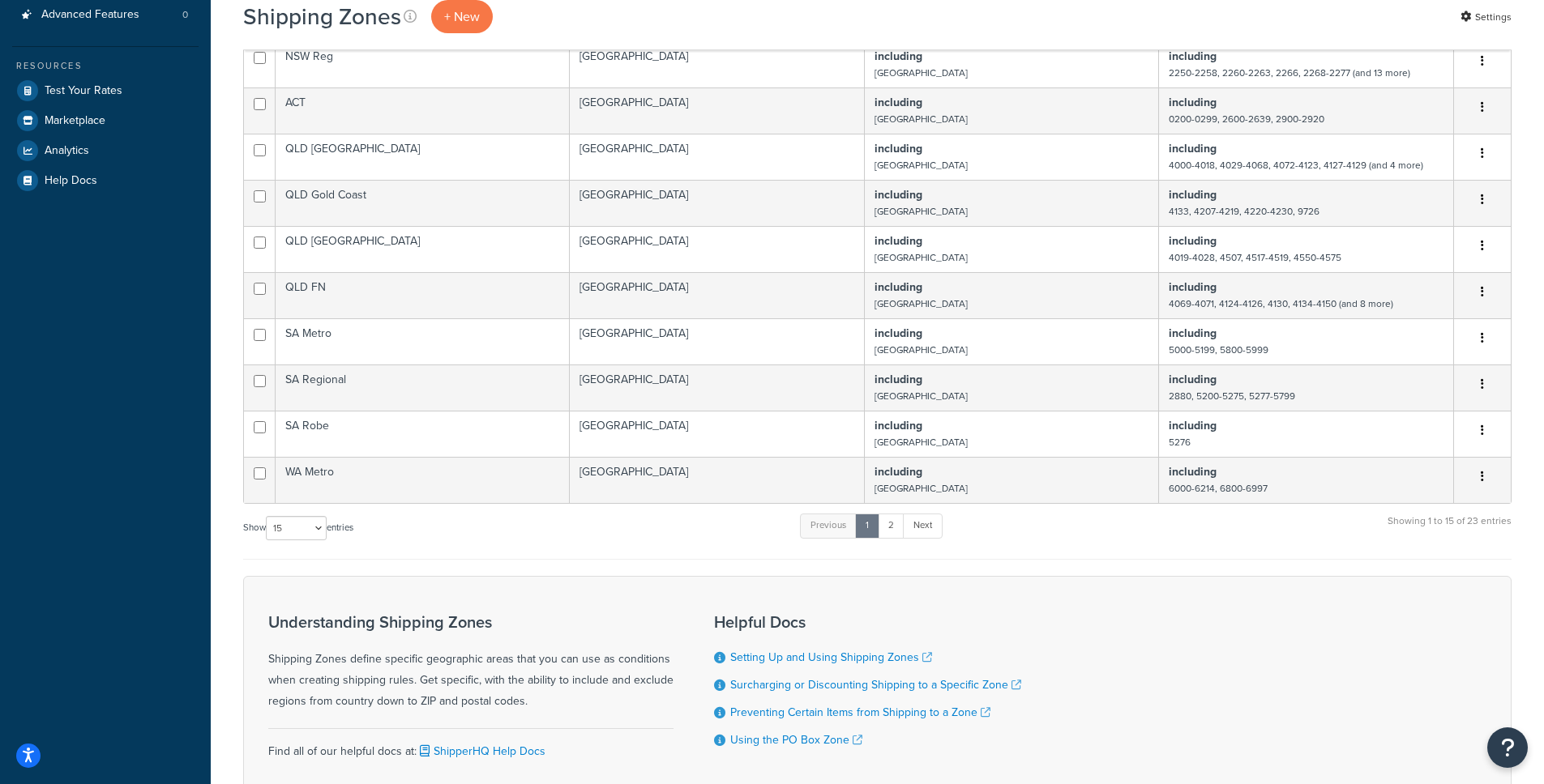
scroll to position [406, 0]
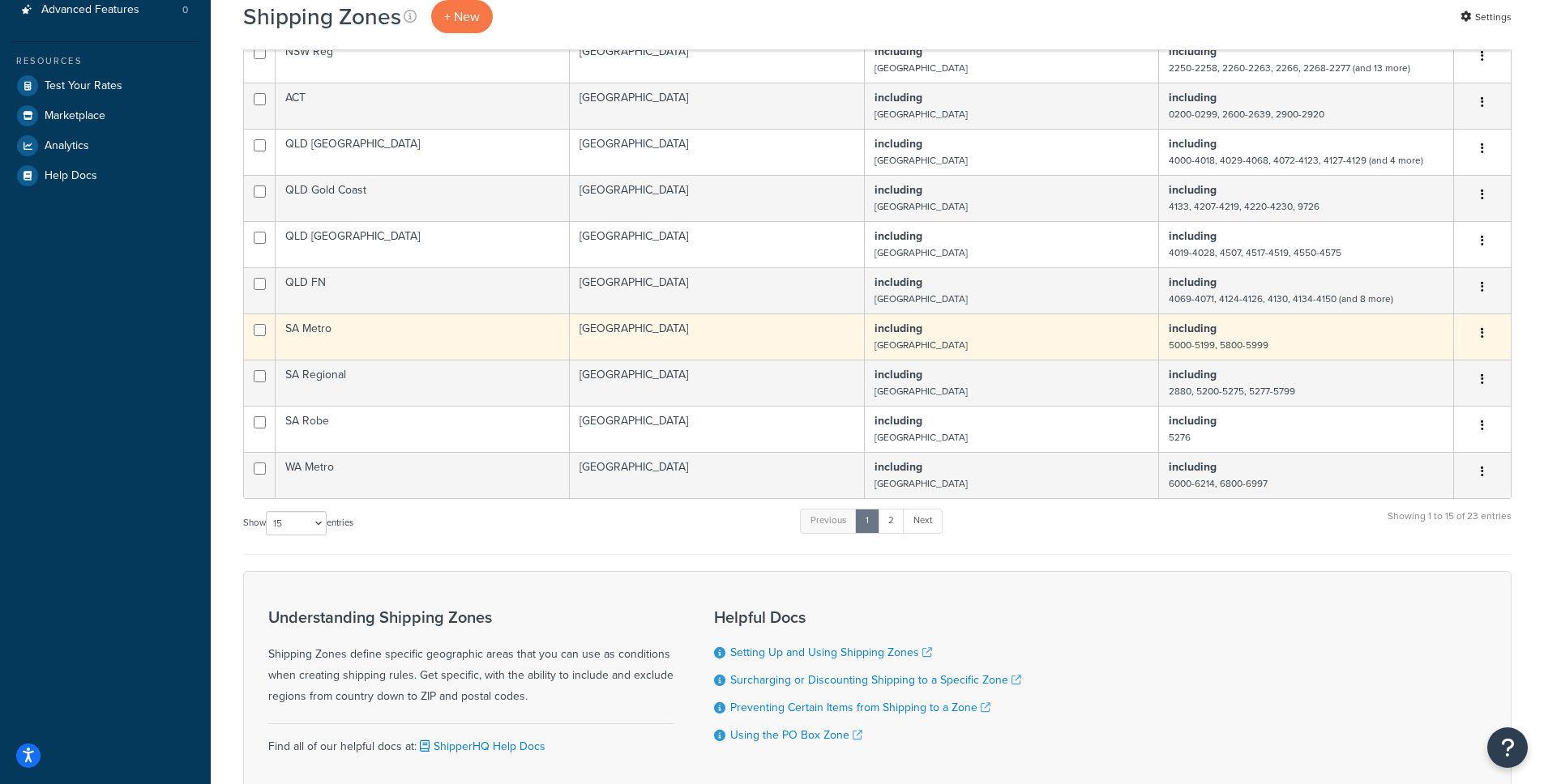
click at [1198, 330] on b "including" at bounding box center [1193, 328] width 48 height 17
click at [321, 335] on td "SA Metro" at bounding box center [422, 336] width 294 height 46
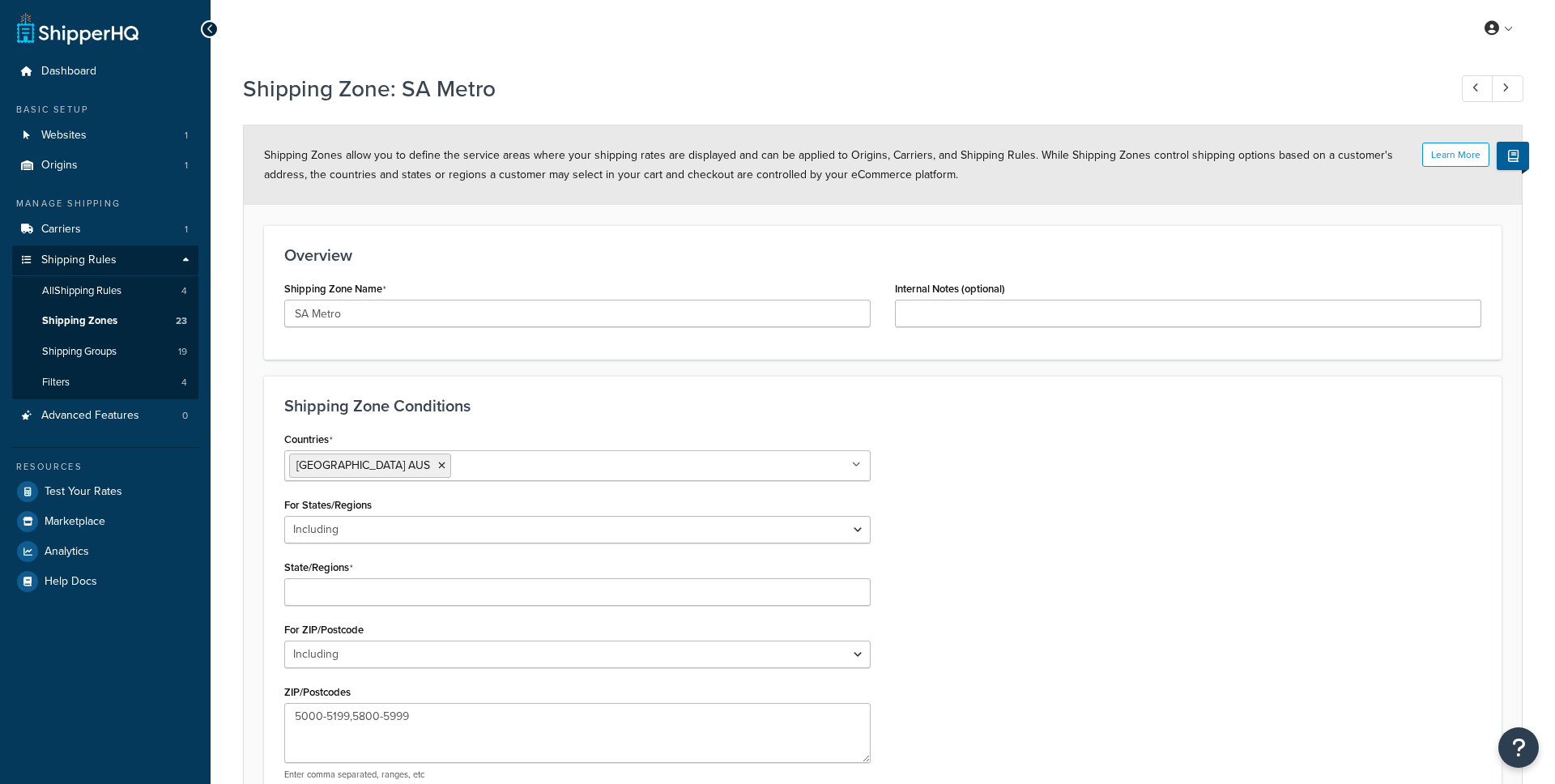
select select "including"
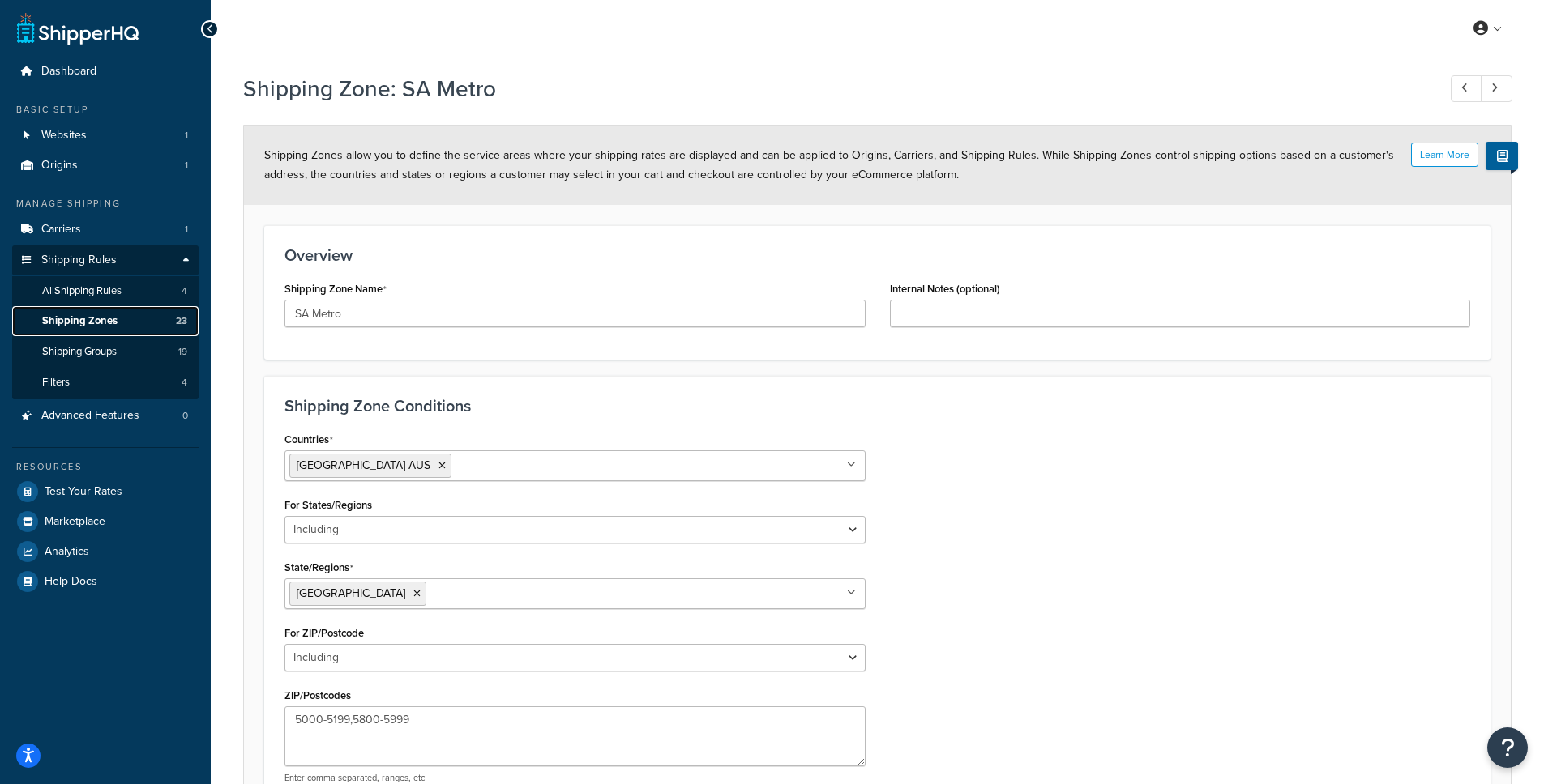
click at [96, 320] on span "Shipping Zones" at bounding box center [79, 321] width 75 height 14
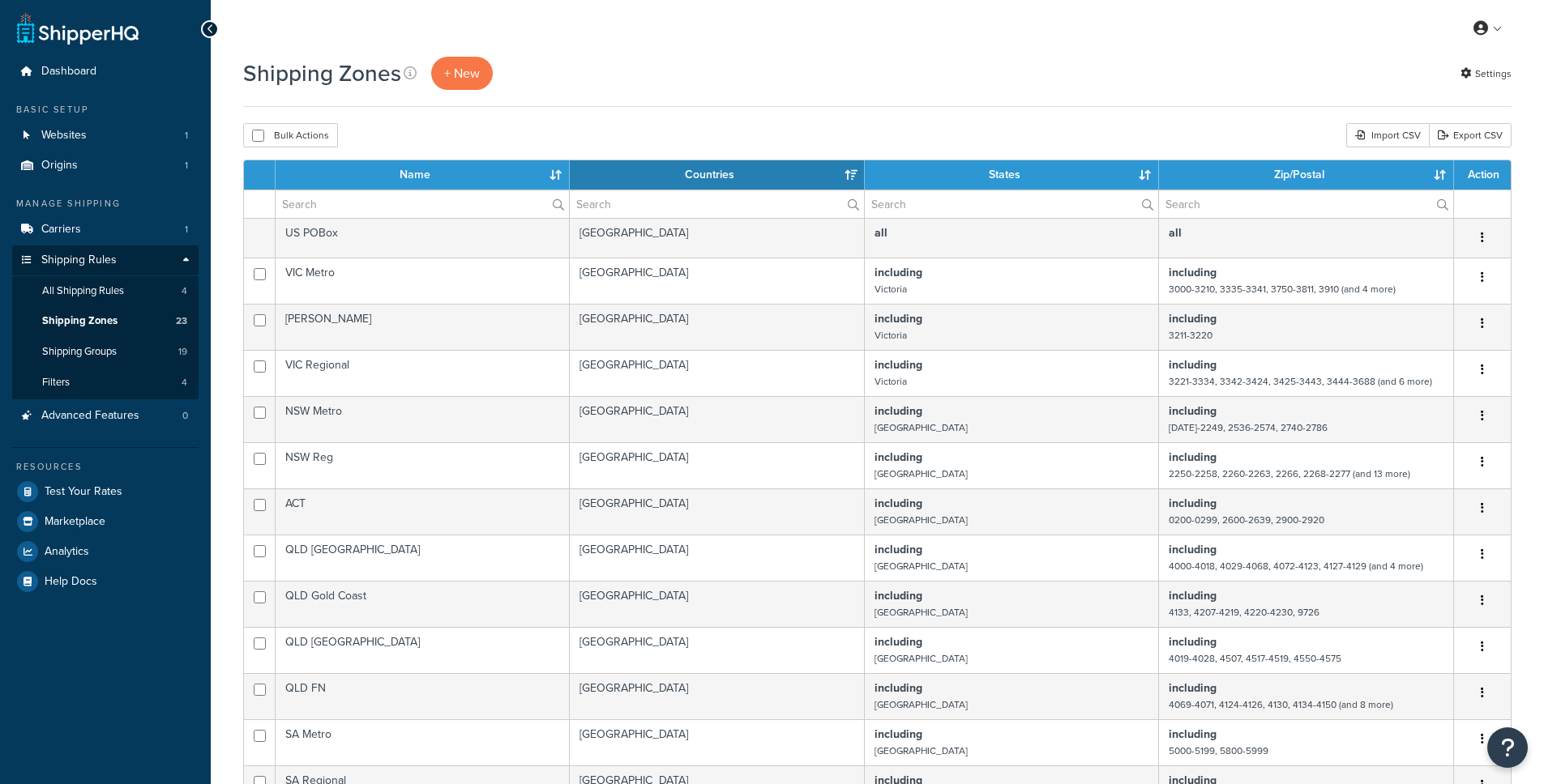
select select "15"
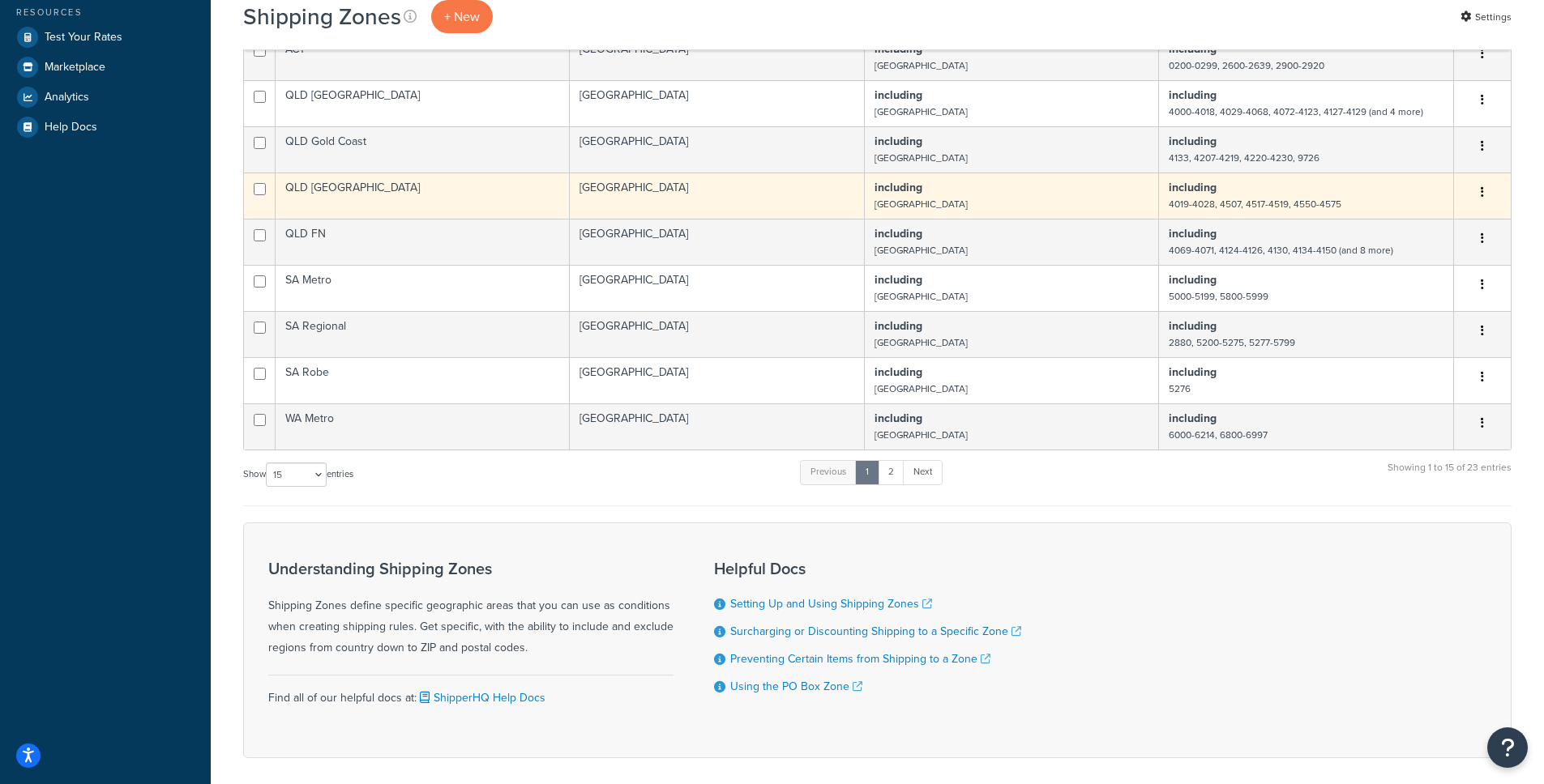
scroll to position [483, 0]
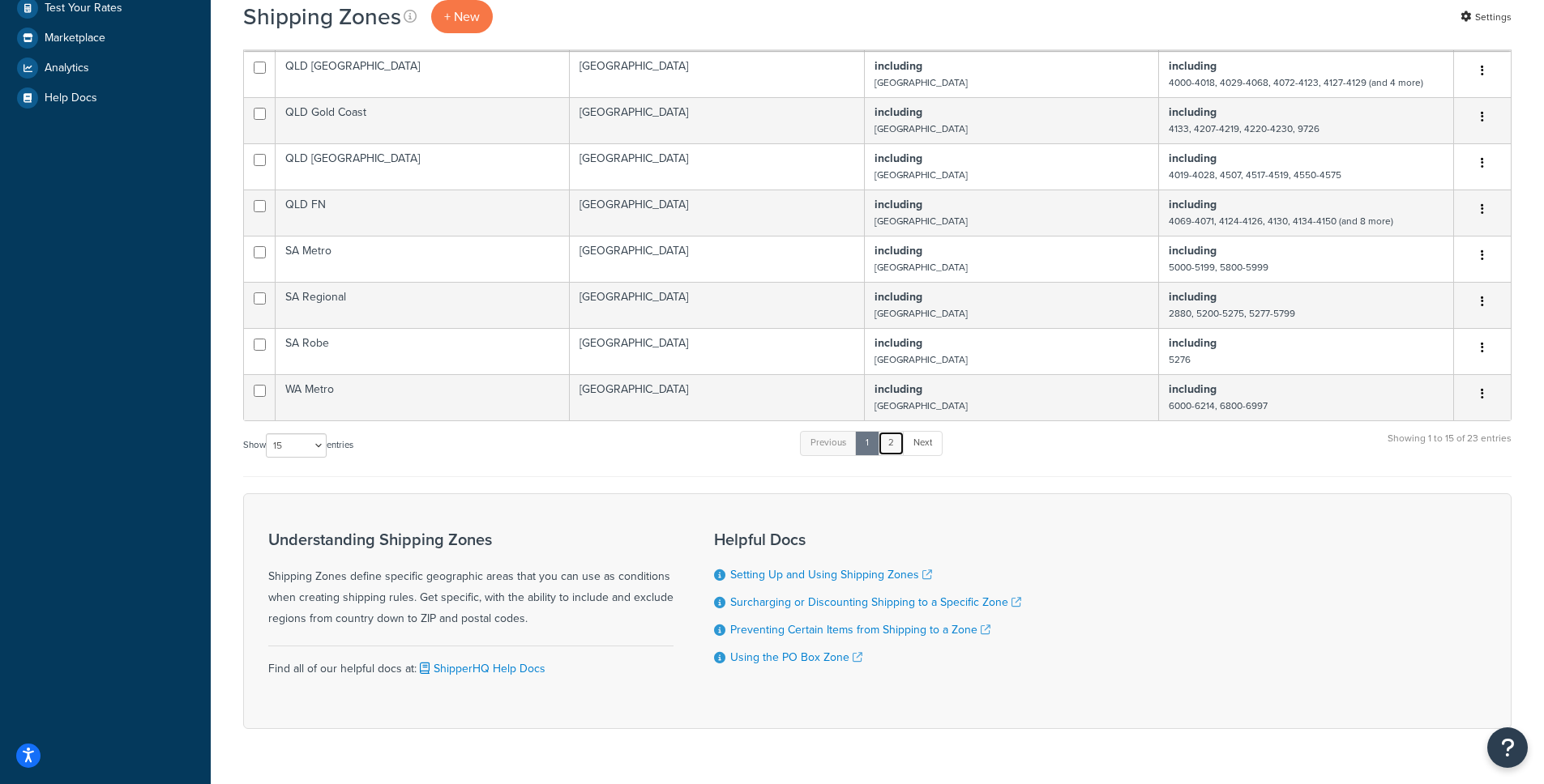
click at [896, 445] on link "2" at bounding box center [891, 443] width 26 height 24
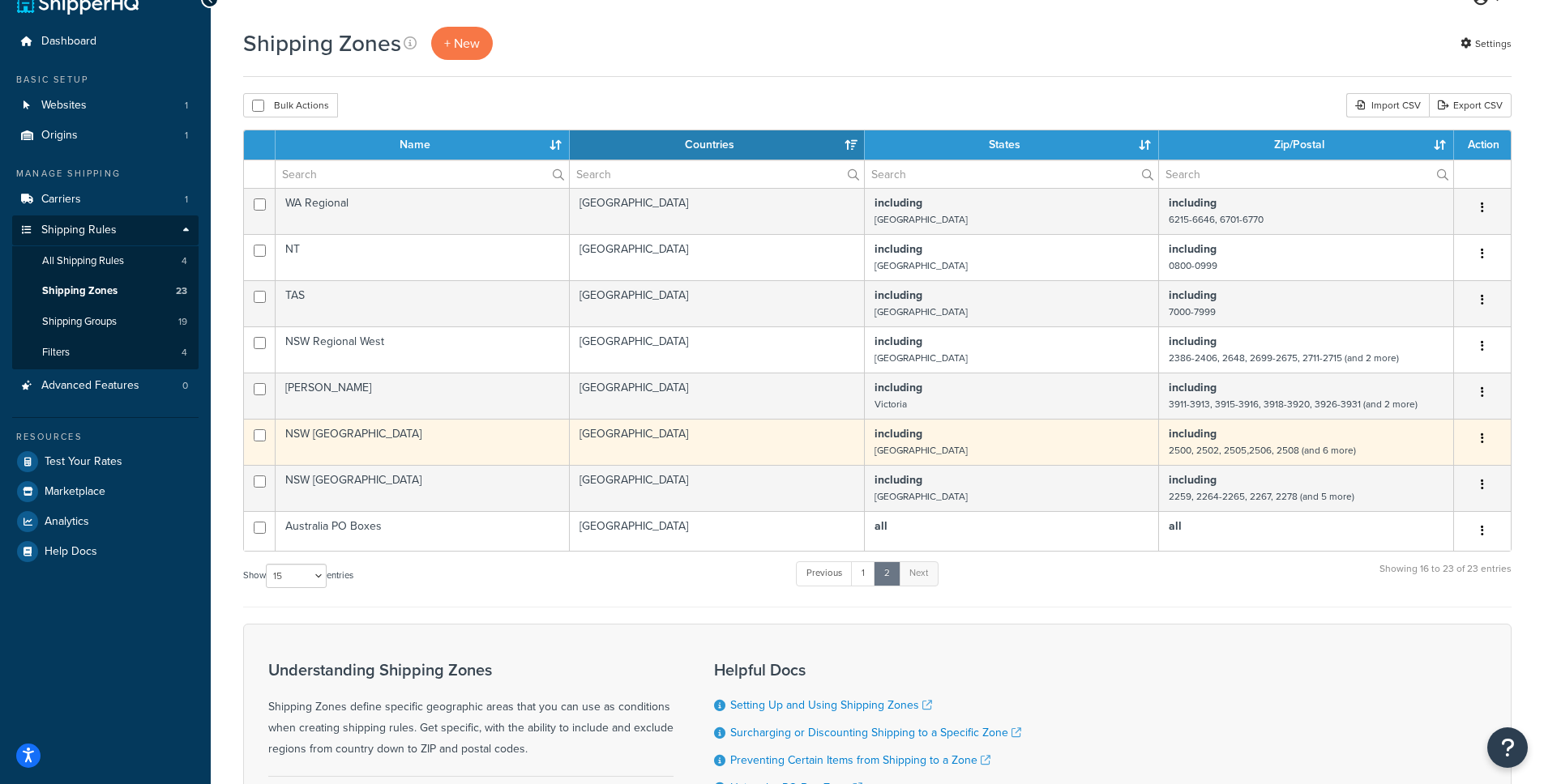
scroll to position [4, 0]
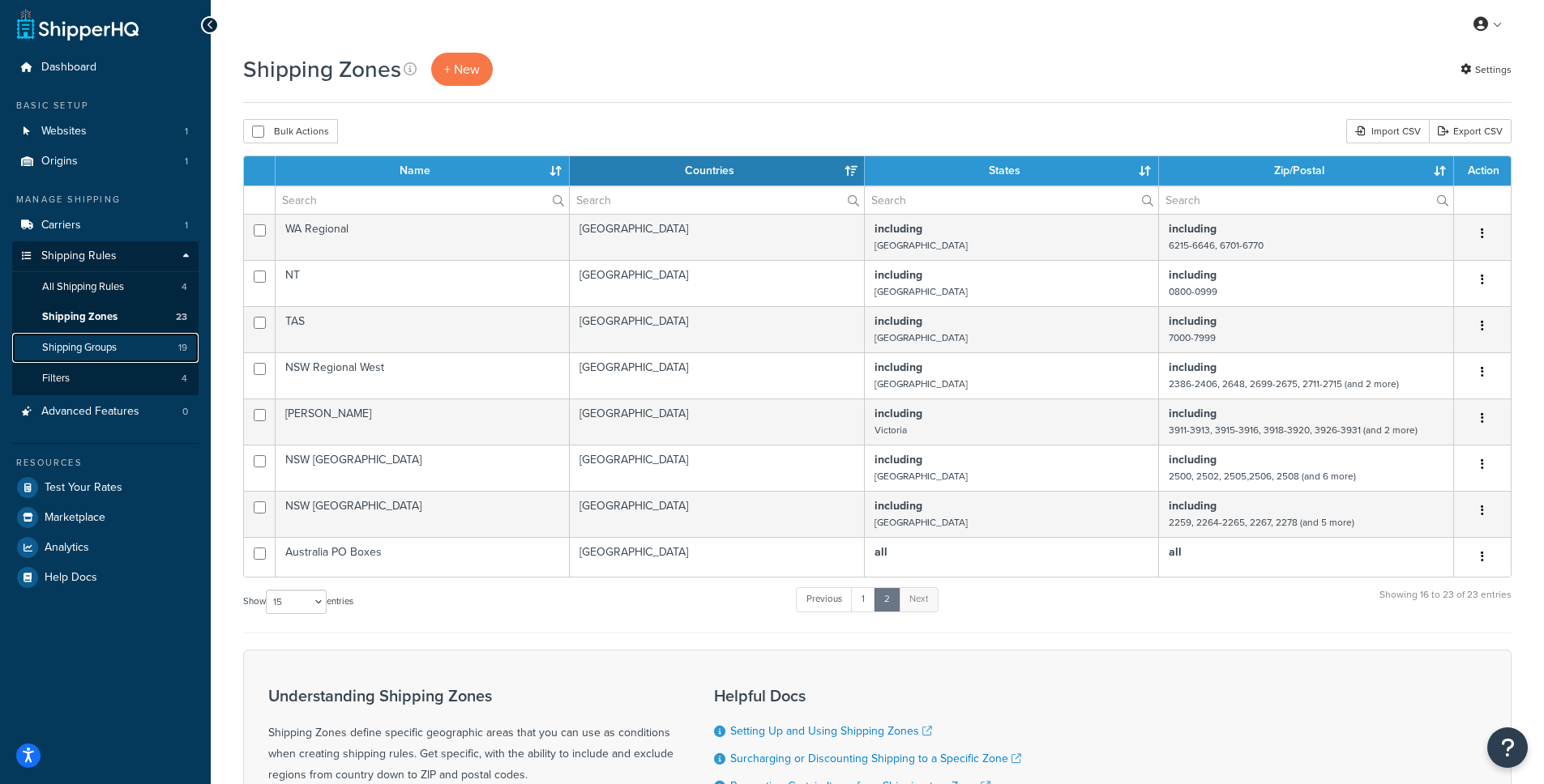
click at [91, 347] on span "Shipping Groups" at bounding box center [79, 348] width 74 height 14
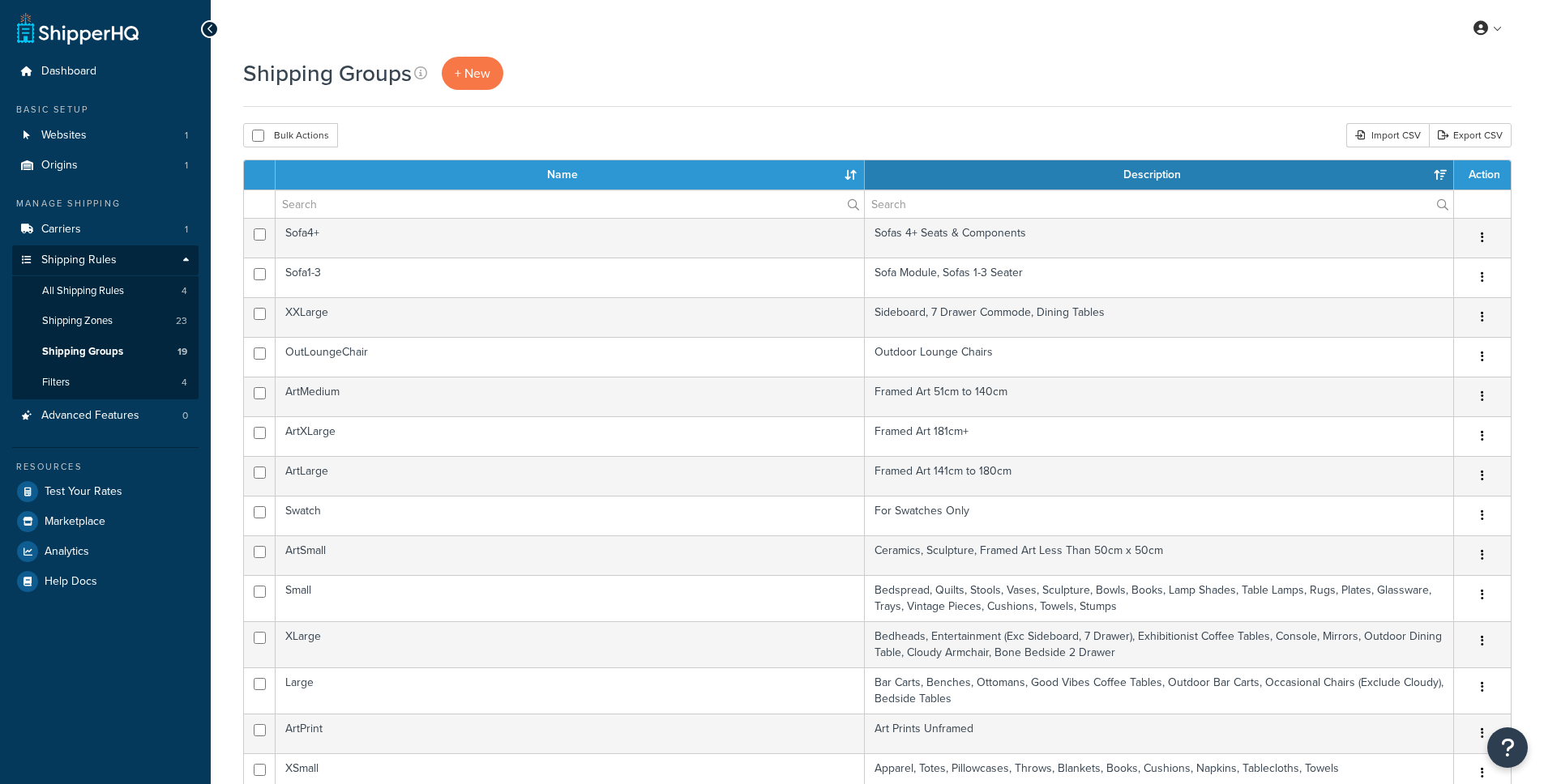
select select "15"
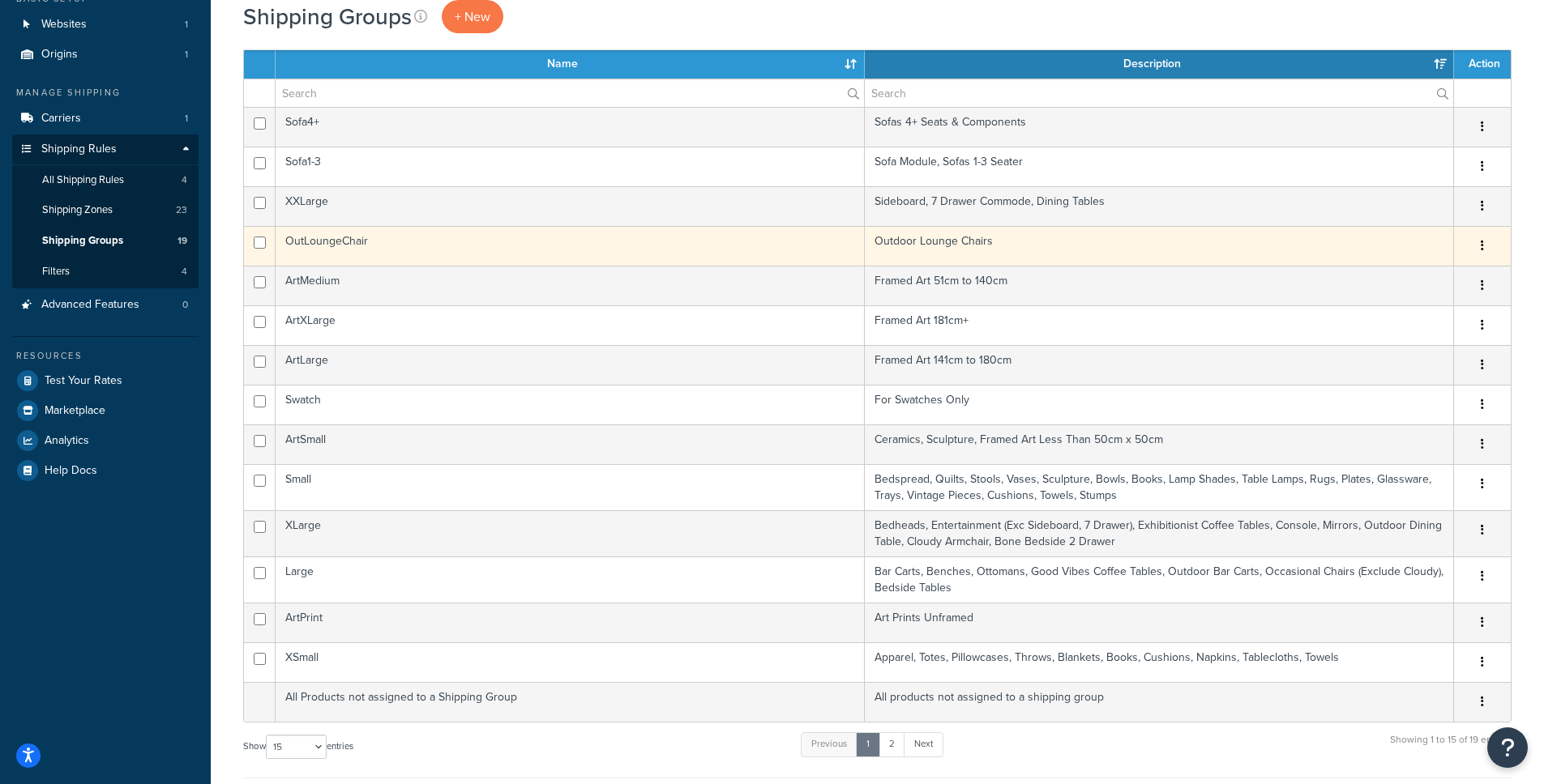
scroll to position [151, 0]
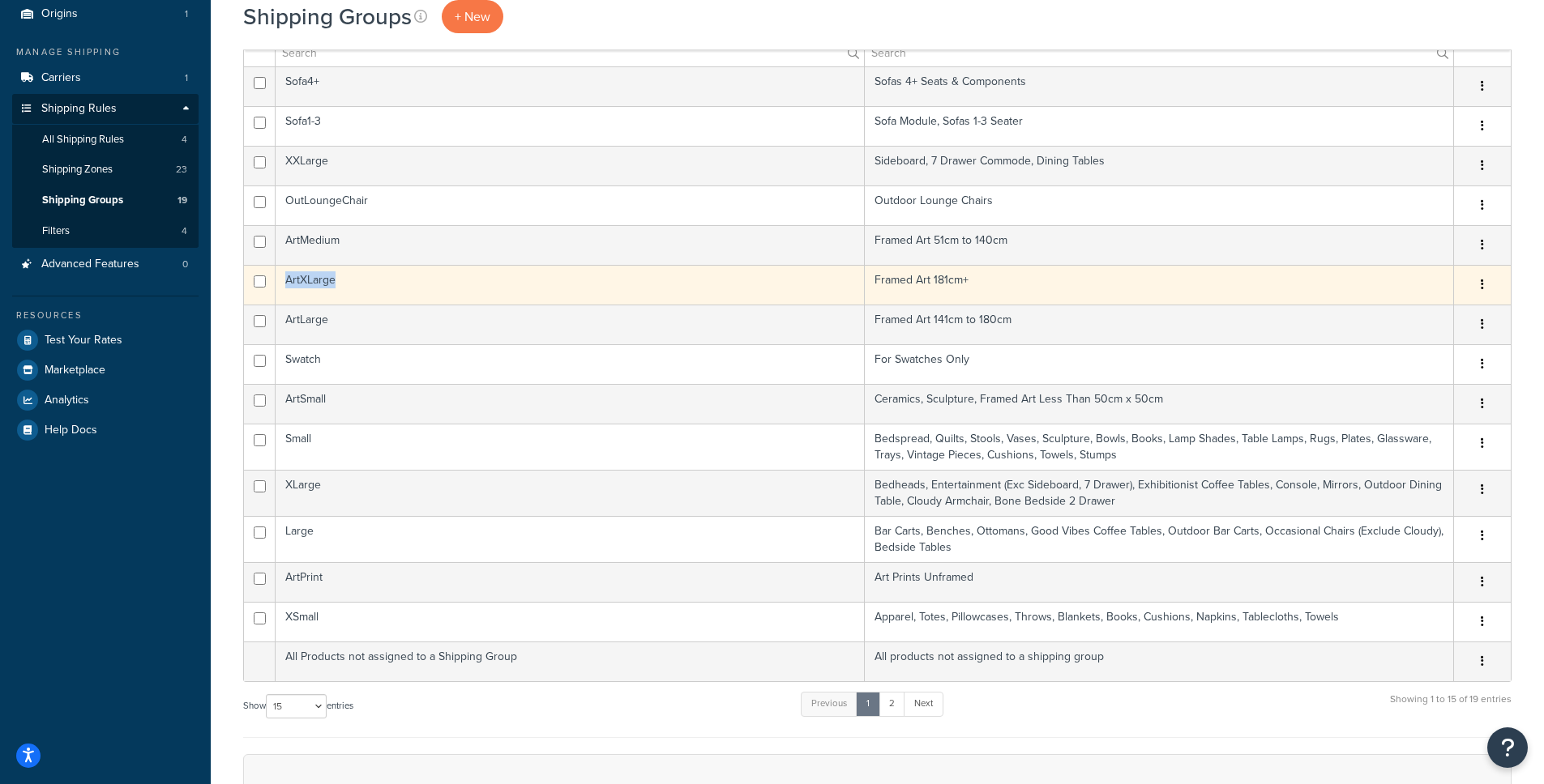
drag, startPoint x: 287, startPoint y: 281, endPoint x: 341, endPoint y: 281, distance: 54.0
click at [341, 281] on td "ArtXLarge" at bounding box center [569, 285] width 589 height 40
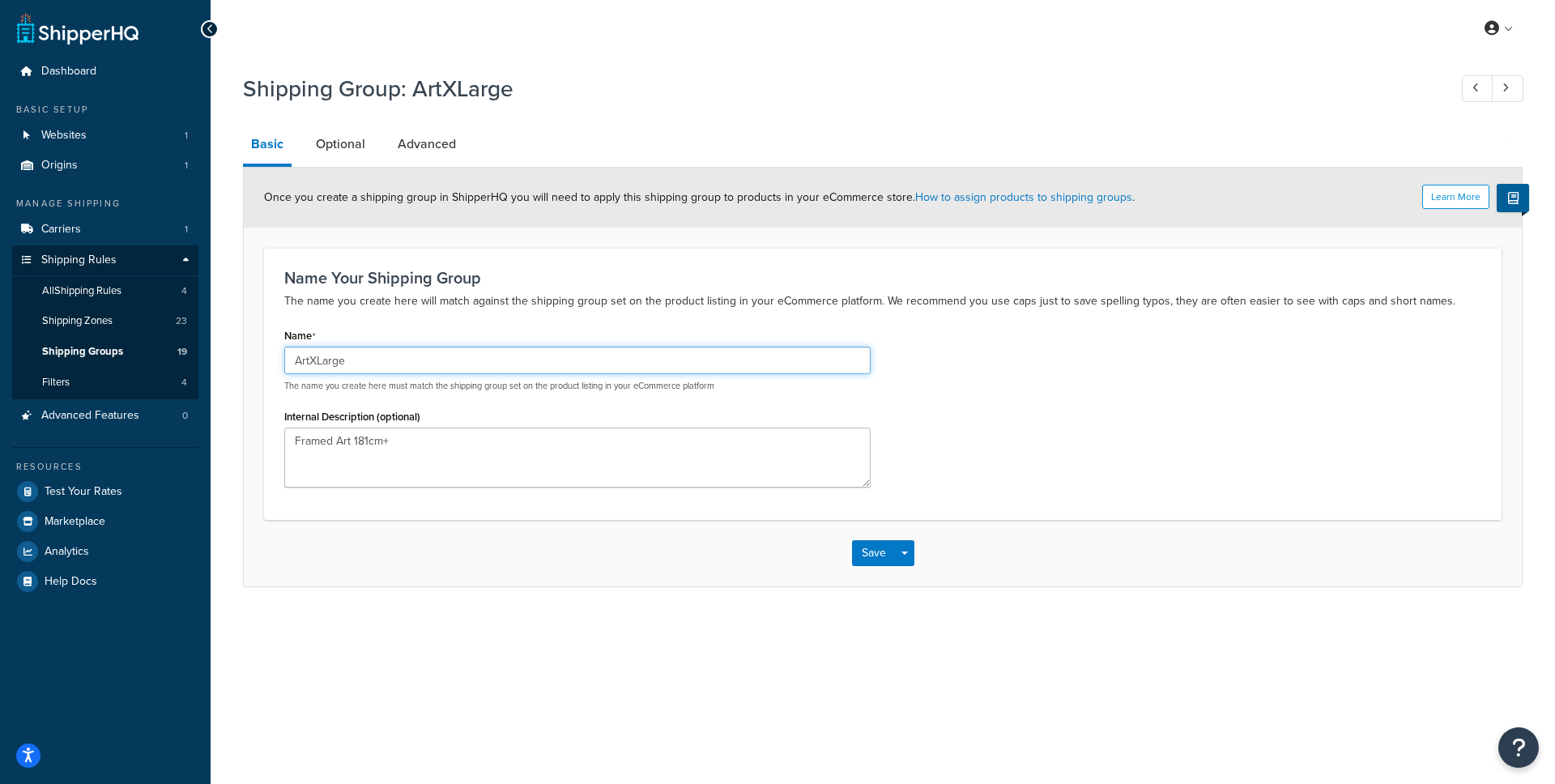
drag, startPoint x: 295, startPoint y: 362, endPoint x: 374, endPoint y: 359, distance: 79.1
click at [374, 359] on input "ArtXLarge" at bounding box center [578, 360] width 587 height 27
click at [89, 350] on span "Shipping Groups" at bounding box center [83, 352] width 81 height 14
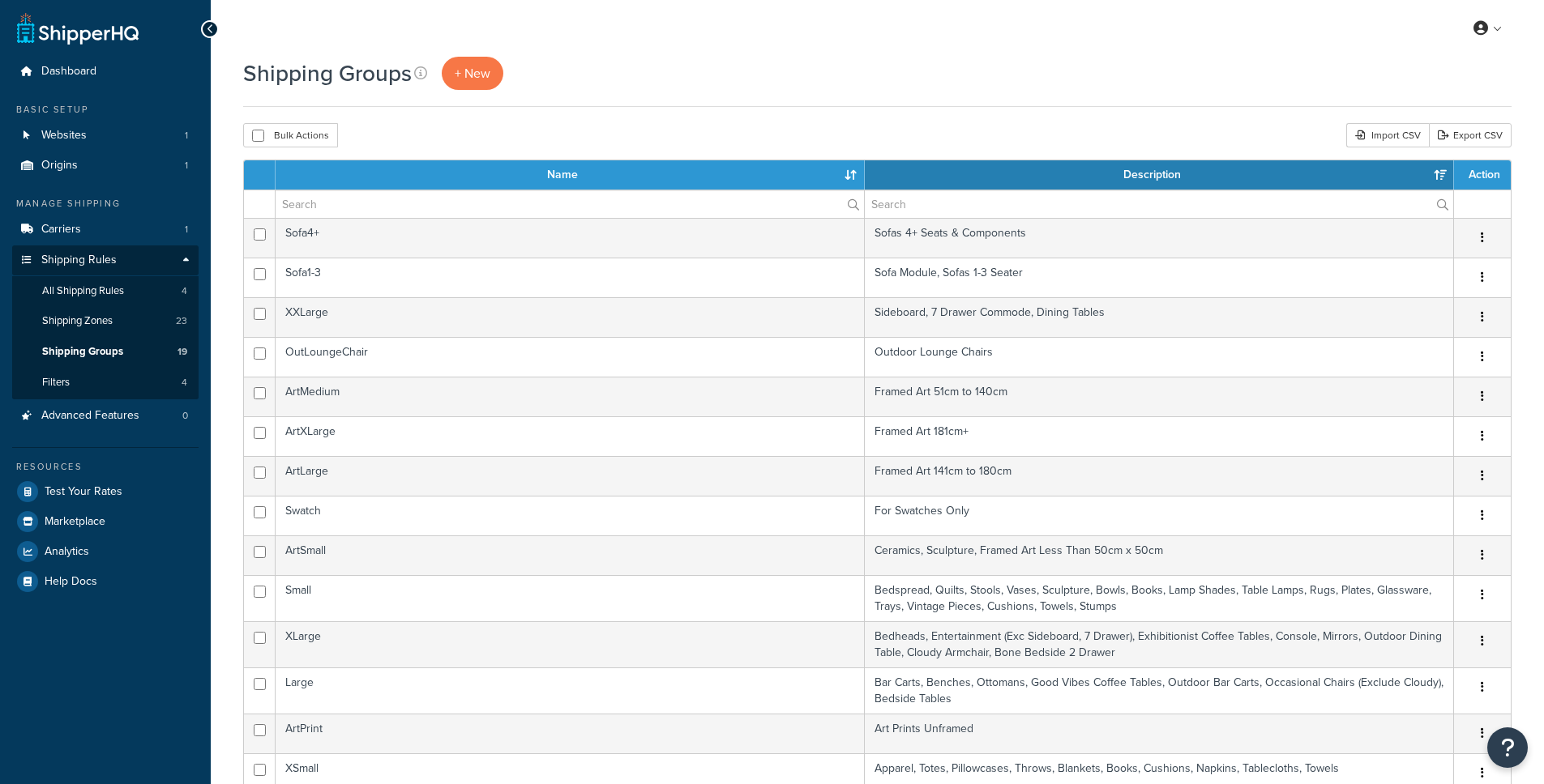
select select "15"
click at [80, 290] on span "All Shipping Rules" at bounding box center [83, 291] width 82 height 14
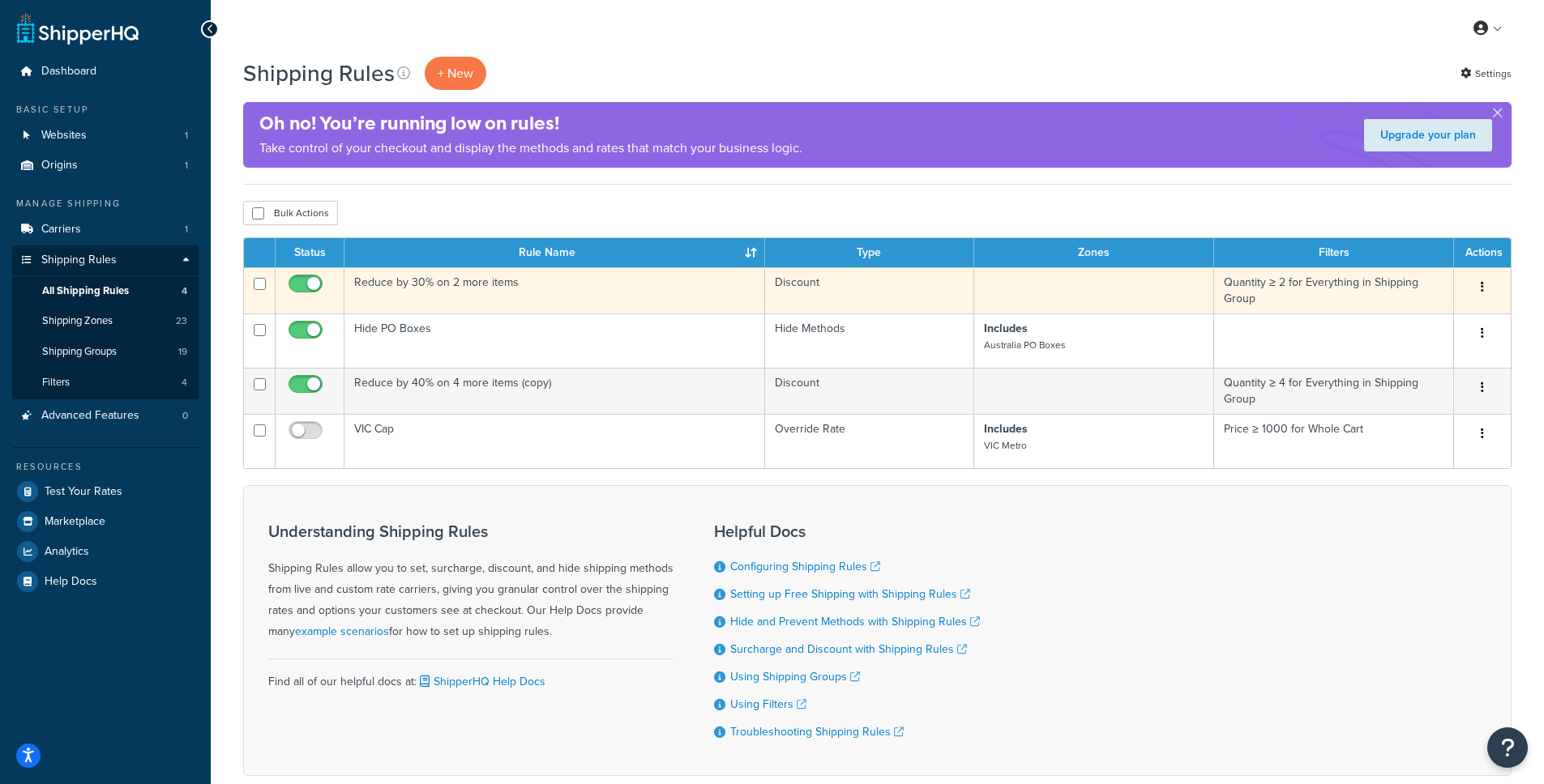
click at [402, 283] on td "Reduce by 30% on 2 more items" at bounding box center [555, 291] width 421 height 46
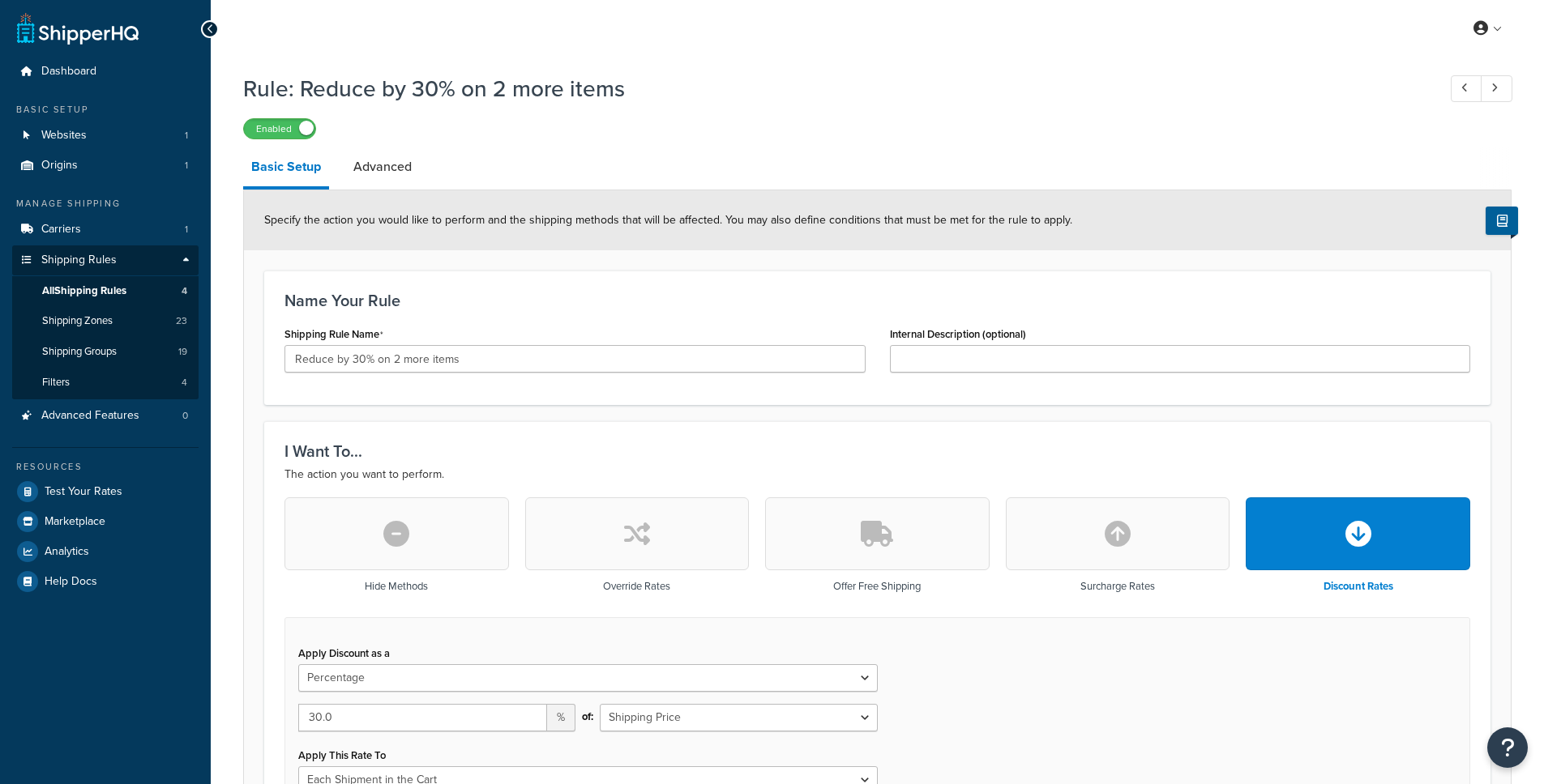
select select "PERCENTAGE"
click at [92, 287] on span "All Shipping Rules" at bounding box center [84, 291] width 84 height 14
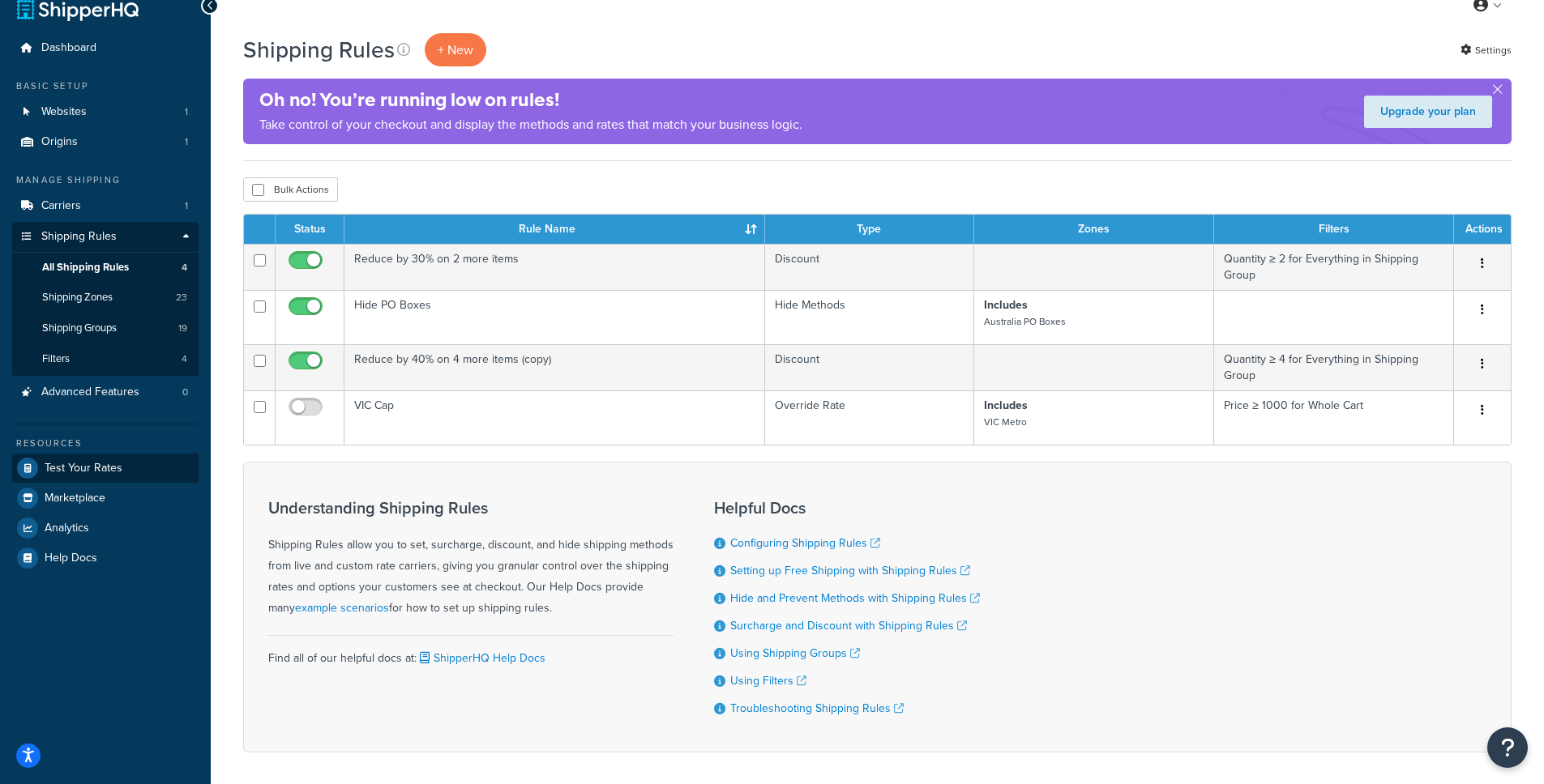
scroll to position [25, 0]
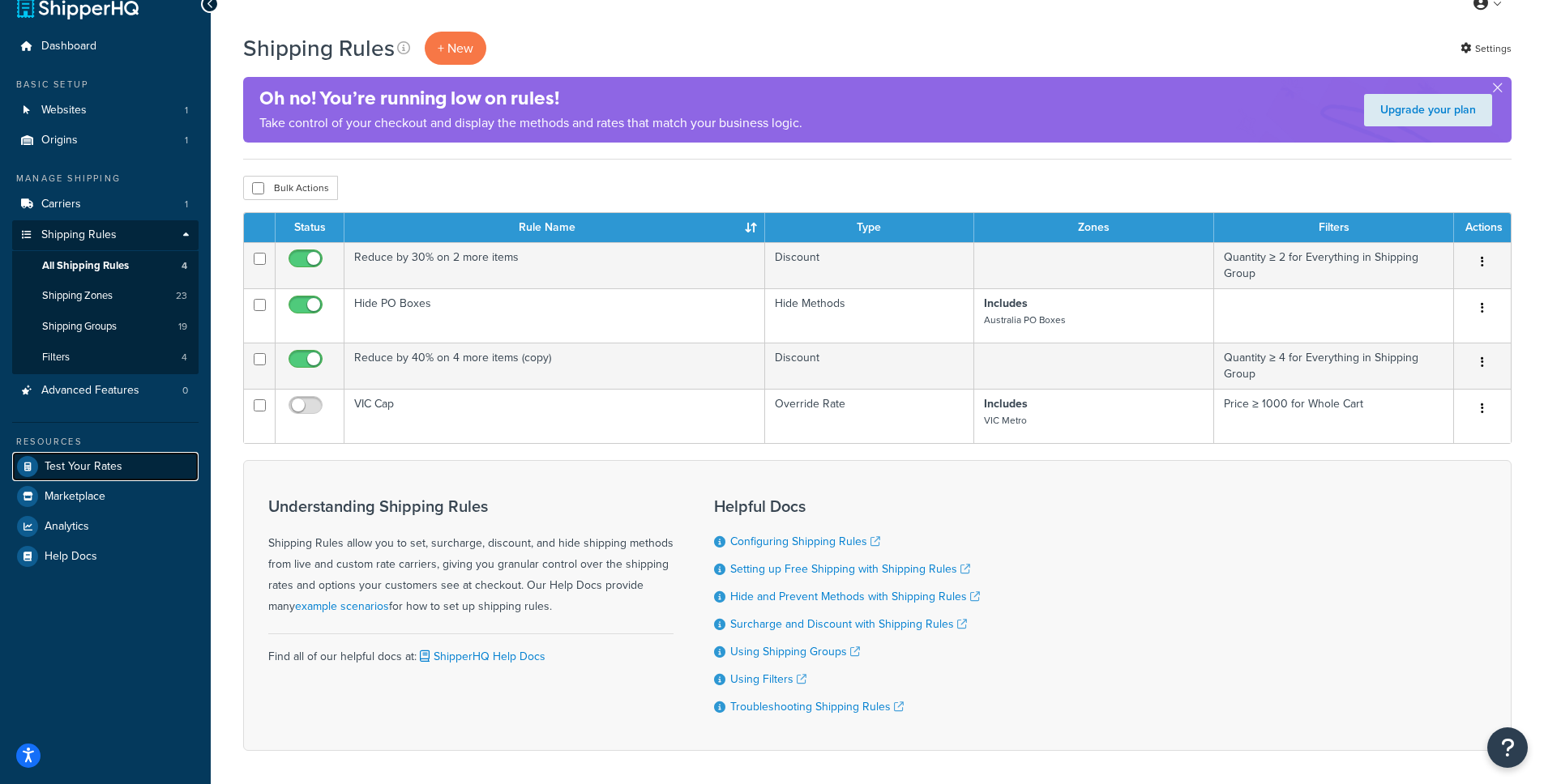
click at [69, 465] on span "Test Your Rates" at bounding box center [83, 467] width 78 height 14
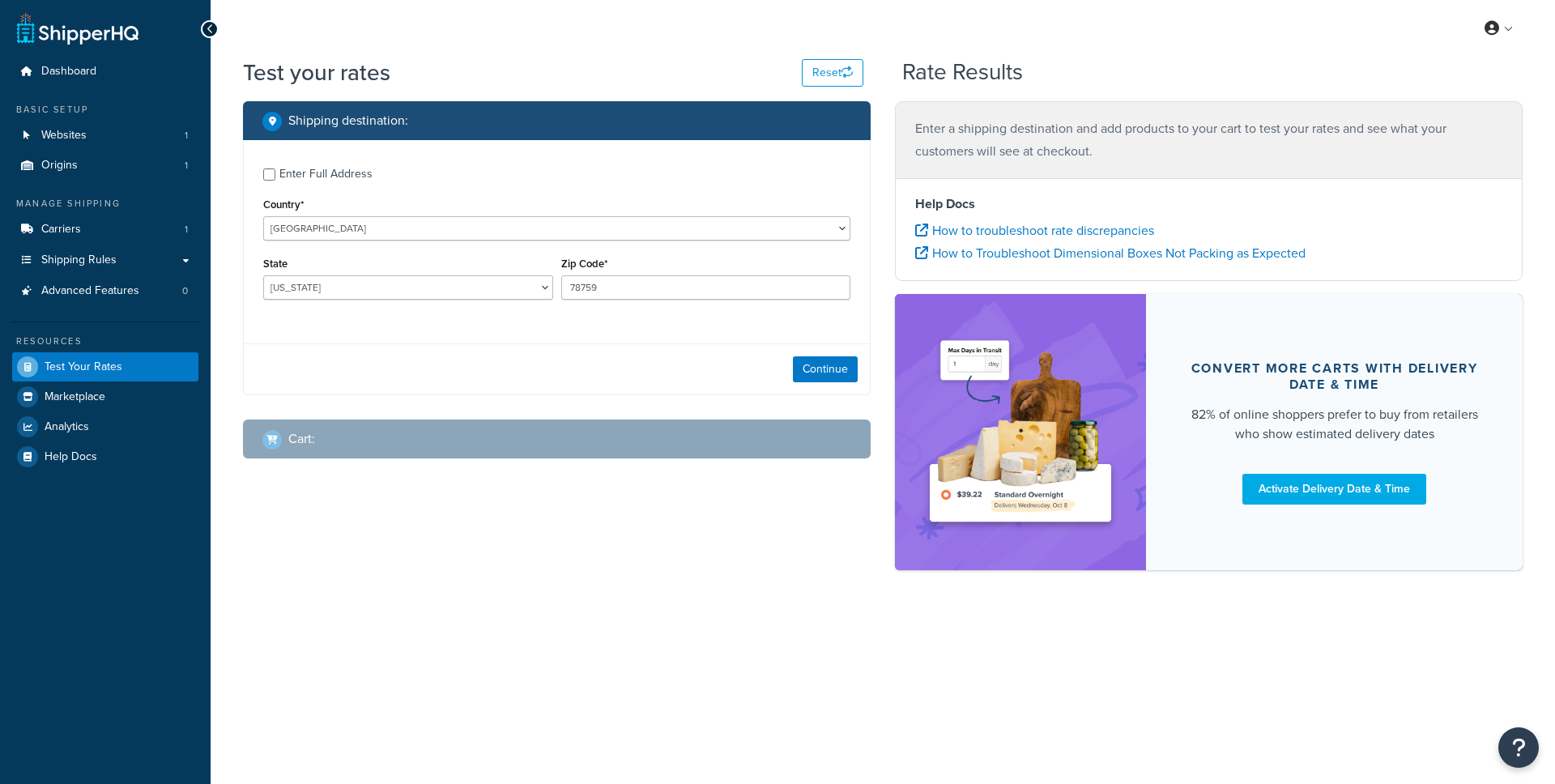
select select "[GEOGRAPHIC_DATA]"
click at [399, 229] on select "[GEOGRAPHIC_DATA] [GEOGRAPHIC_DATA] [GEOGRAPHIC_DATA] [GEOGRAPHIC_DATA] [GEOGRA…" at bounding box center [557, 228] width 587 height 24
select select "AU"
click at [264, 216] on select "[GEOGRAPHIC_DATA] [GEOGRAPHIC_DATA] [GEOGRAPHIC_DATA] [GEOGRAPHIC_DATA] [GEOGRA…" at bounding box center [557, 228] width 587 height 24
click at [530, 288] on select "[GEOGRAPHIC_DATA] [GEOGRAPHIC_DATA] [GEOGRAPHIC_DATA] [GEOGRAPHIC_DATA] [GEOGRA…" at bounding box center [408, 287] width 290 height 24
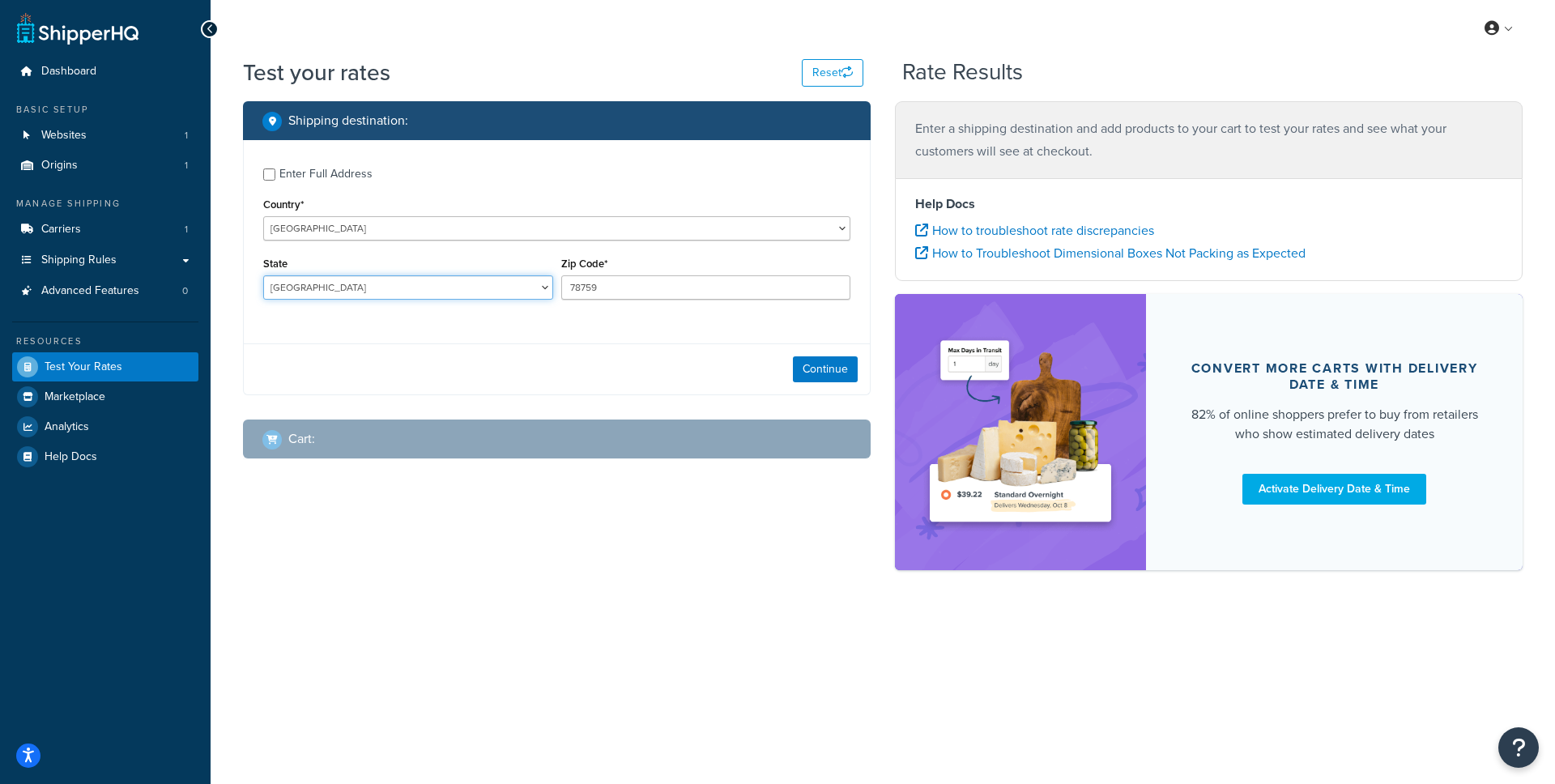
click at [521, 289] on select "[GEOGRAPHIC_DATA] [GEOGRAPHIC_DATA] [GEOGRAPHIC_DATA] [GEOGRAPHIC_DATA] [GEOGRA…" at bounding box center [408, 287] width 290 height 24
select select "VIC"
click at [264, 276] on select "[GEOGRAPHIC_DATA] [GEOGRAPHIC_DATA] [GEOGRAPHIC_DATA] [GEOGRAPHIC_DATA] [GEOGRA…" at bounding box center [408, 287] width 290 height 24
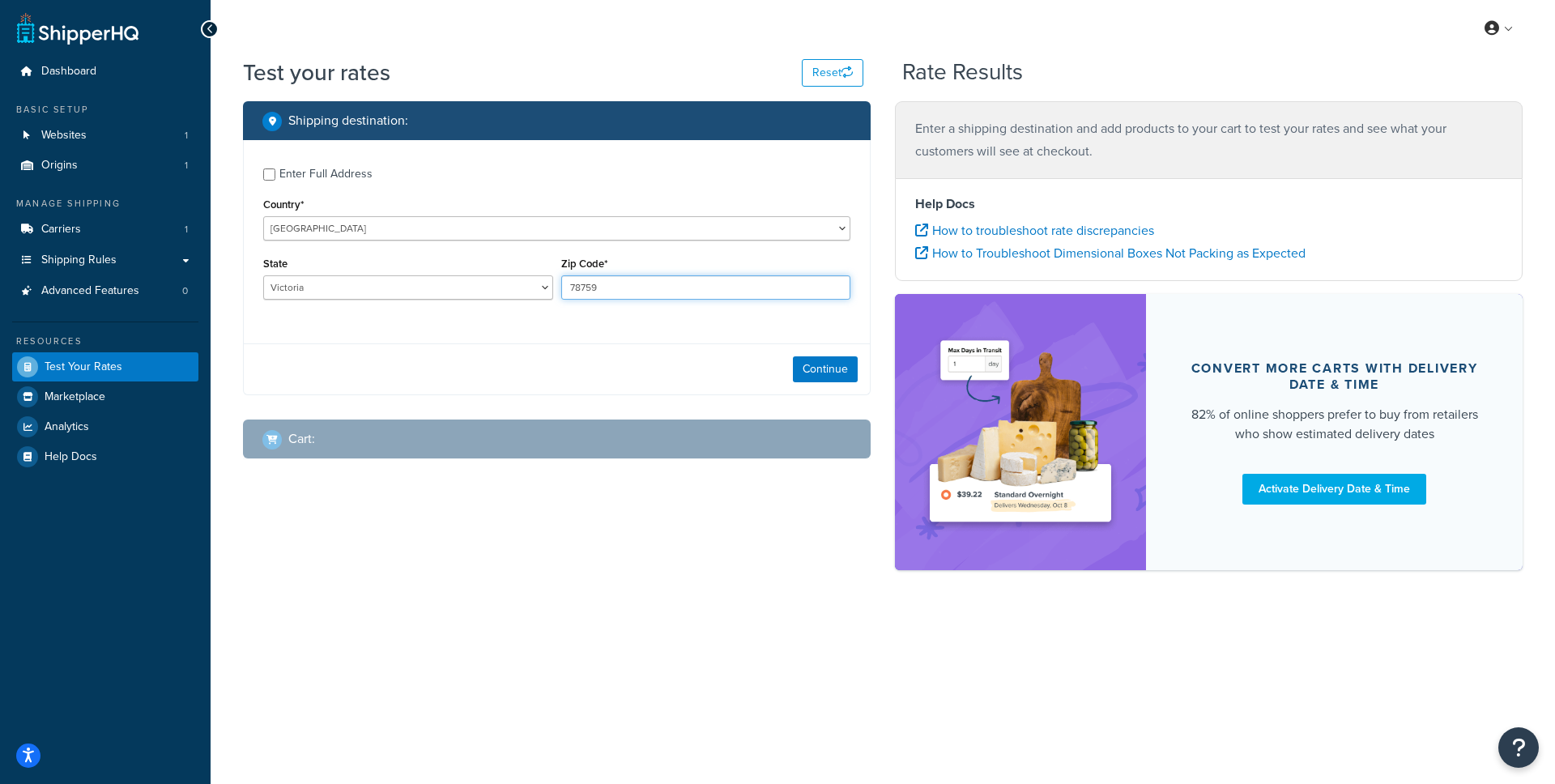
click at [618, 287] on input "78759" at bounding box center [706, 287] width 290 height 24
type input "3000"
click at [816, 370] on button "Continue" at bounding box center [825, 368] width 64 height 26
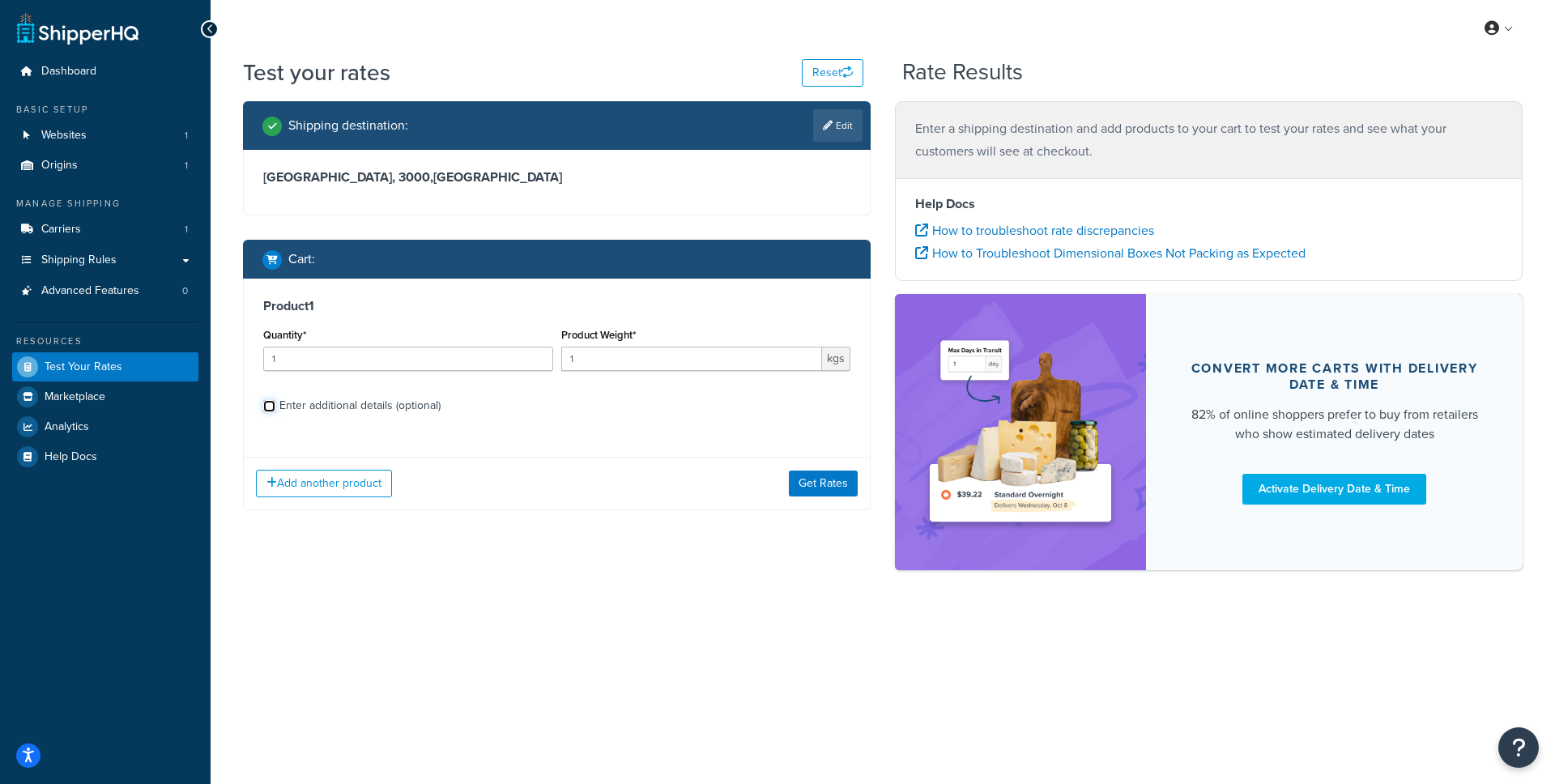
click at [269, 409] on input "Enter additional details (optional)" at bounding box center [269, 406] width 12 height 12
checkbox input "true"
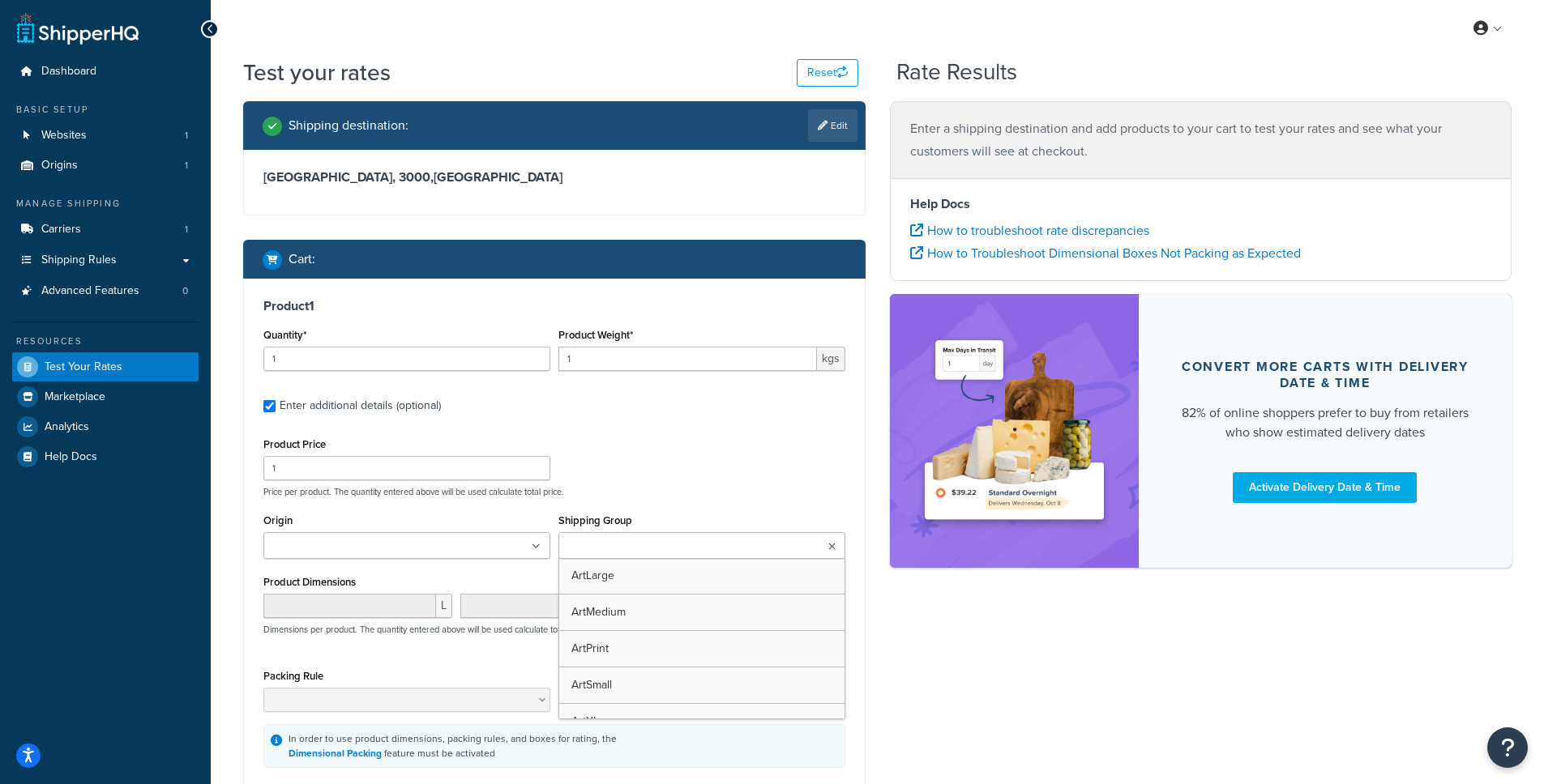
click at [623, 549] on input "Shipping Group" at bounding box center [635, 547] width 144 height 18
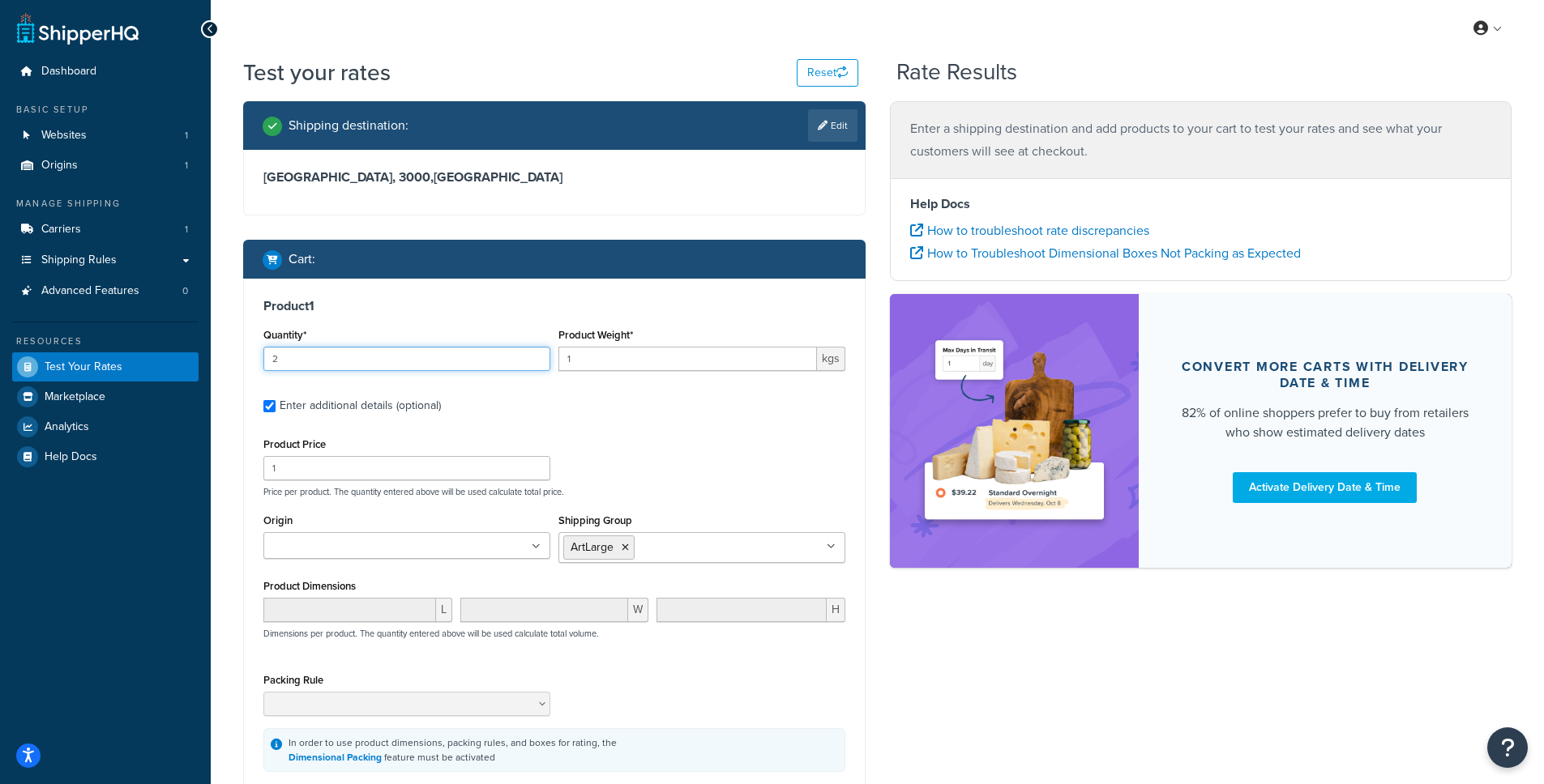
type input "2"
click at [536, 354] on input "2" at bounding box center [407, 359] width 287 height 24
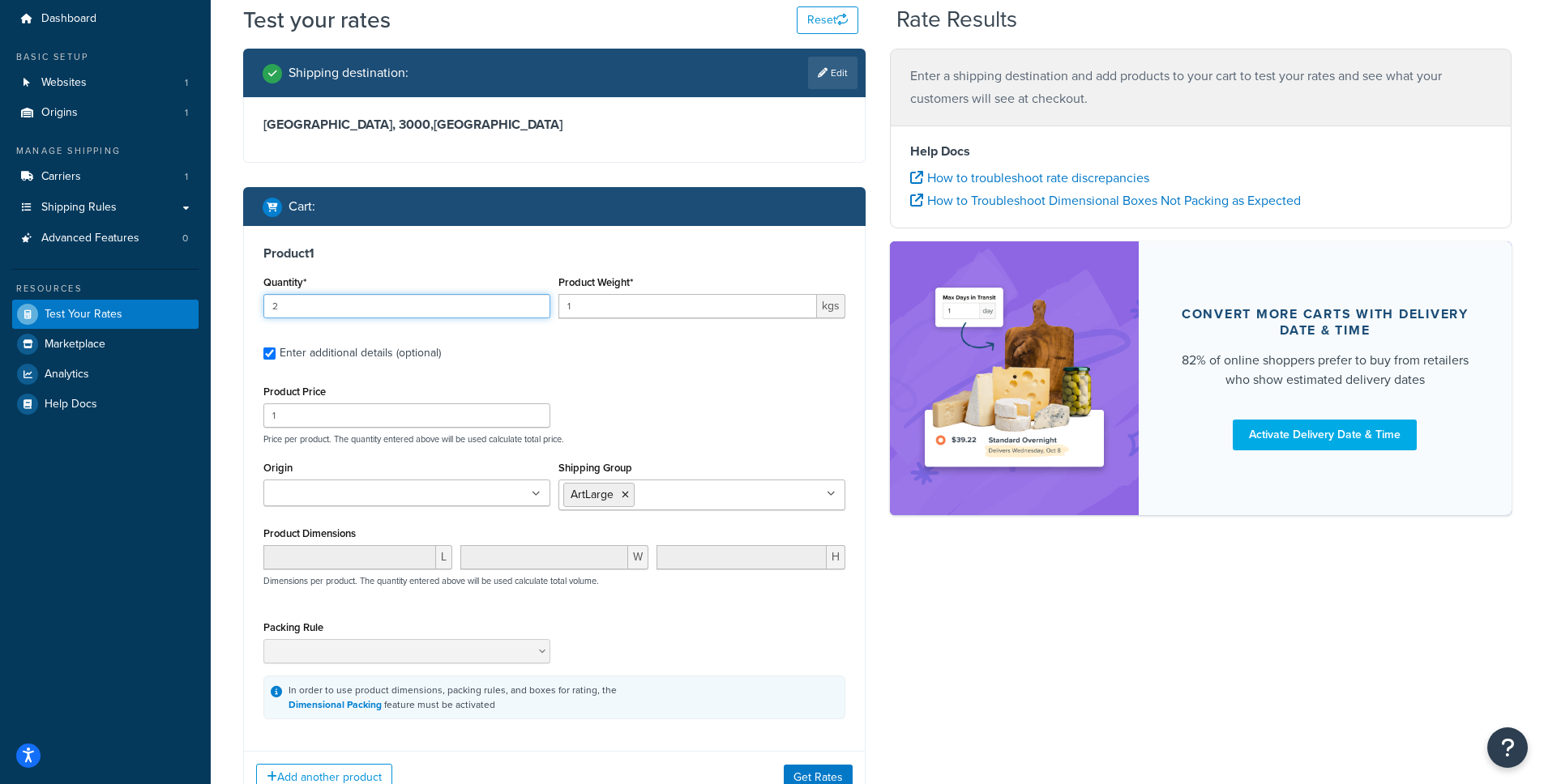
scroll to position [180, 0]
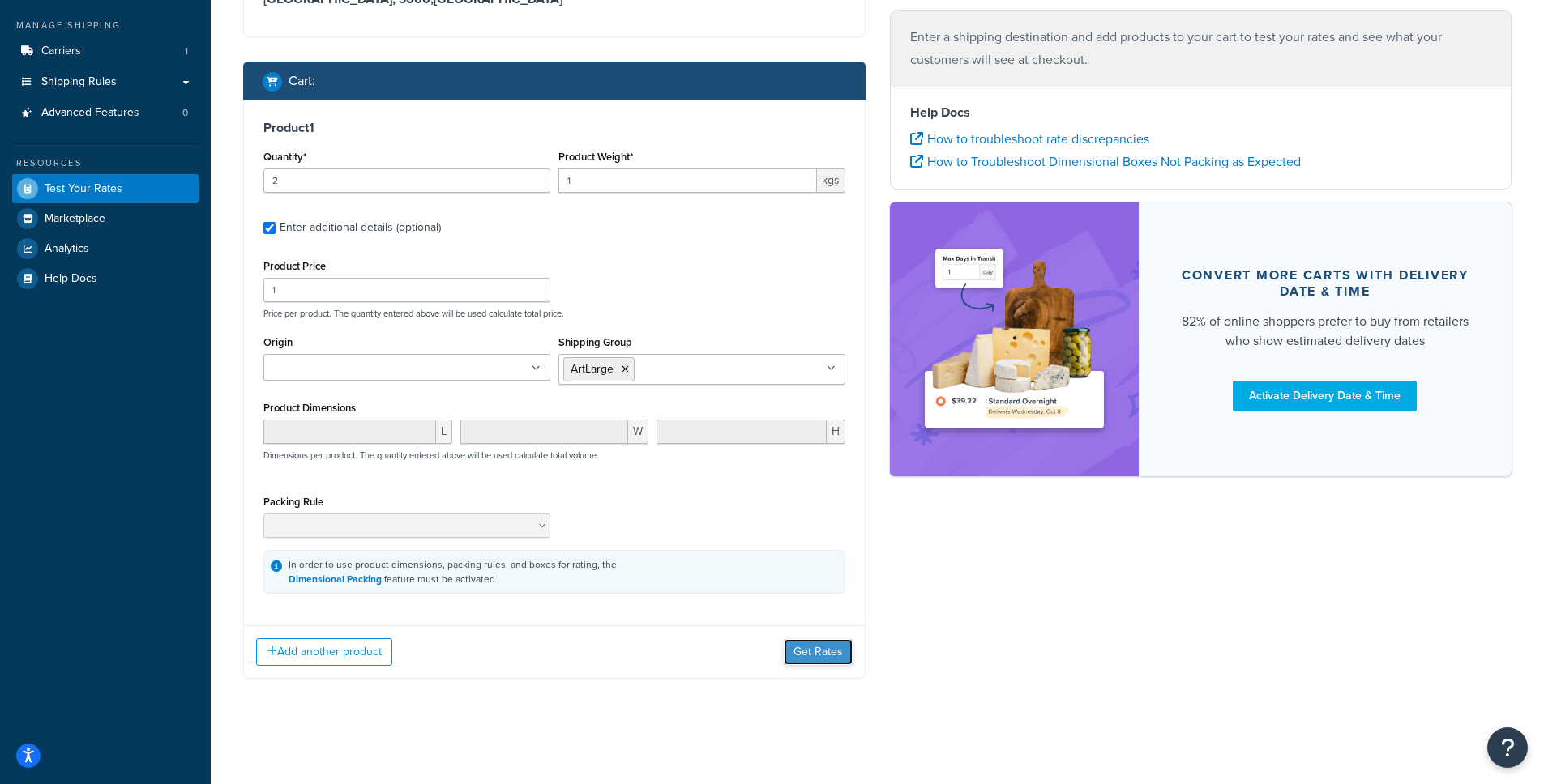
click at [835, 654] on button "Get Rates" at bounding box center [817, 651] width 69 height 26
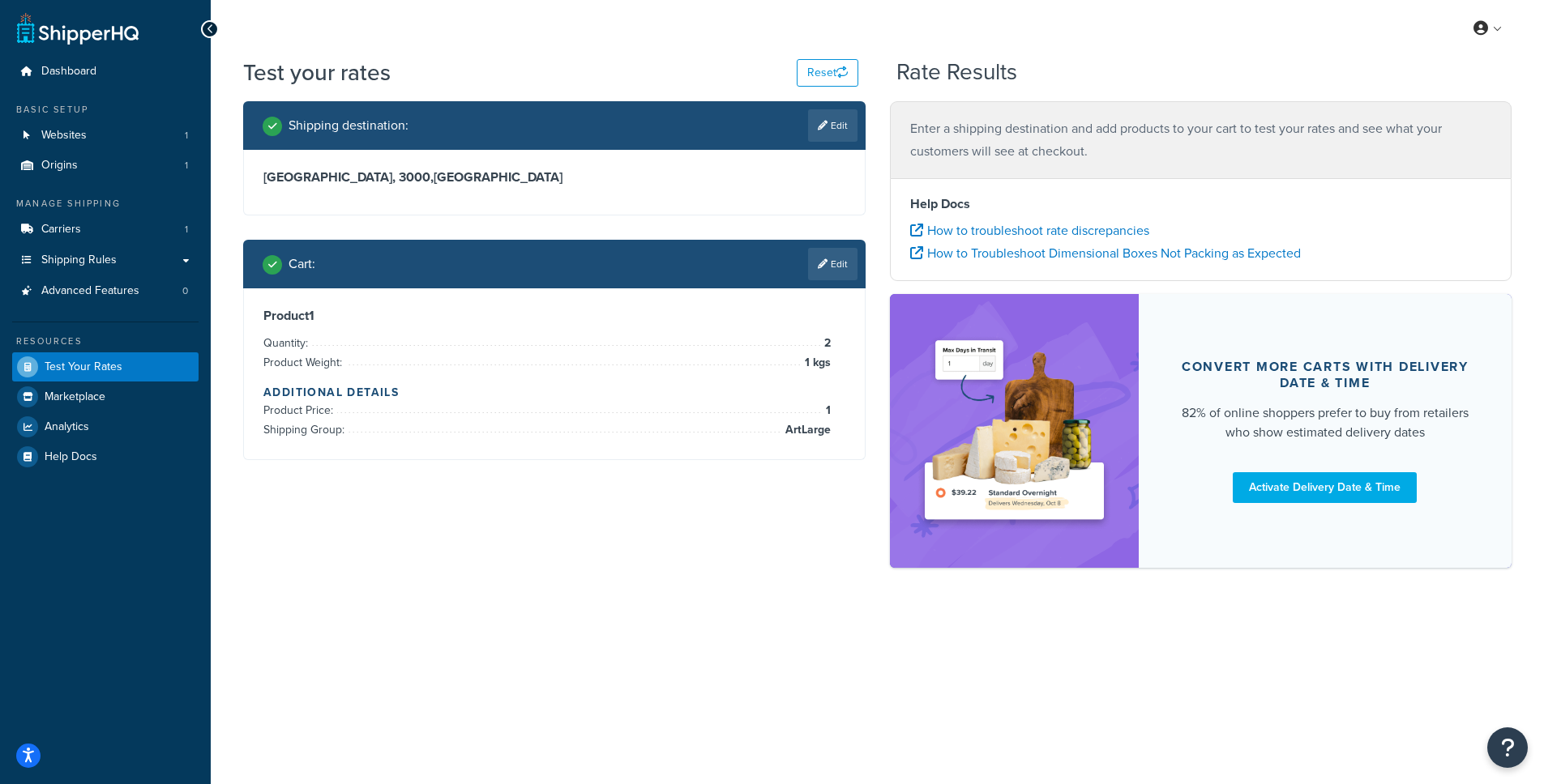
scroll to position [0, 0]
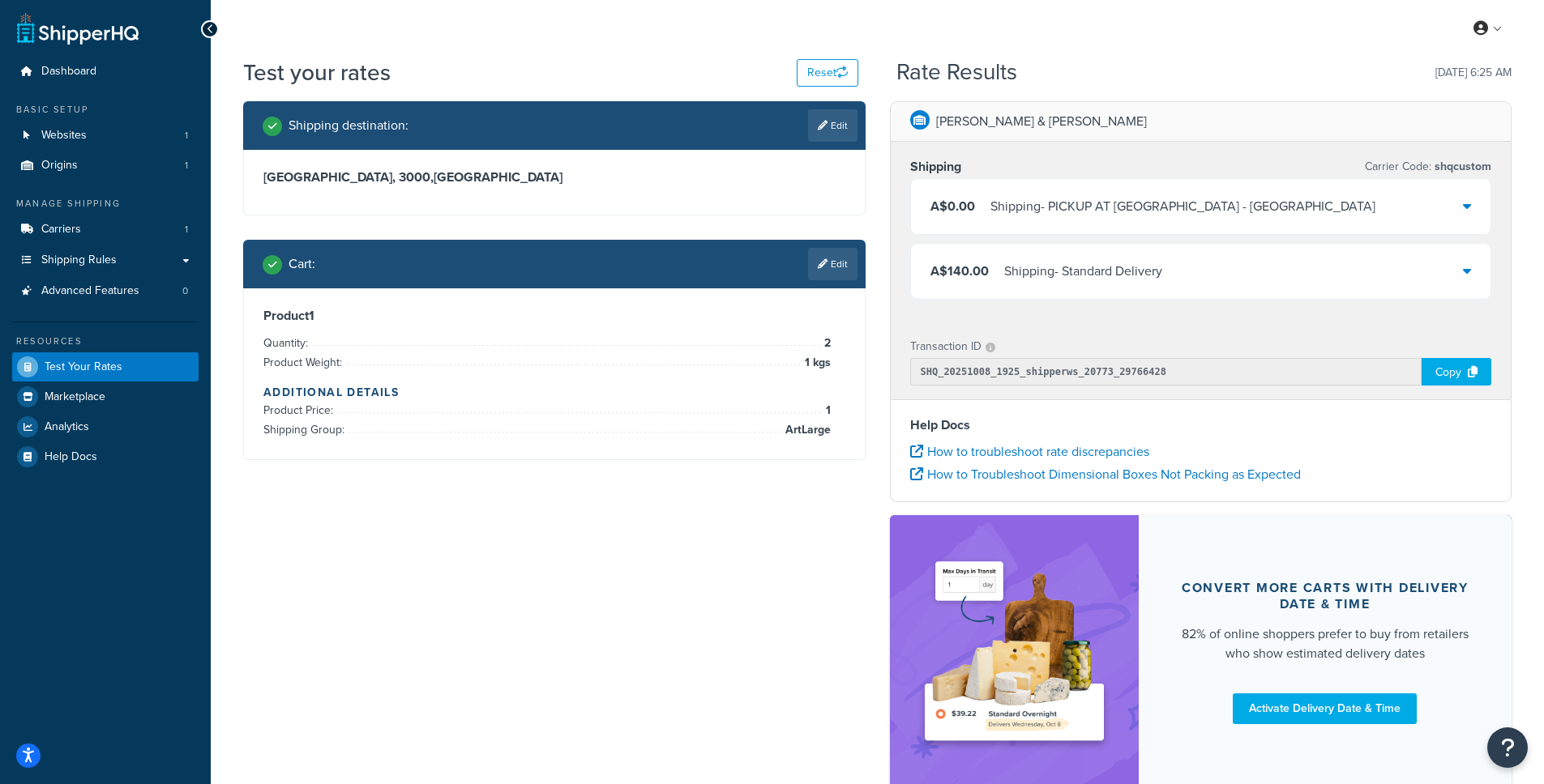
click at [1408, 283] on div "A$140.00 Shipping - Standard Delivery" at bounding box center [1201, 271] width 580 height 55
